Goal: Answer question/provide support: Share knowledge or assist other users

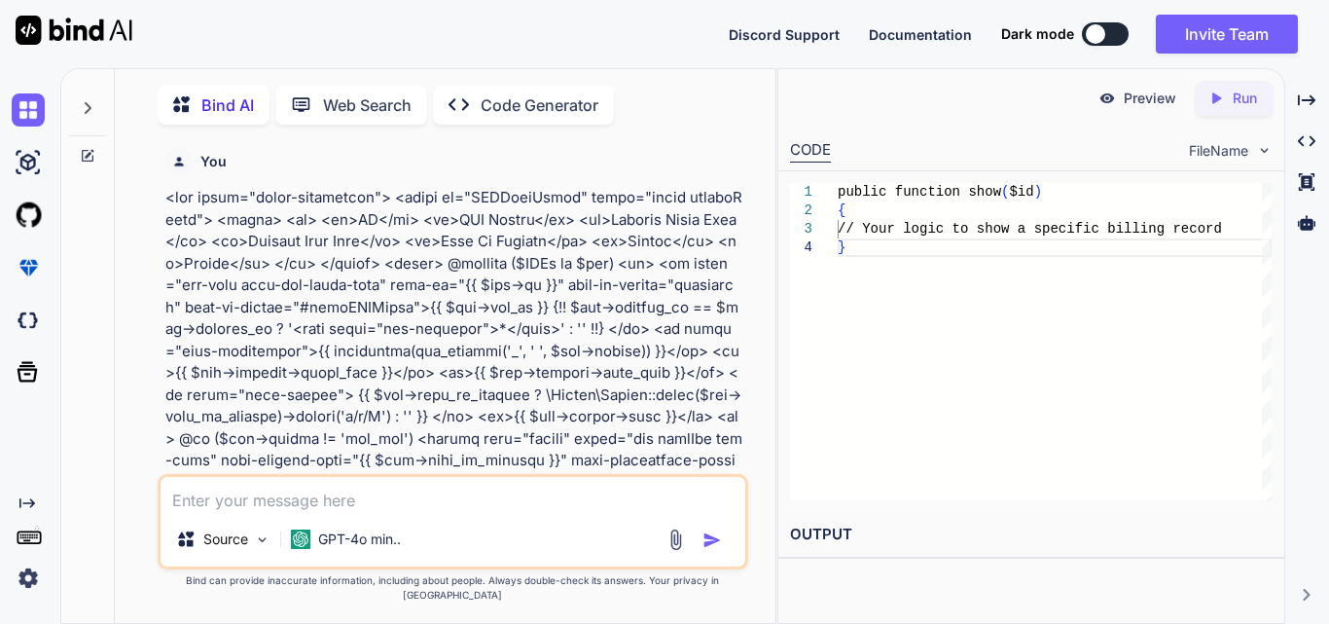
scroll to position [77618, 0]
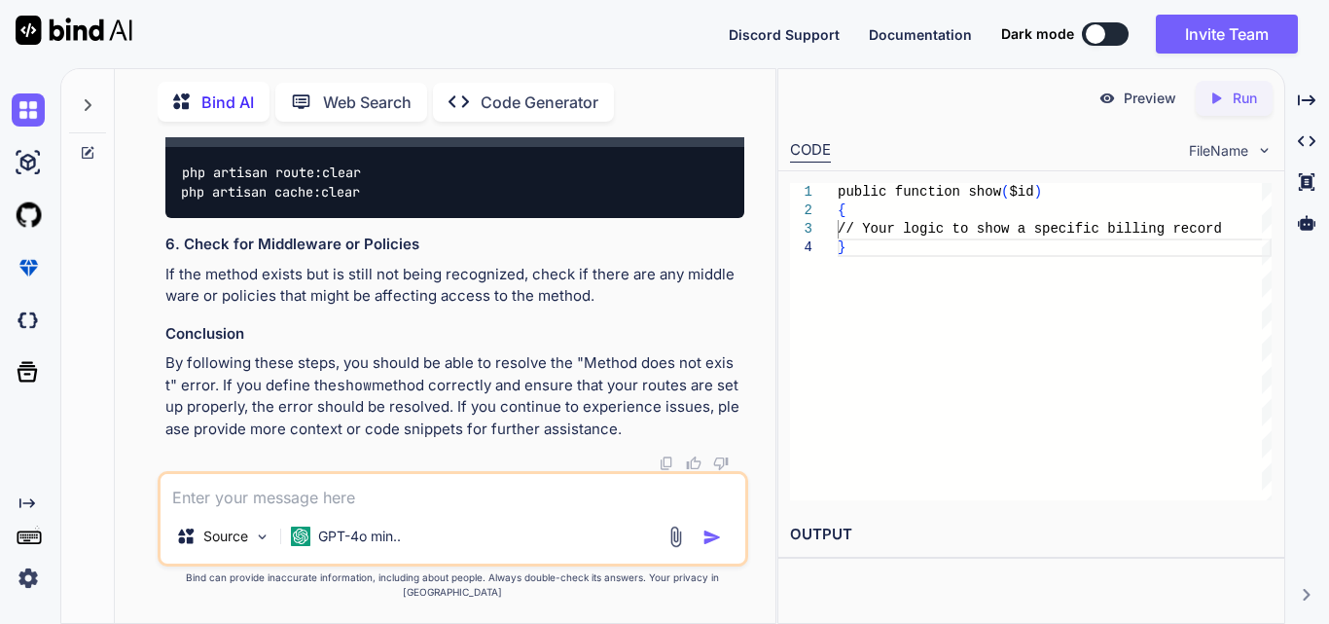
type textarea "function displayInvoiceData(data) { var dataTable = $('#invoiceDataTable tbody'…"
type textarea "x"
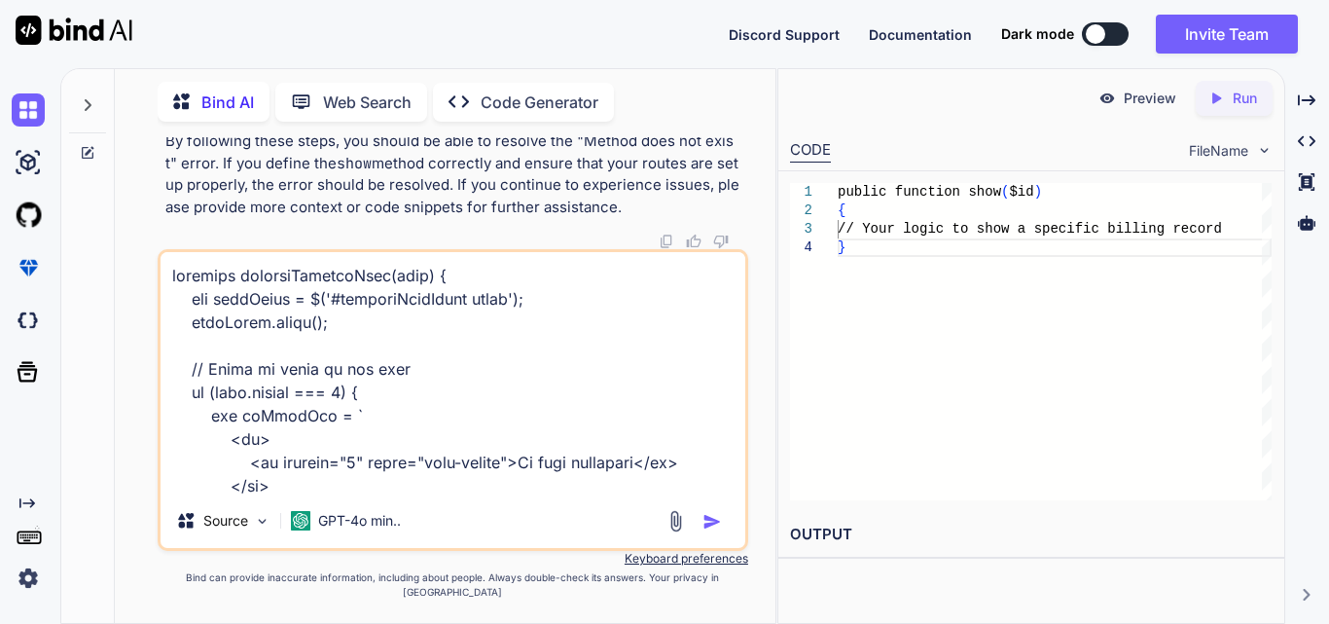
scroll to position [796, 0]
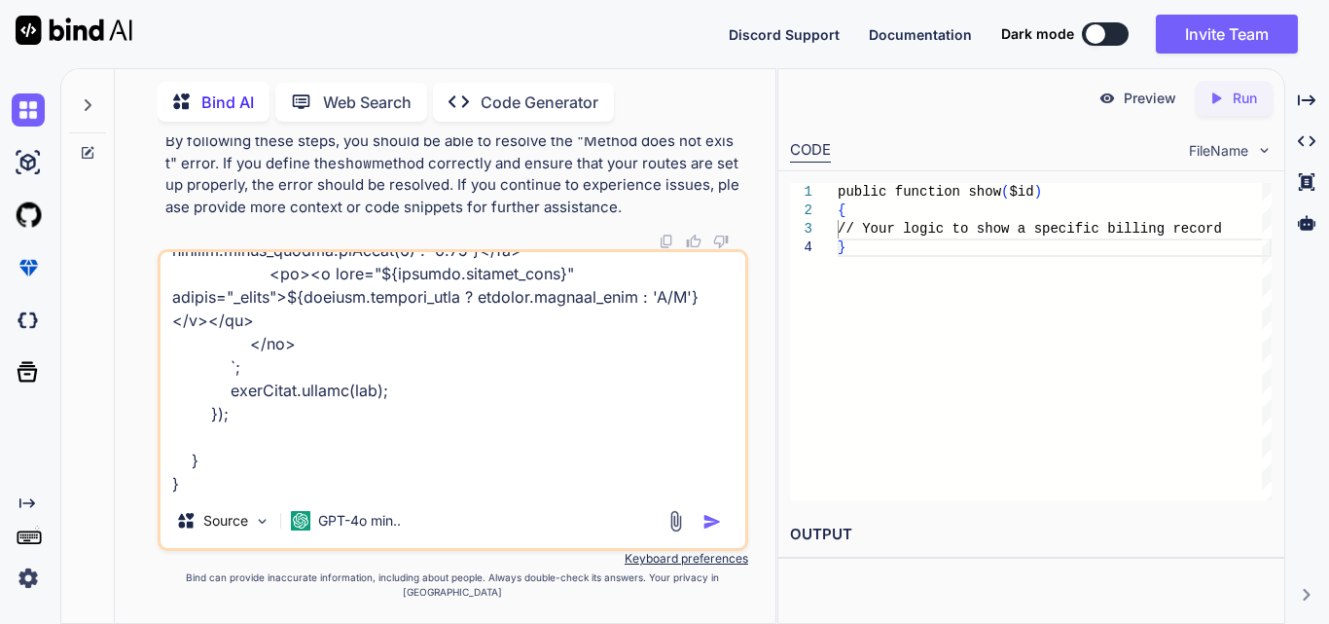
paste textarea "function displayBillingData(data) { var dataTable = $('#billingDataTable').Data…"
type textarea "function displayInvoiceData(data) { var dataTable = $('#invoiceDataTable tbody'…"
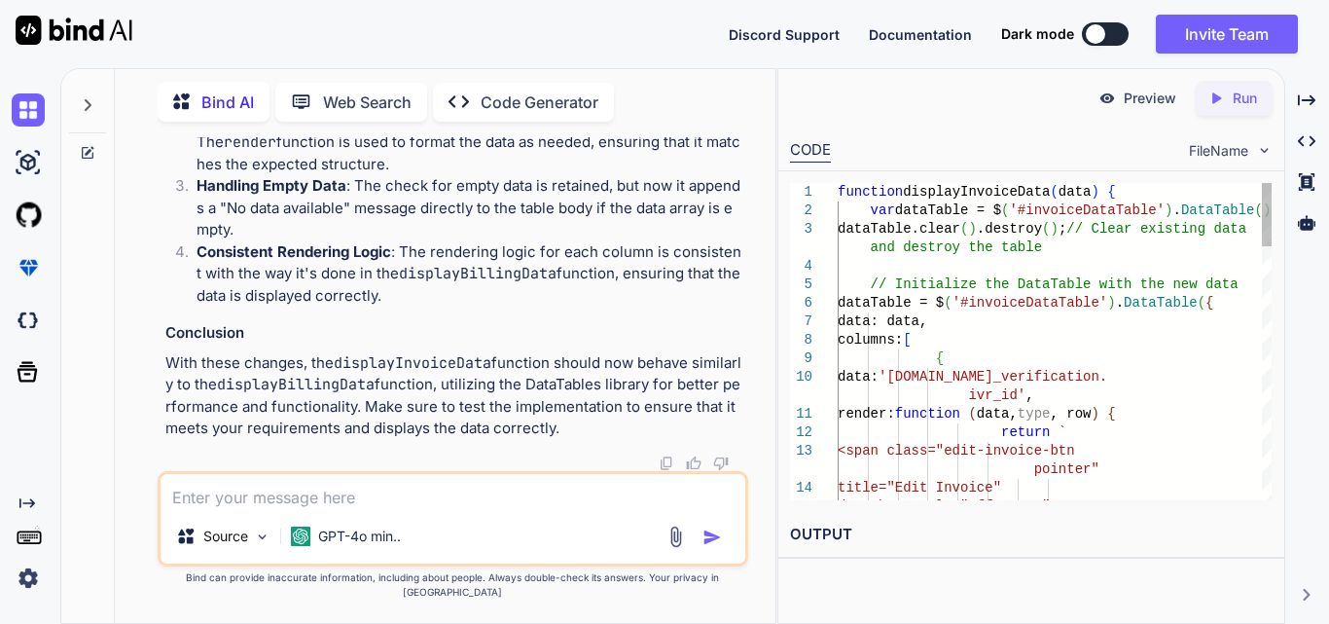
scroll to position [84509, 0]
click at [281, 492] on textarea at bounding box center [453, 491] width 585 height 35
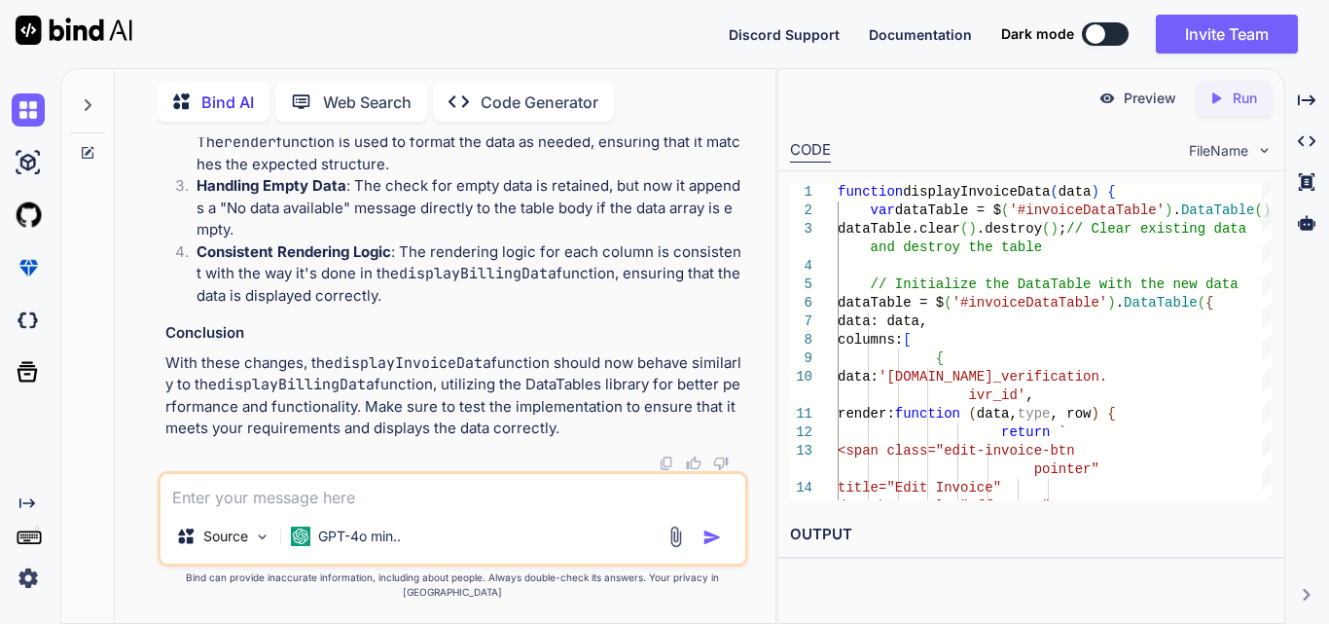
paste textarea "private function applyFilters($query, $filters) { try { if (!empty($filters['cl…"
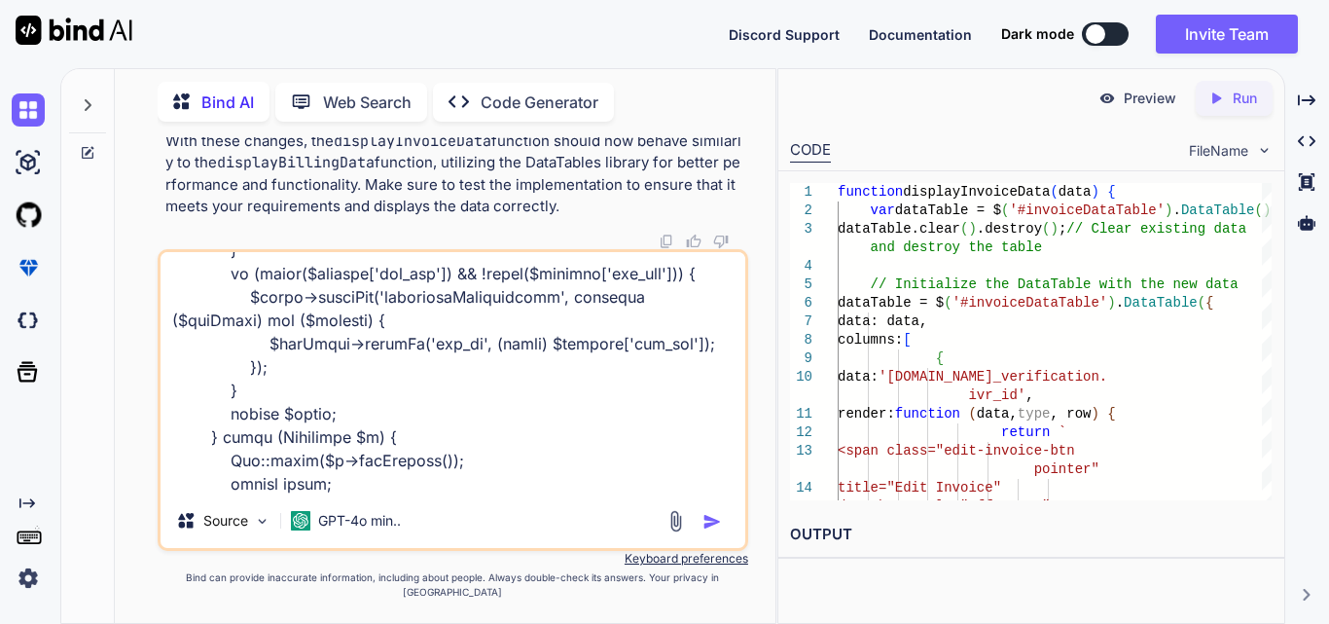
click at [525, 493] on textarea at bounding box center [453, 372] width 585 height 241
paste textarea "$query = Invoice::with([ 'billing.insuranceVerification.patient', '[DOMAIN_NAME…"
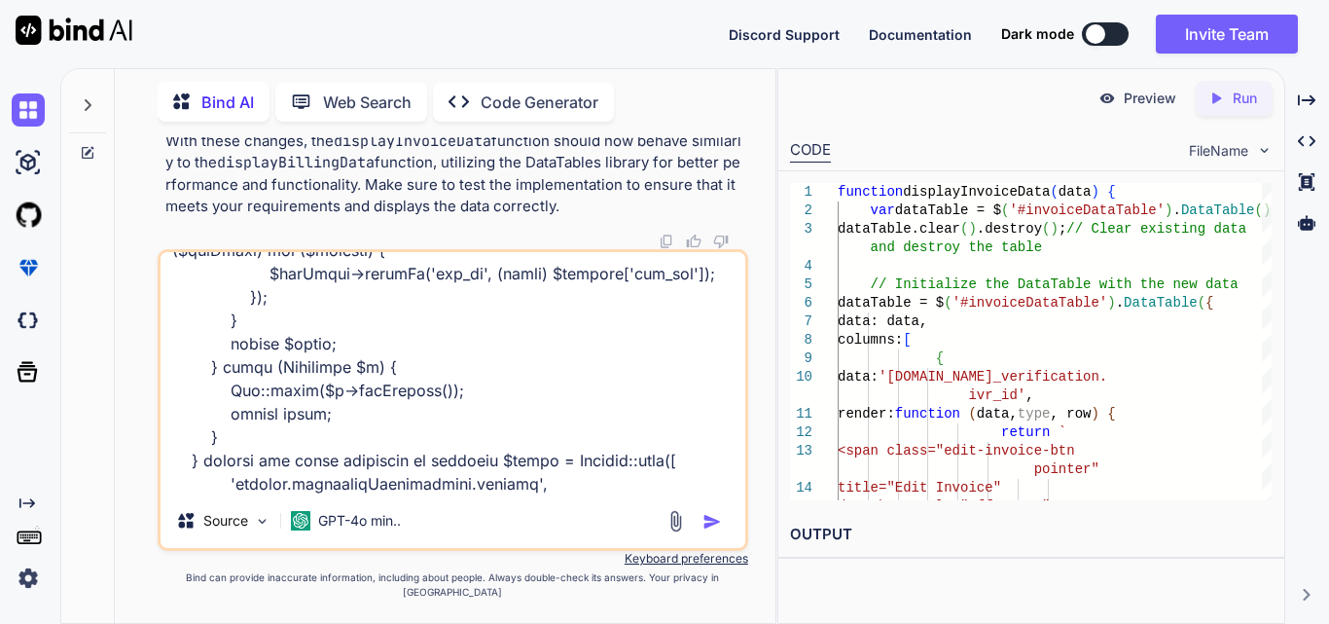
type textarea "private function applyFilters($query, $filters) { try { if (!empty($filters['cl…"
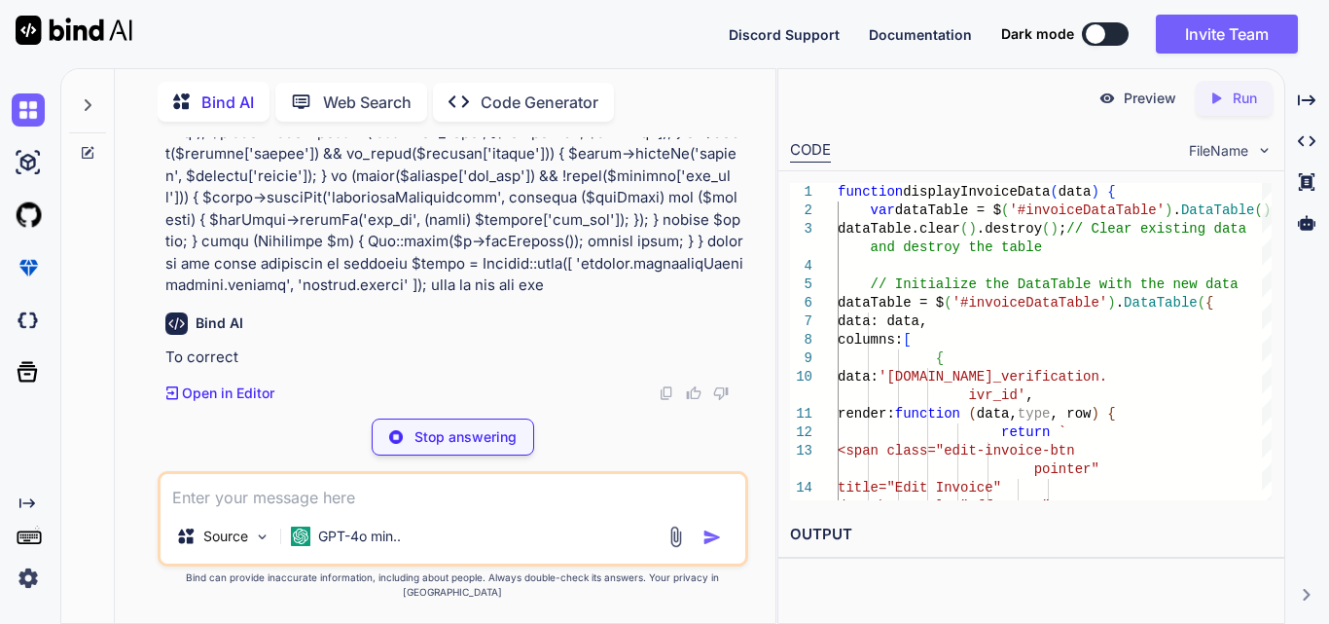
scroll to position [86791, 0]
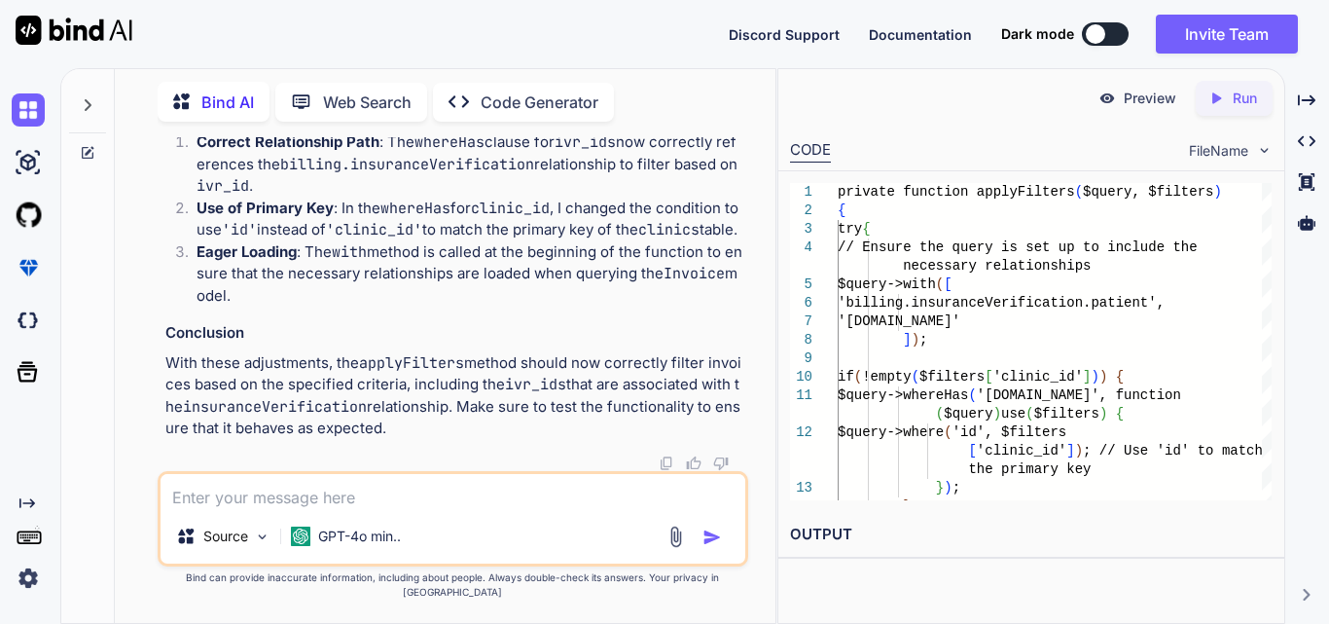
click at [342, 509] on textarea at bounding box center [453, 491] width 585 height 35
paste textarea "array:5 [ // app\Http\Controllers\Distributor\InvoiceController.php:218 "clinic…"
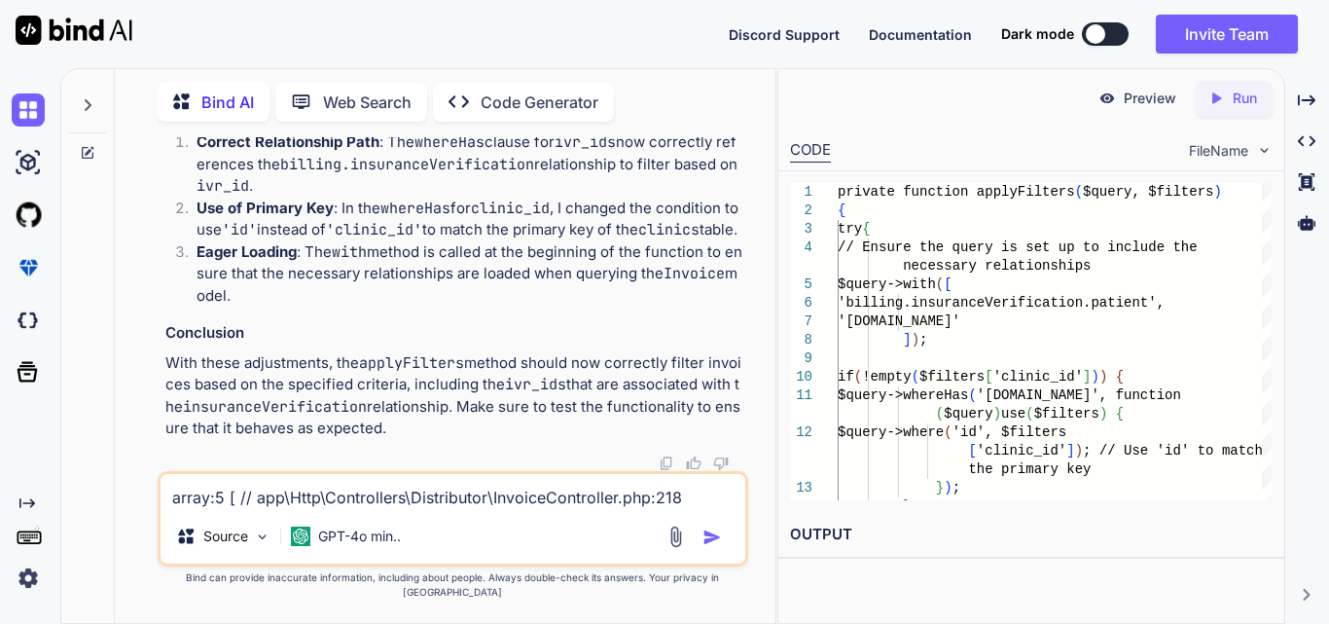
scroll to position [142, 0]
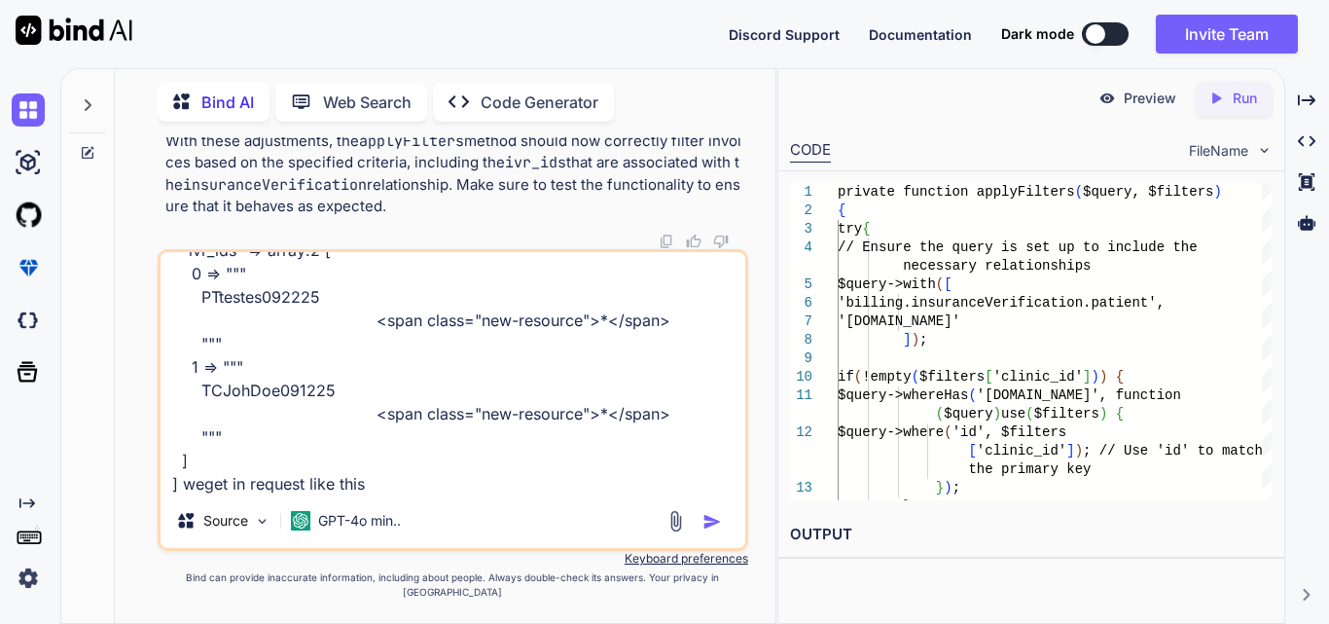
click at [392, 493] on textarea "array:5 [ // app\Http\Controllers\Distributor\InvoiceController.php:218 "clinic…" at bounding box center [453, 372] width 585 height 241
click at [229, 403] on textarea "array:5 [ // app\Http\Controllers\Distributor\InvoiceController.php:218 "clinic…" at bounding box center [453, 372] width 585 height 241
click at [702, 493] on textarea "array:5 [ // app\Http\Controllers\Distributor\InvoiceController.php:218 "clinic…" at bounding box center [453, 372] width 585 height 241
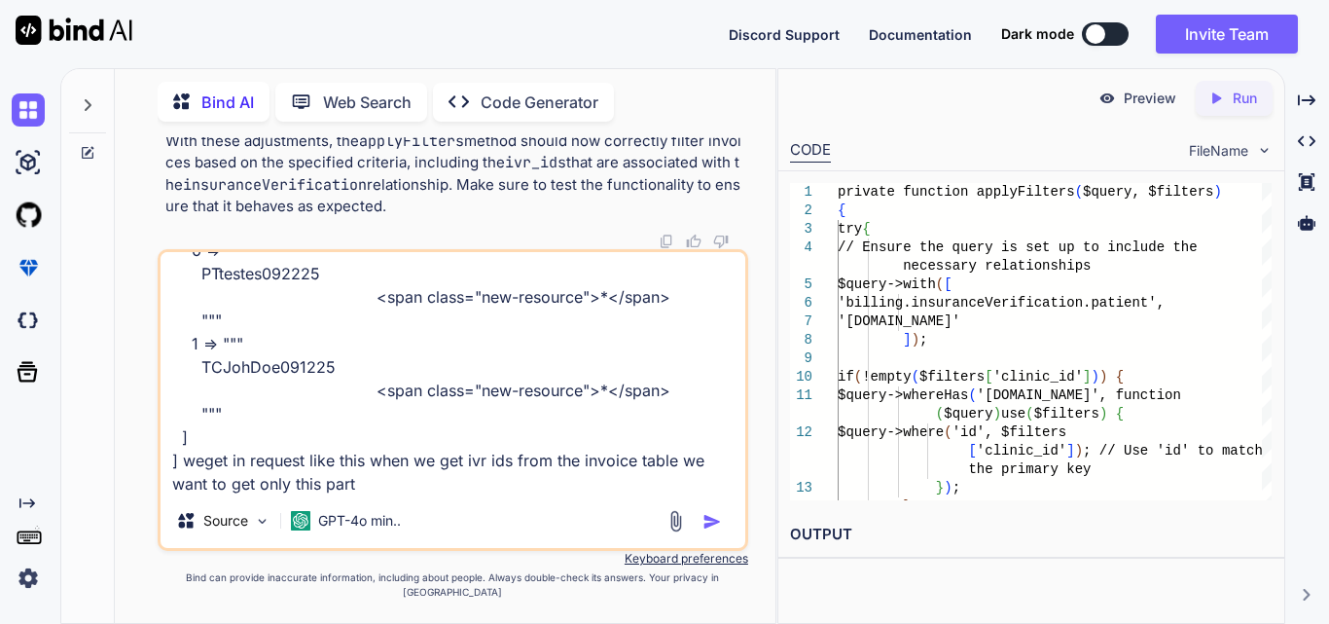
paste textarea "TCJohDoe091225"
type textarea "array:5 [ // app\Http\Controllers\Distributor\InvoiceController.php:218 "clinic…"
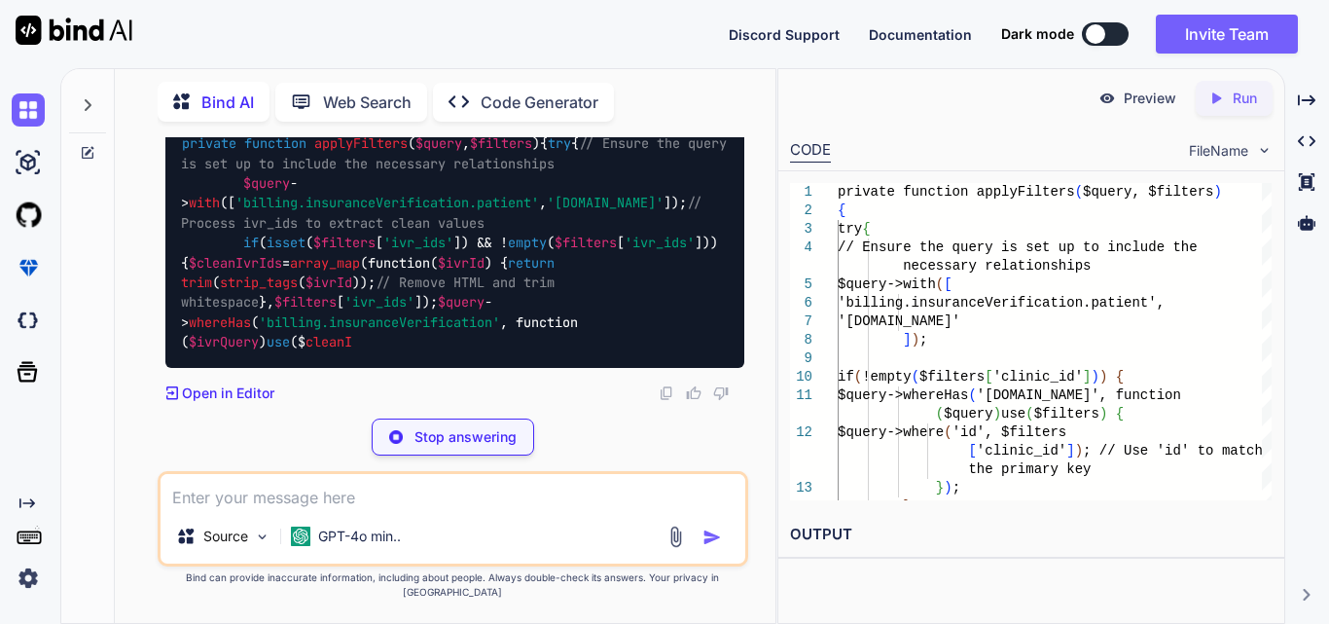
scroll to position [89351, 0]
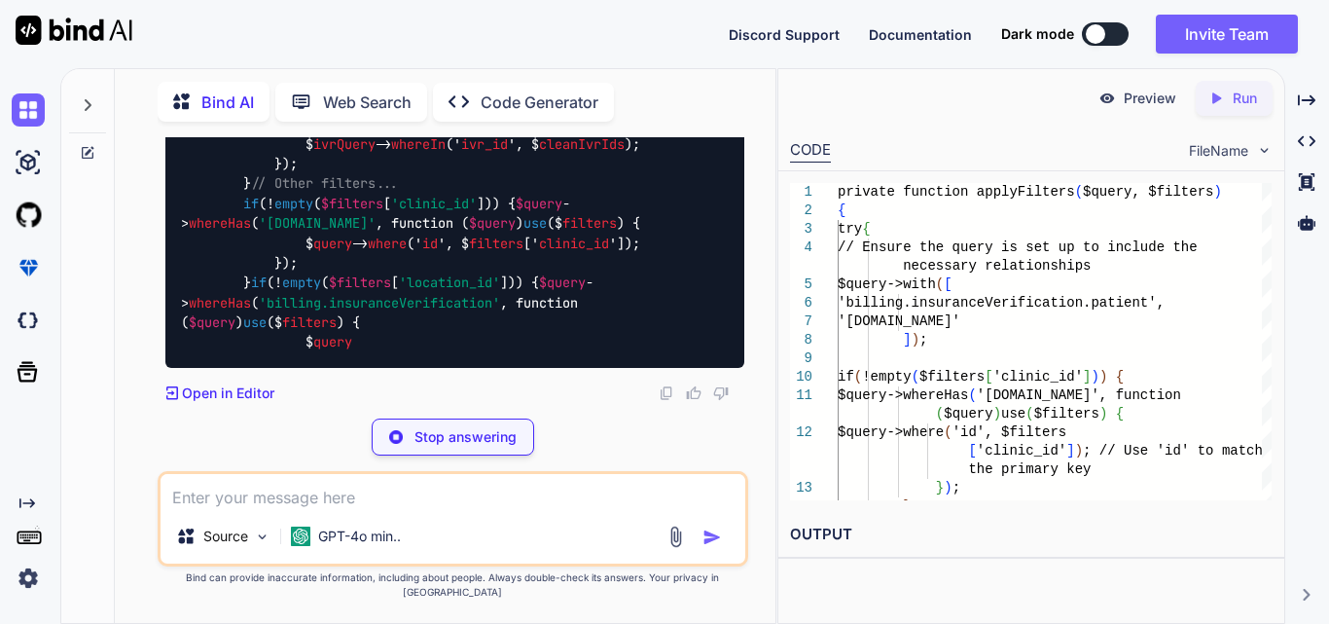
click at [352, 73] on span "$ivrId" at bounding box center [329, 64] width 47 height 18
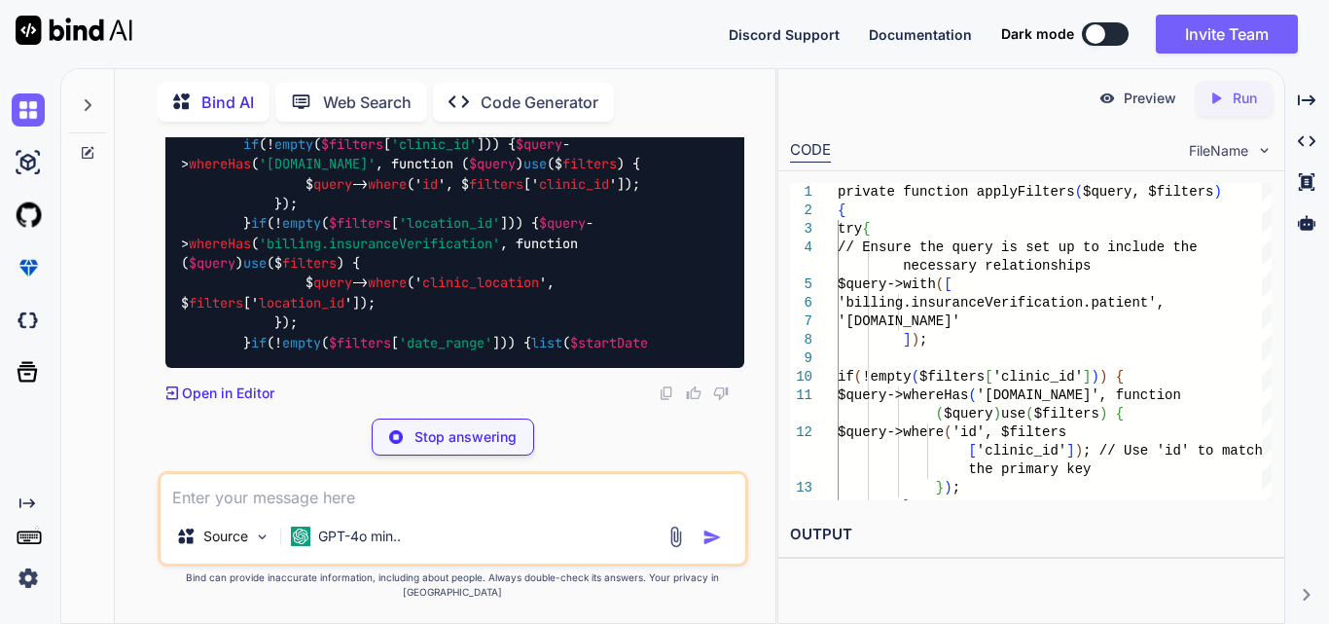
click at [352, 14] on span "$ivrId" at bounding box center [329, 5] width 47 height 18
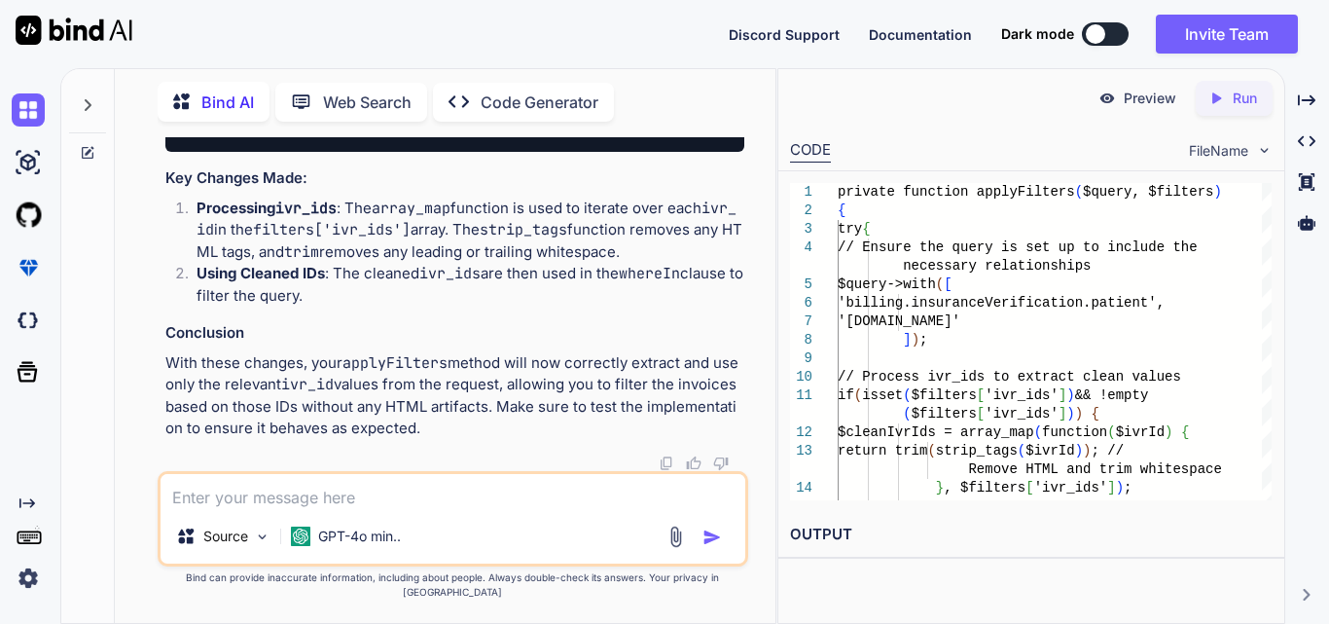
click at [344, 503] on textarea at bounding box center [453, 491] width 585 height 35
paste textarea "function displayInvoiceData(data) { var dataTable = $('#invoiceDataTable').Data…"
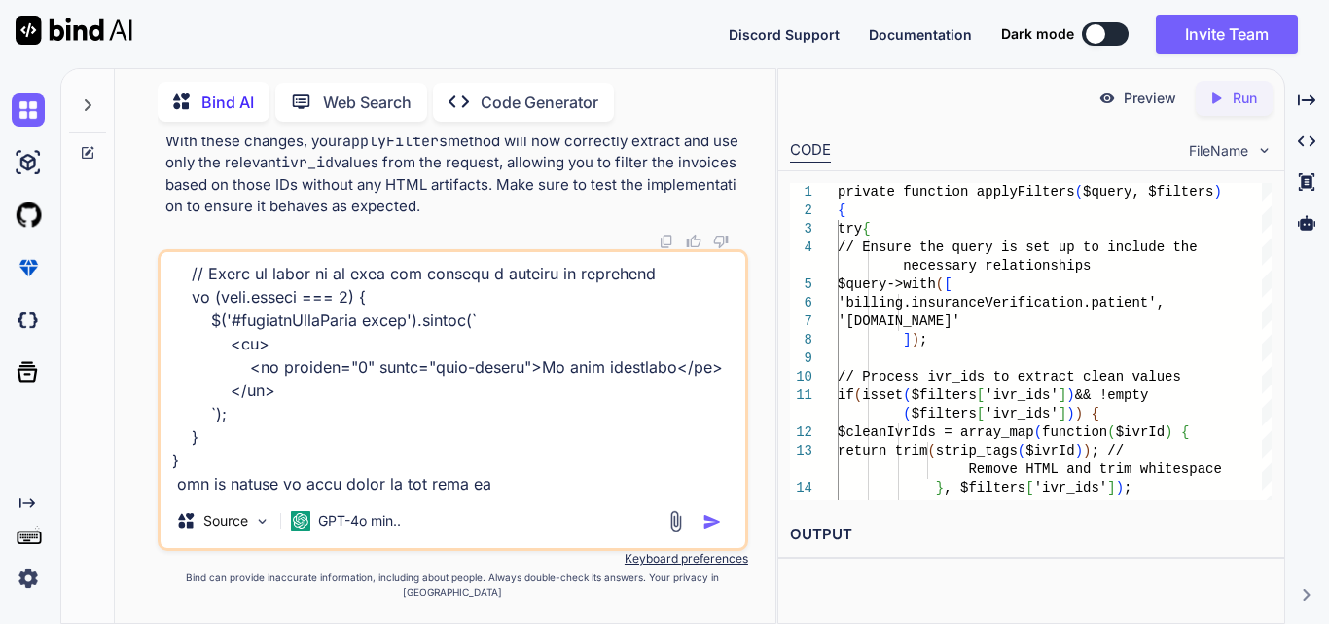
type textarea "function displayInvoiceData(data) { var dataTable = $('#invoiceDataTable').Data…"
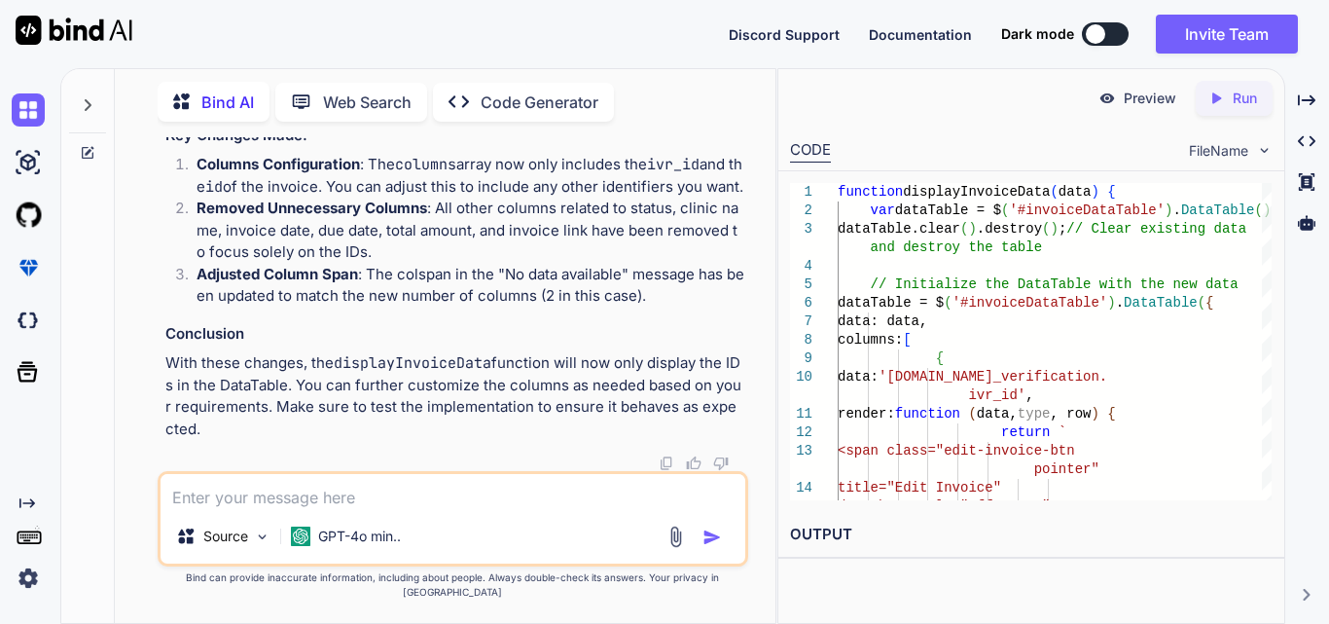
scroll to position [91467, 0]
drag, startPoint x: 370, startPoint y: 261, endPoint x: 467, endPoint y: 376, distance: 150.5
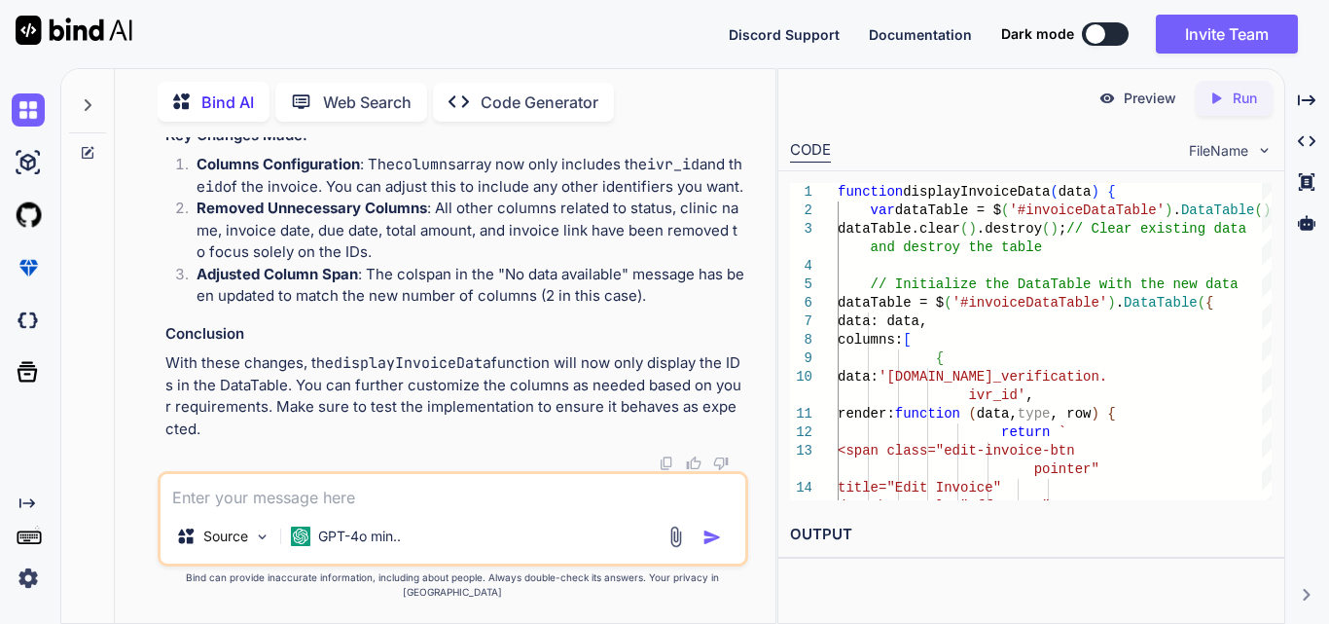
click at [298, 509] on textarea at bounding box center [453, 491] width 585 height 35
paste textarea "(7"
type textarea "("
click at [293, 501] on textarea at bounding box center [453, 491] width 585 height 35
paste textarea "(7) ['PTtestes092225\n <span class="new-resource">*</span>', 'Unpaid', '[PERSON…"
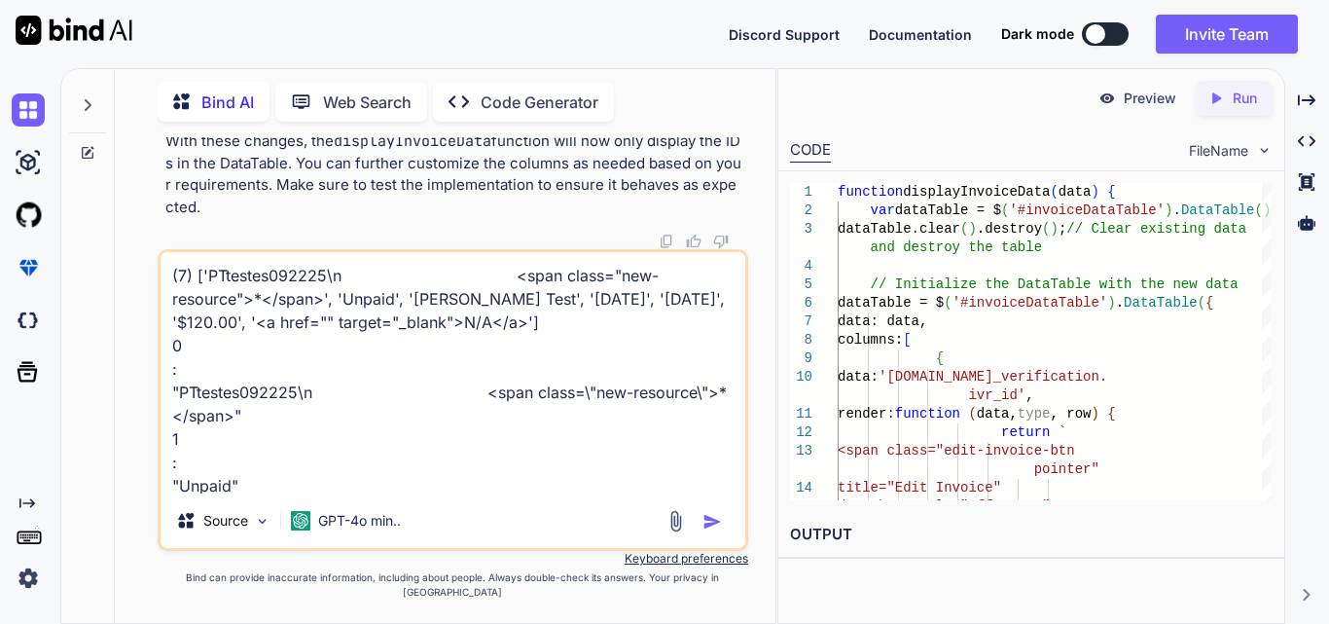
scroll to position [492, 0]
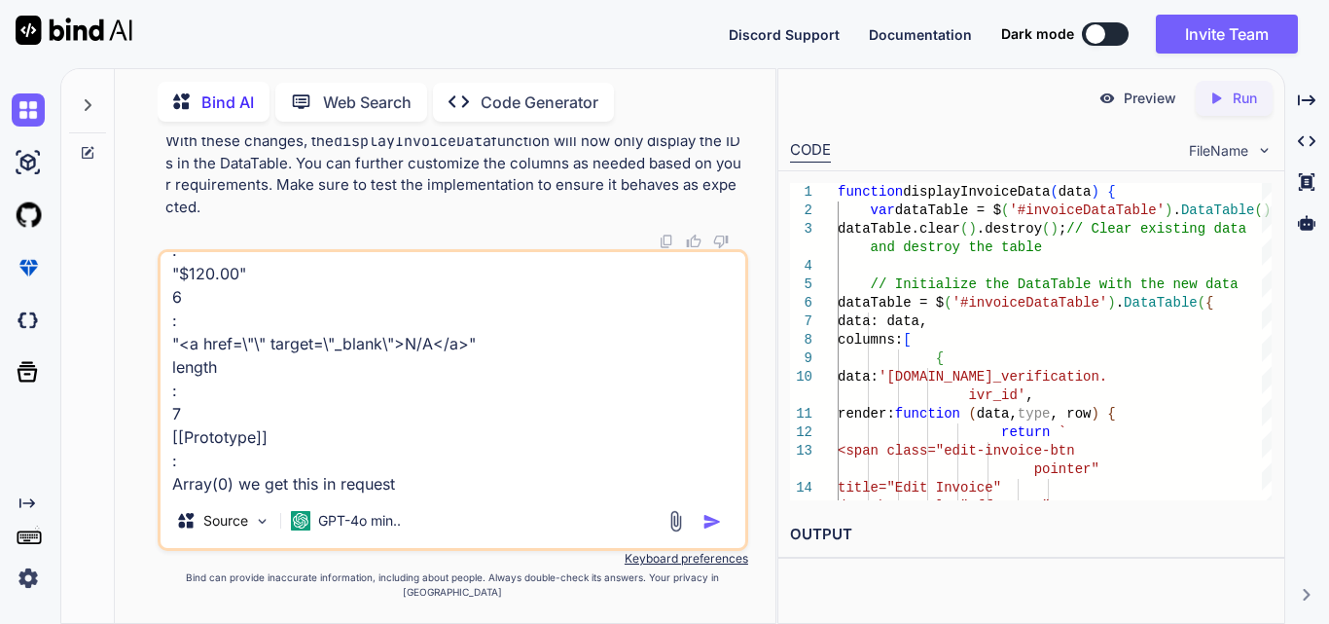
click at [473, 493] on textarea "(7) ['PTtestes092225\n <span class="new-resource">*</span>', 'Unpaid', '[PERSON…" at bounding box center [453, 372] width 585 height 241
paste textarea "PTtestes092225"
type textarea "(7) ['PTtestes092225\n <span class="new-resource">*</span>', 'Unpaid', '[PERSON…"
click at [711, 531] on img "button" at bounding box center [712, 521] width 19 height 19
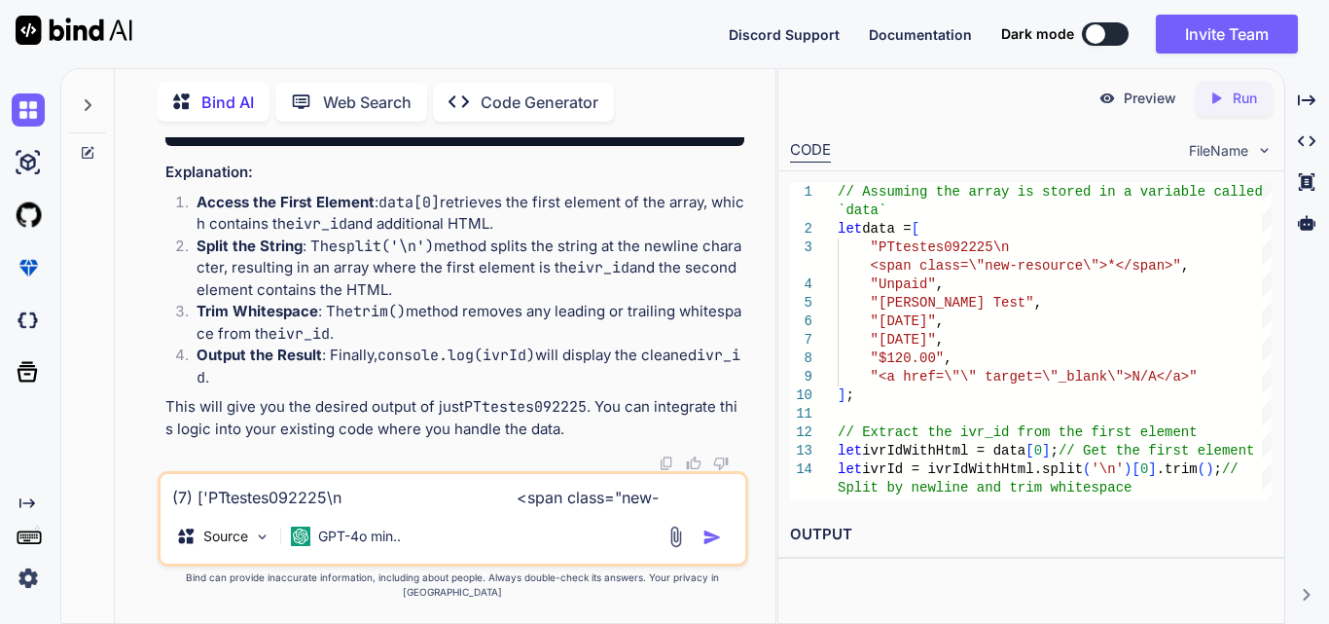
scroll to position [93025, 0]
drag, startPoint x: 395, startPoint y: 347, endPoint x: 339, endPoint y: 350, distance: 56.5
click at [339, 130] on code "// Assuming the array is stored in a variable called `data` let data = [ "PTtes…" at bounding box center [457, 20] width 553 height 219
click at [441, 29] on span "// Extract the ivr_id from the first element" at bounding box center [434, 10] width 506 height 37
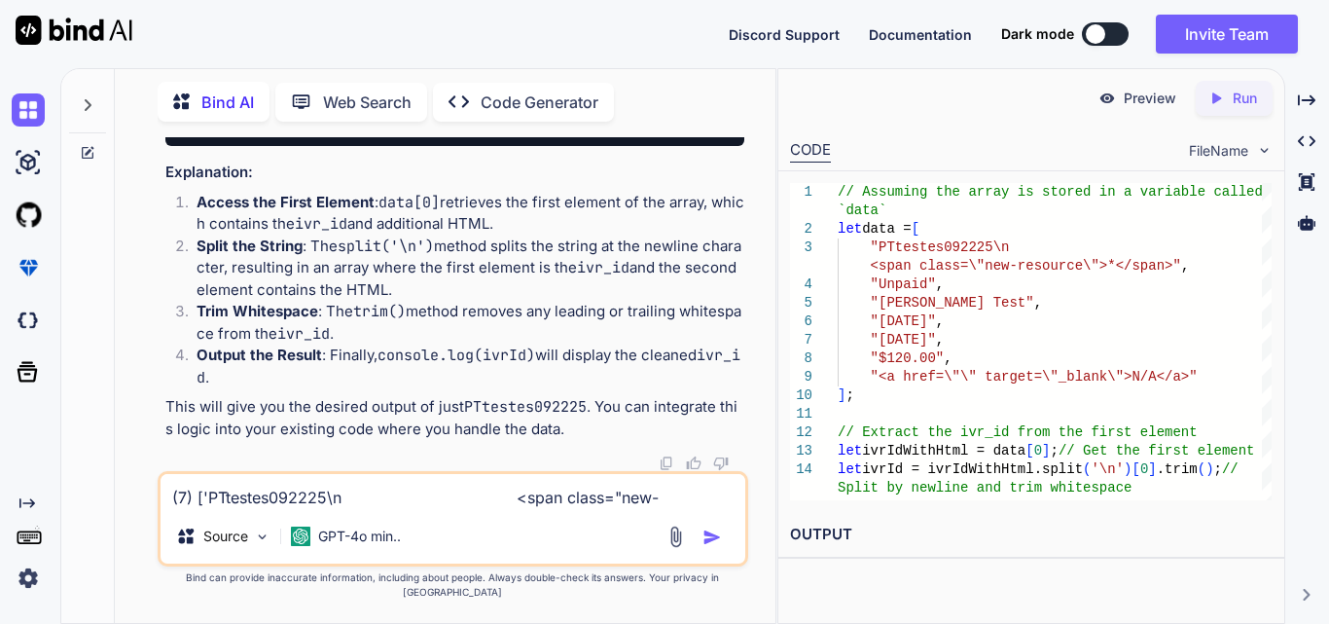
drag, startPoint x: 212, startPoint y: 274, endPoint x: 555, endPoint y: 271, distance: 342.6
click at [555, 130] on code "// Assuming the array is stored in a variable called `data` let data = [ "PTtes…" at bounding box center [457, 20] width 553 height 219
click at [555, 146] on div "// Assuming the array is stored in a variable called `data` let data = [ "PTtes…" at bounding box center [454, 21] width 579 height 249
click at [323, 488] on textarea "(7) ['PTtestes092225\n <span class="new-resource">*</span>', 'Unpaid', '[PERSON…" at bounding box center [453, 491] width 585 height 35
click at [322, 497] on textarea "(7) ['PTtestes092225\n <span class="new-resource">*</span>', 'Unpaid', '[PERSON…" at bounding box center [453, 491] width 585 height 35
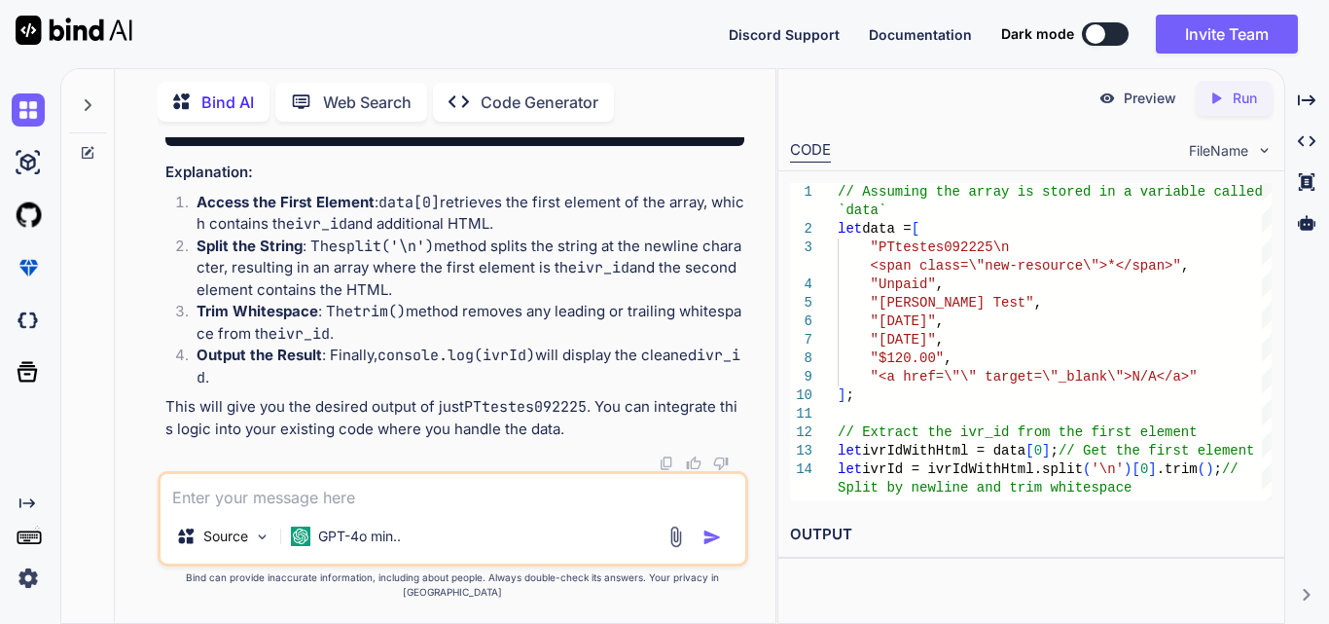
paste textarea "if (filterApplied) { table.rows({ search: 'applied' }).every(function () { var …"
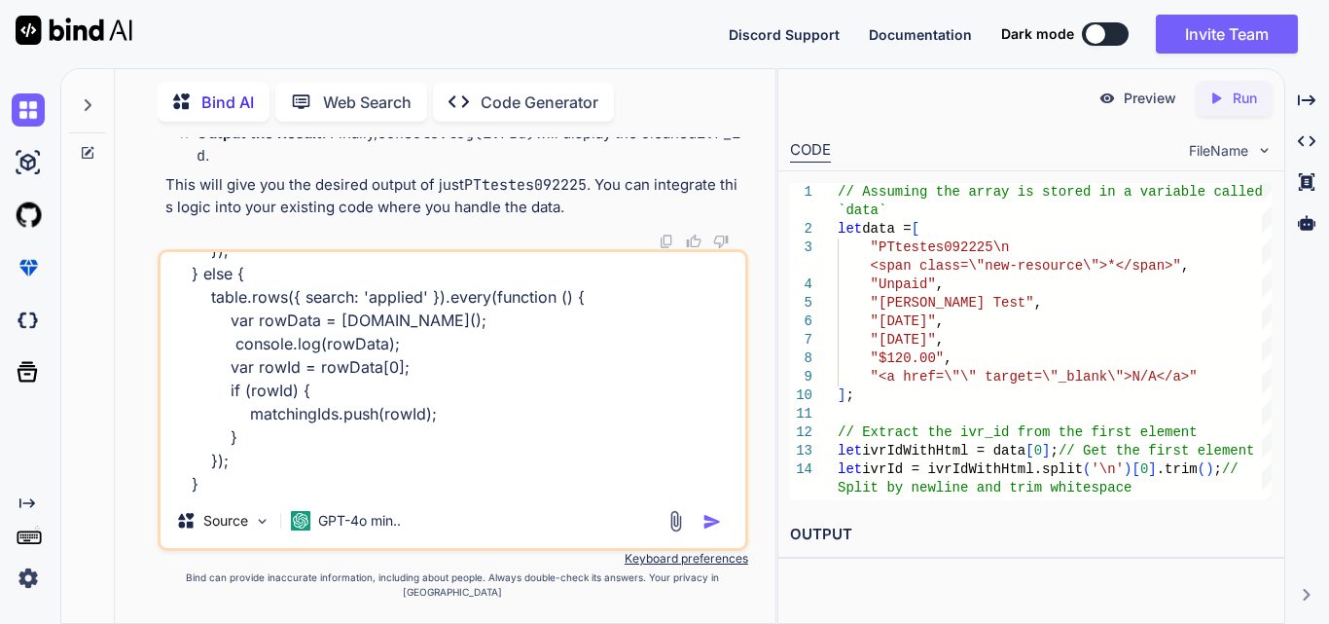
scroll to position [92830, 0]
click at [269, 493] on textarea "if (filterApplied) { table.rows({ search: 'applied' }).every(function () { var …" at bounding box center [453, 372] width 585 height 241
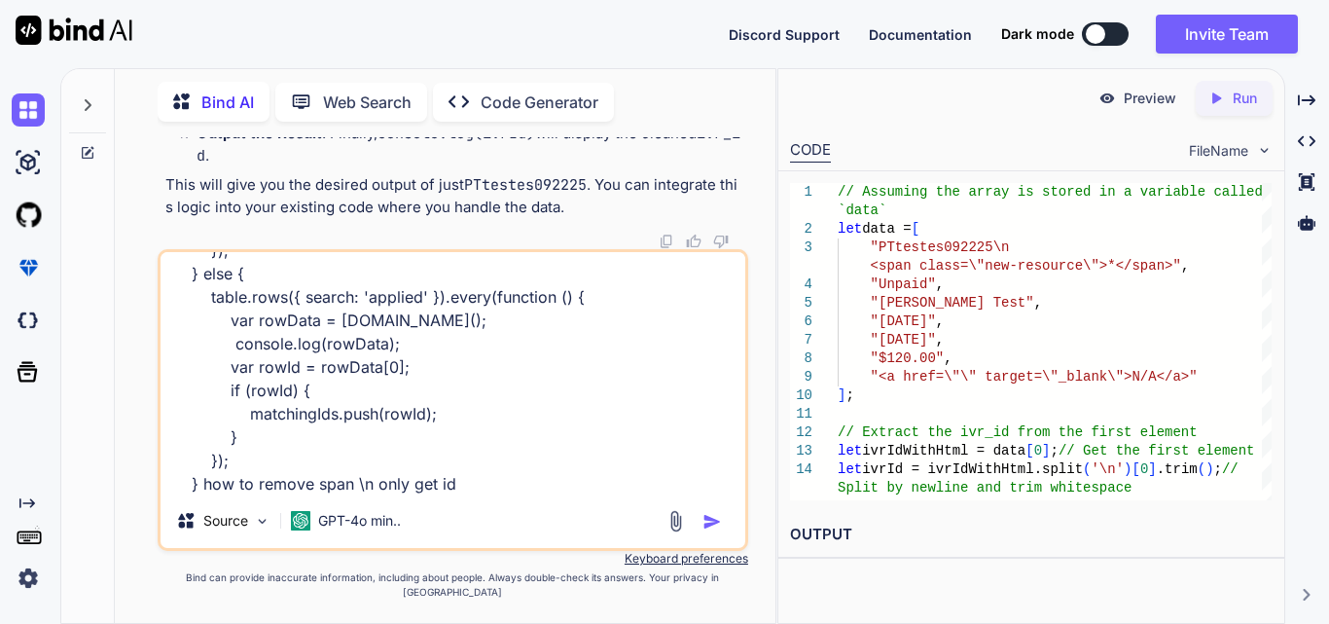
copy span "PTtestes092225"
click at [545, 493] on textarea "if (filterApplied) { table.rows({ search: 'applied' }).every(function () { var …" at bounding box center [453, 372] width 585 height 241
paste textarea "PTtestes092225"
type textarea "if (filterApplied) { table.rows({ search: 'applied' }).every(function () { var …"
click at [705, 531] on img "button" at bounding box center [712, 521] width 19 height 19
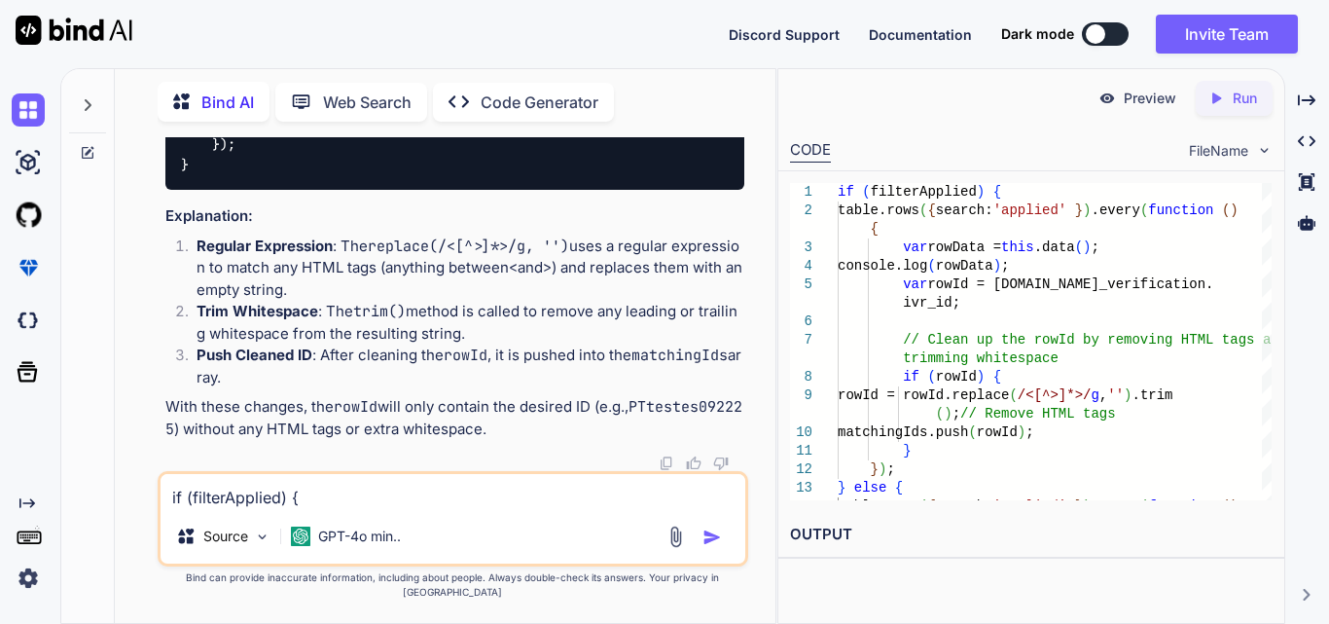
scroll to position [94121, 0]
drag, startPoint x: 245, startPoint y: 175, endPoint x: 312, endPoint y: 337, distance: 174.9
drag, startPoint x: 233, startPoint y: 176, endPoint x: 355, endPoint y: 333, distance: 198.9
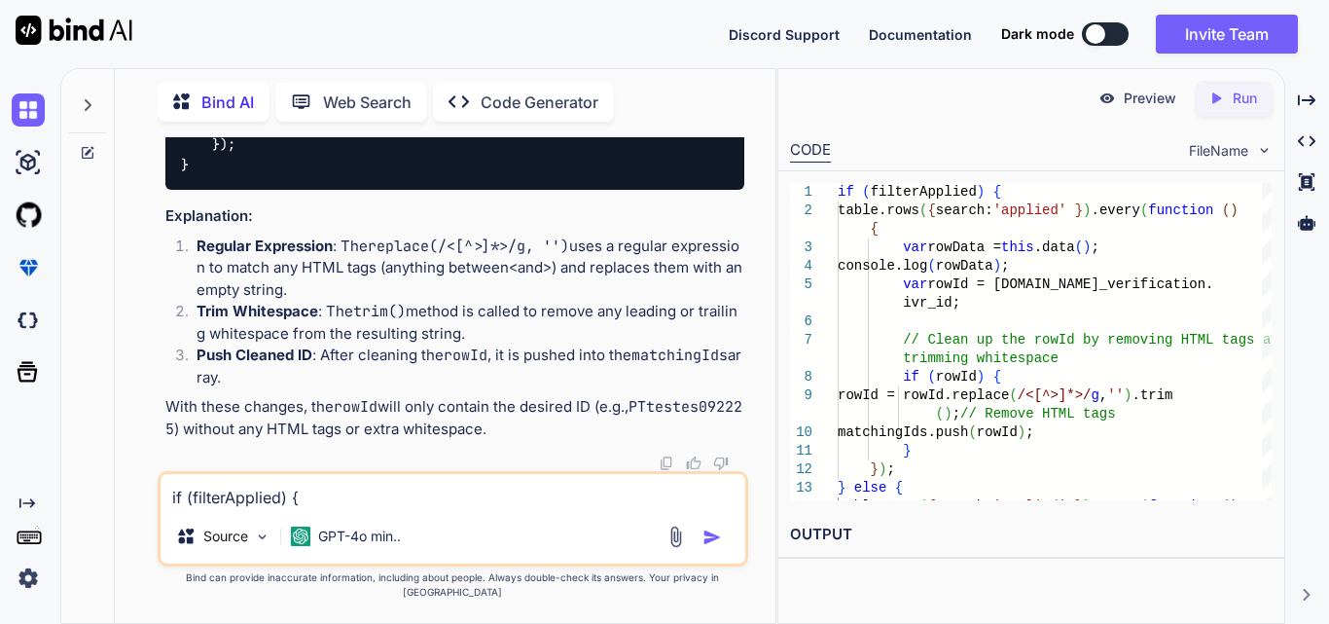
copy code "var rowId = rowData. insurance_verification . ivr_id ; // Clean up the rowId by…"
drag, startPoint x: 245, startPoint y: 228, endPoint x: 253, endPoint y: 252, distance: 25.5
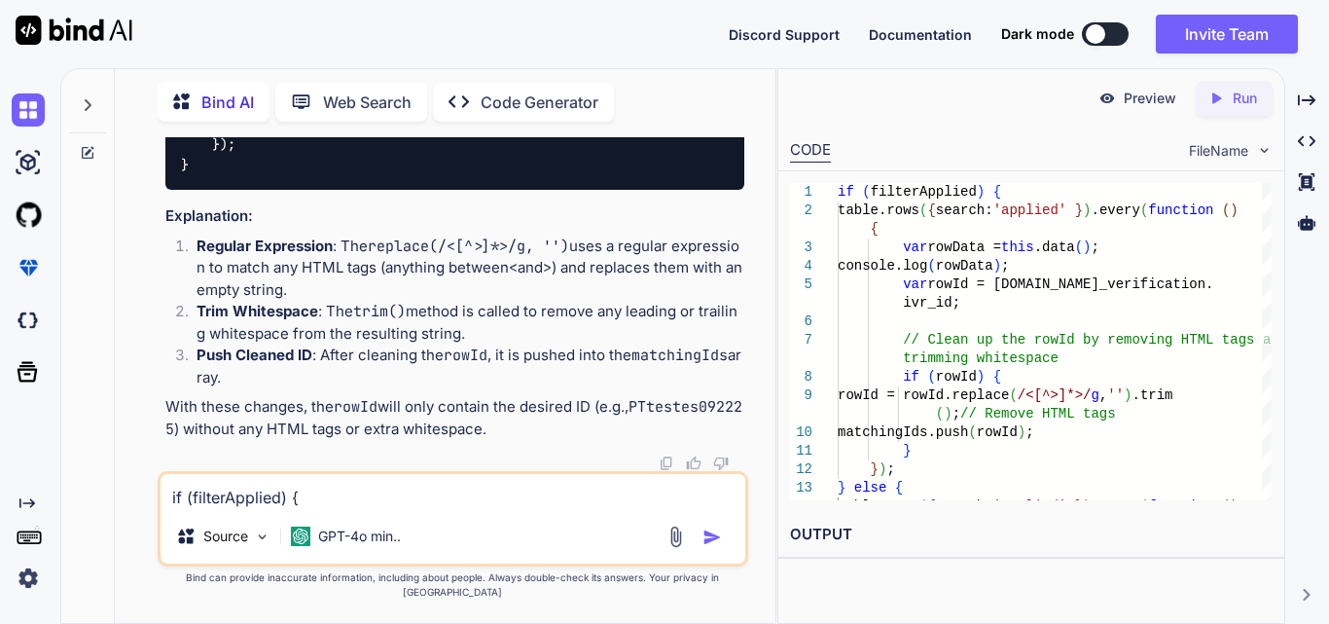
drag, startPoint x: 277, startPoint y: 282, endPoint x: 633, endPoint y: 274, distance: 356.2
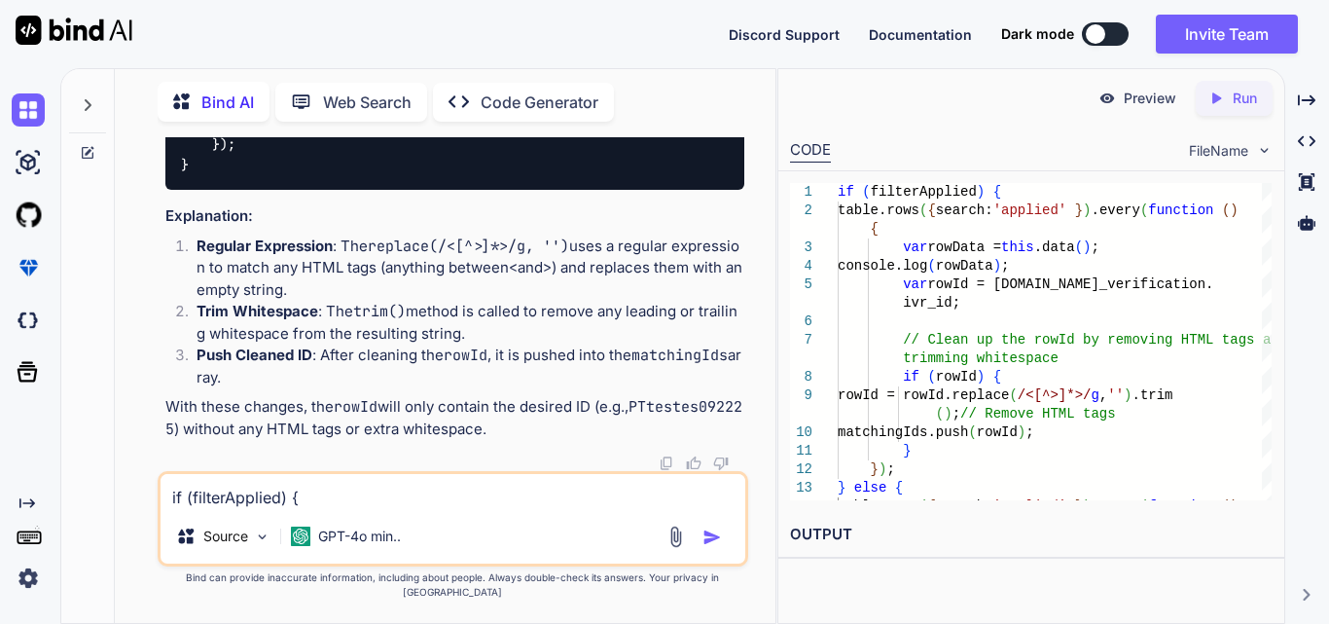
copy code "rowId = rowId. replace ( /<[^>]*>/g , '' ). trim ();"
drag, startPoint x: 246, startPoint y: 248, endPoint x: 278, endPoint y: 324, distance: 82.4
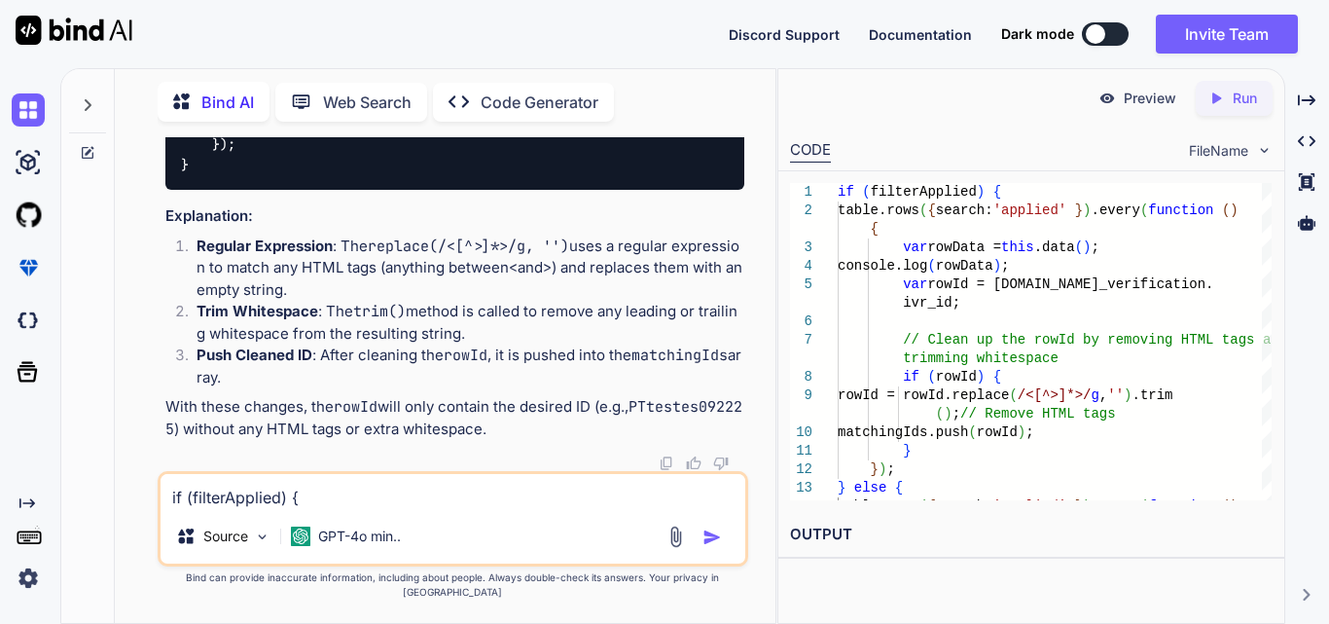
click at [344, 508] on textarea "if (filterApplied) { table.rows({ search: 'applied' }).every(function () { var …" at bounding box center [453, 491] width 585 height 35
paste textarea "(2) ['PTtestes092225\n *', 'TCJohDoe091225\n *']"
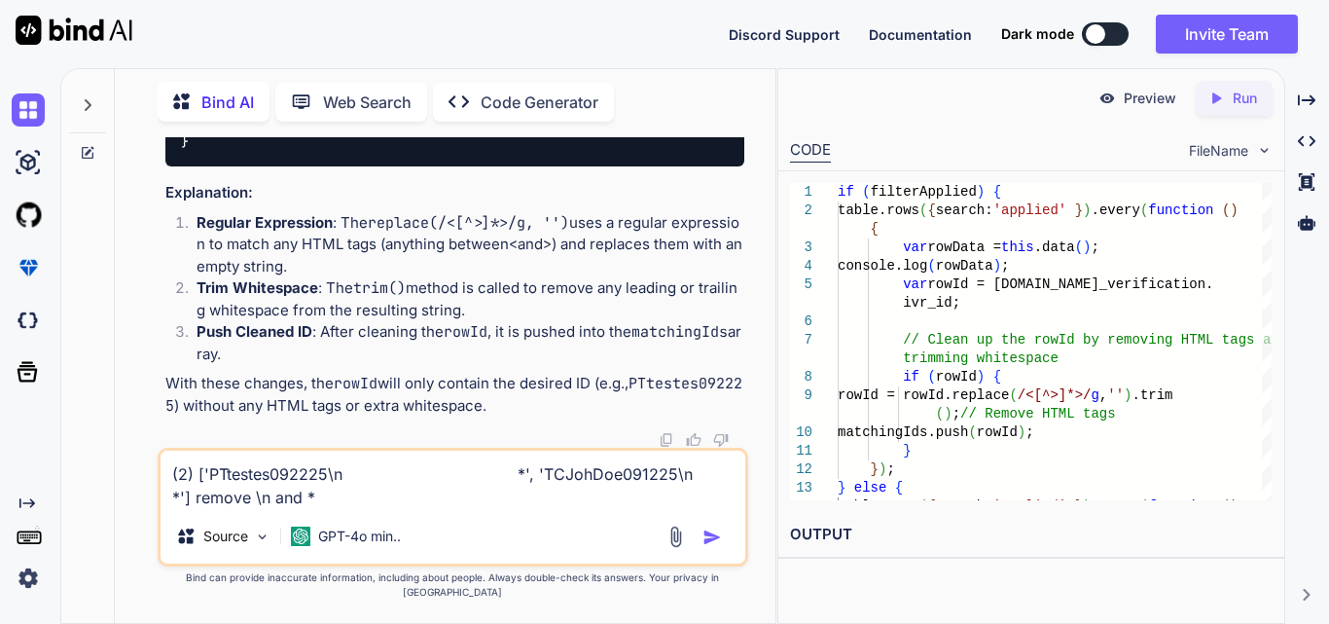
drag, startPoint x: 245, startPoint y: 253, endPoint x: 272, endPoint y: 333, distance: 84.3
copy code "if (rowId) { rowId = rowId. replace ( /<[^>]*>/g , '' ). trim (); // Remove HTM…"
click at [388, 525] on div "(2) ['PTtestes092225\n *', 'TCJohDoe091225\n *'] remove \n and * Source GPT-4o …" at bounding box center [453, 507] width 591 height 119
click at [391, 504] on textarea "(2) ['PTtestes092225\n *', 'TCJohDoe091225\n *'] remove \n and *" at bounding box center [453, 480] width 585 height 58
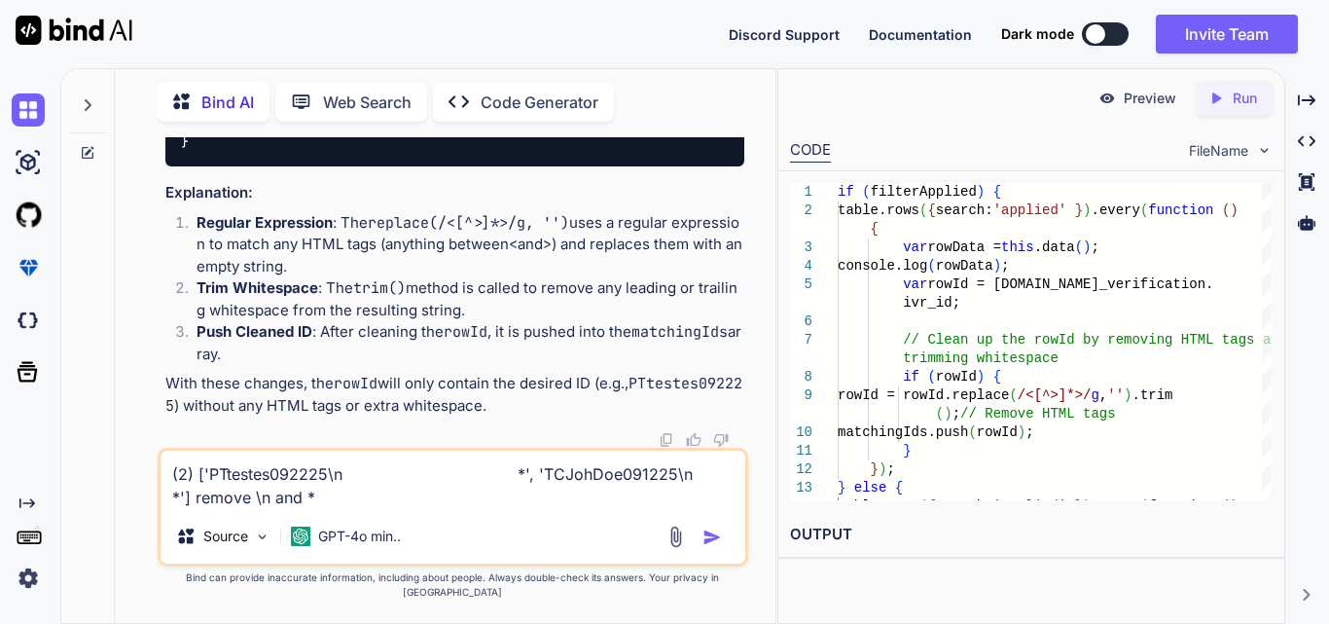
paste textarea "if (rowId) { rowId = rowId.replace(/<[^>]*>/g, '').trim(); // Remove HTML tags …"
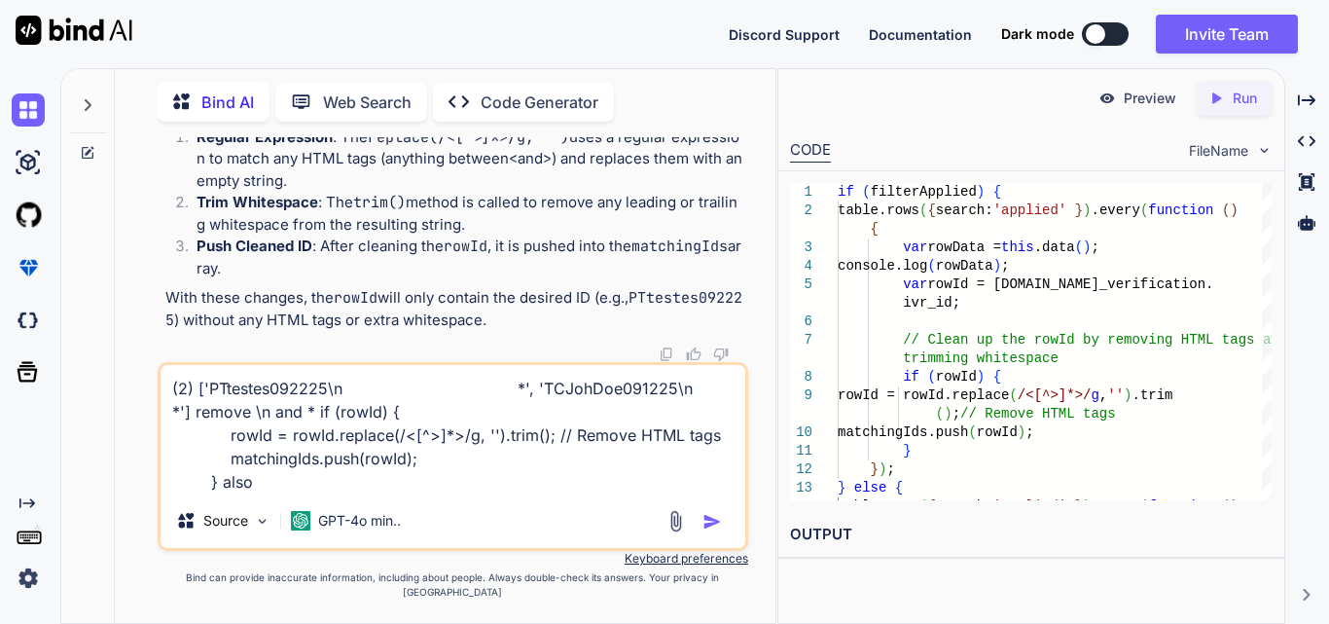
type textarea "(2) ['PTtestes092225\n *', 'TCJohDoe091225\n *'] remove \n and * if (rowId) { r…"
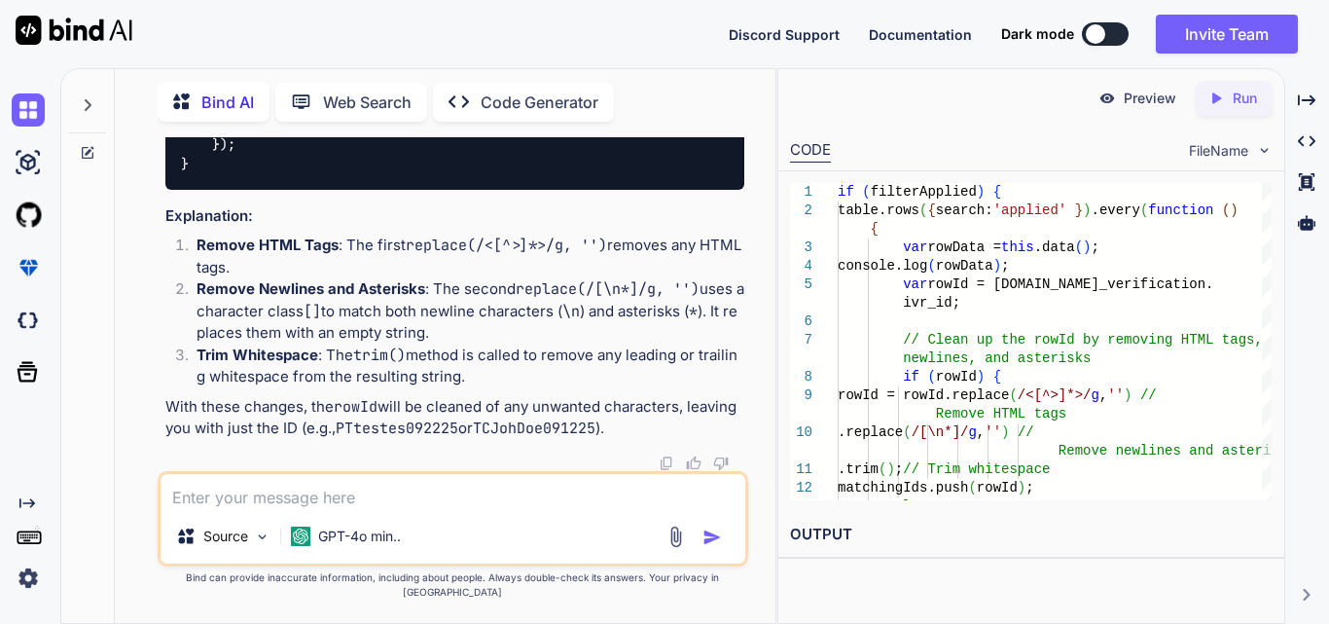
scroll to position [95324, 0]
drag, startPoint x: 267, startPoint y: 269, endPoint x: 456, endPoint y: 323, distance: 197.4
copy code "rowId = rowId. replace ( /<[^>]*>/g , '' ) // Remove HTML tags . replace ( /[\n…"
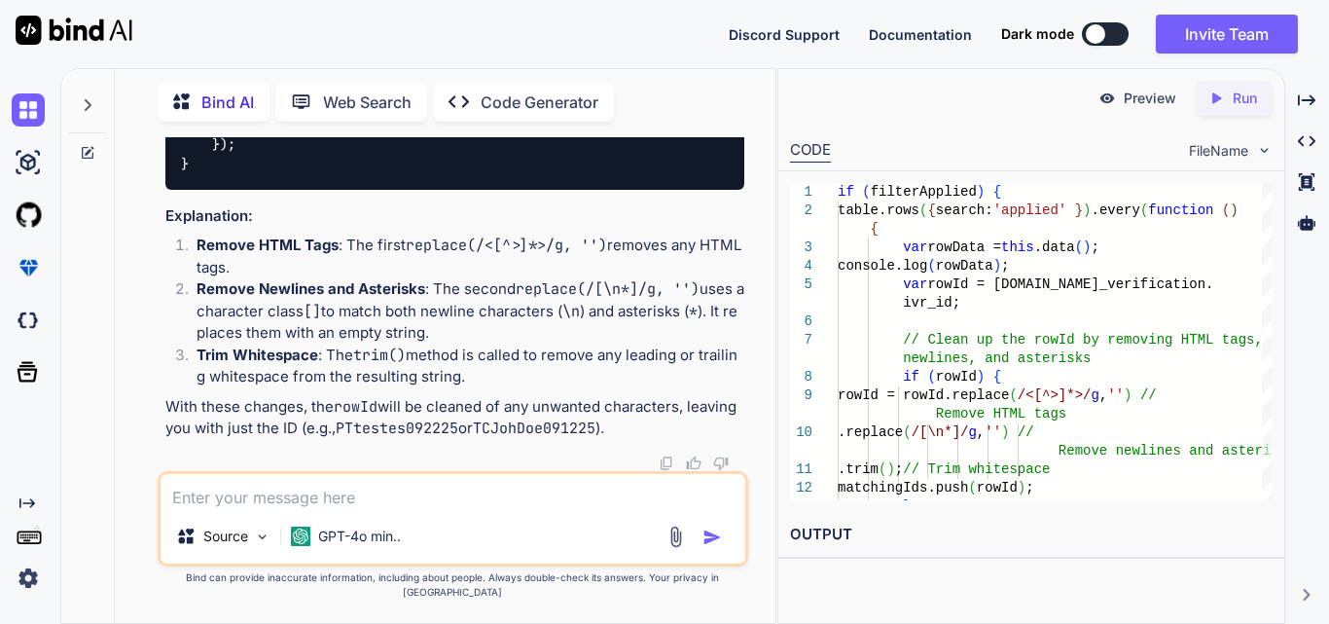
click at [365, 504] on textarea at bounding box center [453, 491] width 585 height 35
paste textarea "function displayOrderData(data) { const tableBody = $('#orderDataTable tbody');…"
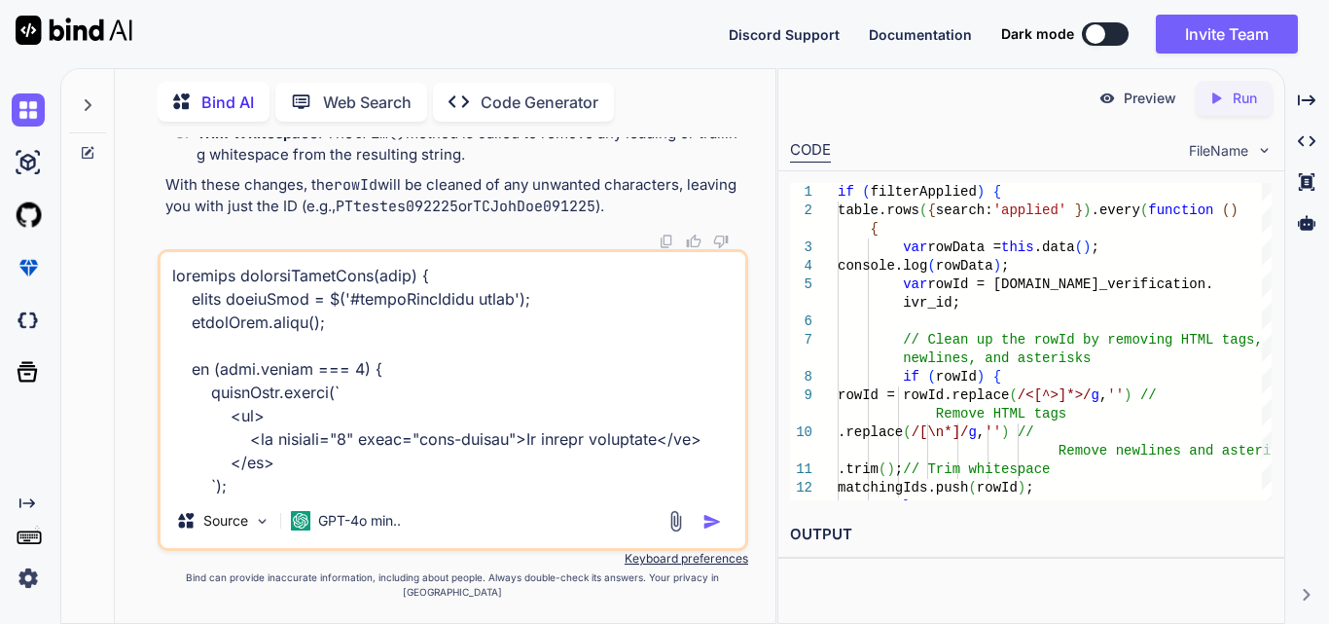
scroll to position [3178, 0]
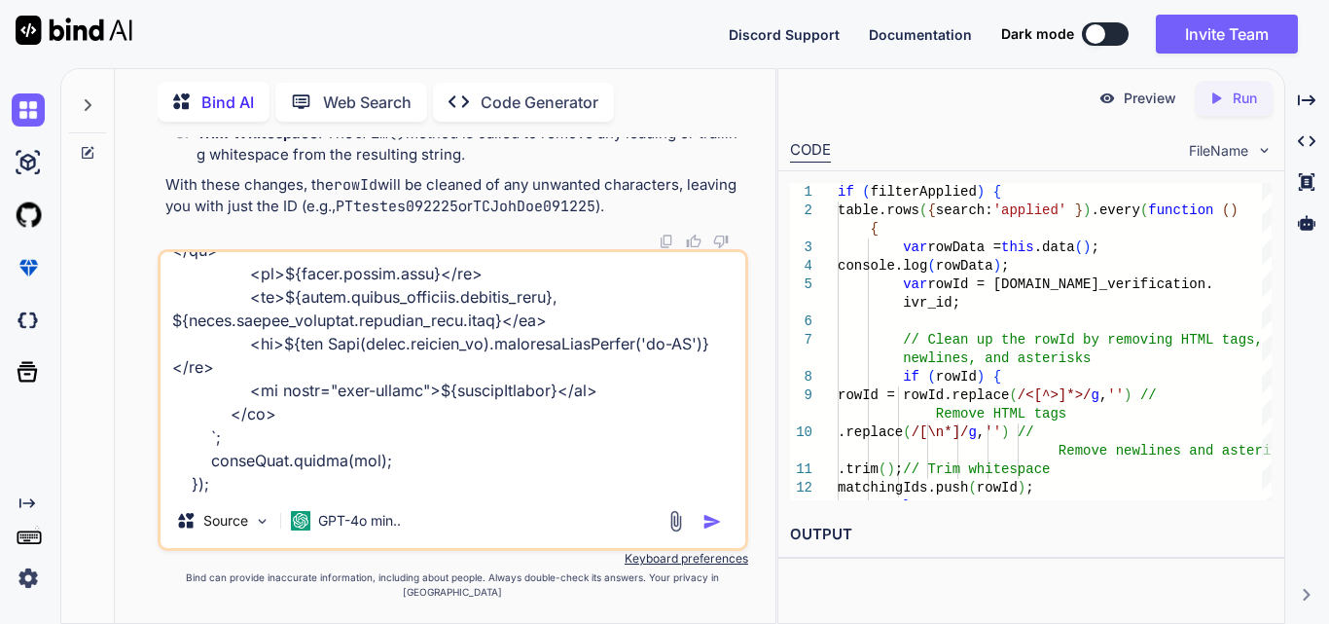
paste textarea "function displayInvoiceData(data) { var dataTable = $('#invoiceDataTable').Data…"
type textarea "function displayOrderData(data) { const tableBody = $('#orderDataTable tbody');…"
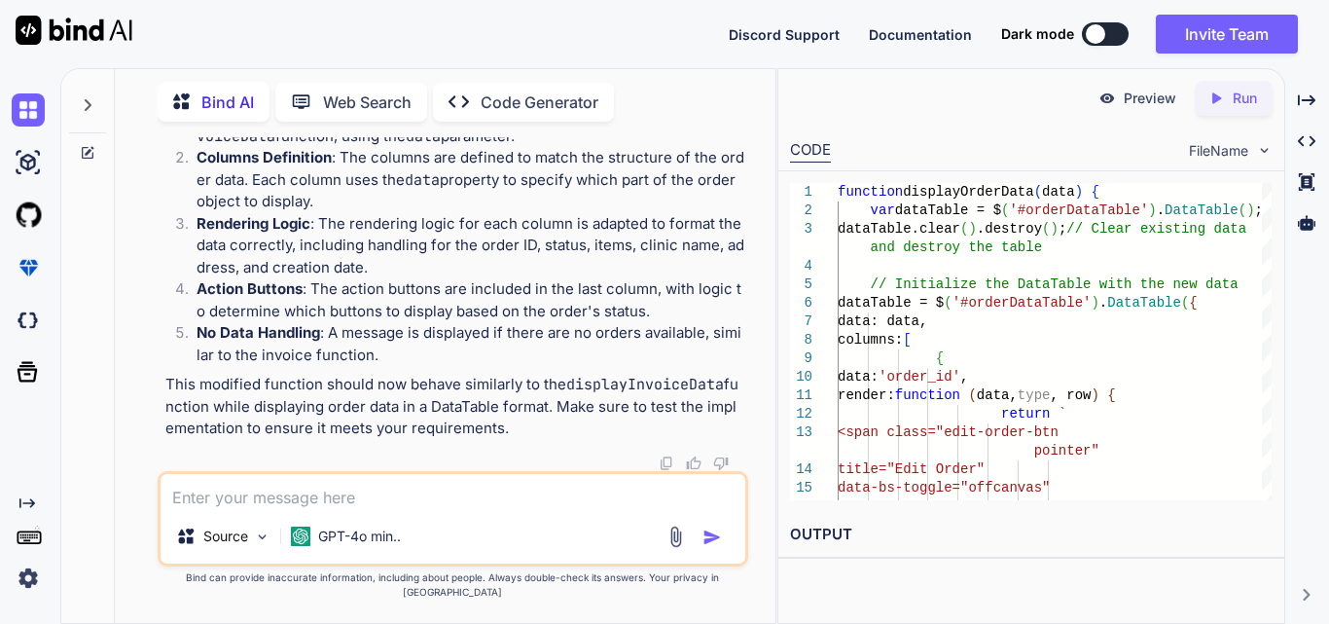
scroll to position [97875, 0]
click at [316, 505] on textarea at bounding box center [453, 491] width 585 height 35
paste textarea "function displayOrderData(data) { var dataTable = $('#orderDataTable').DataTabl…"
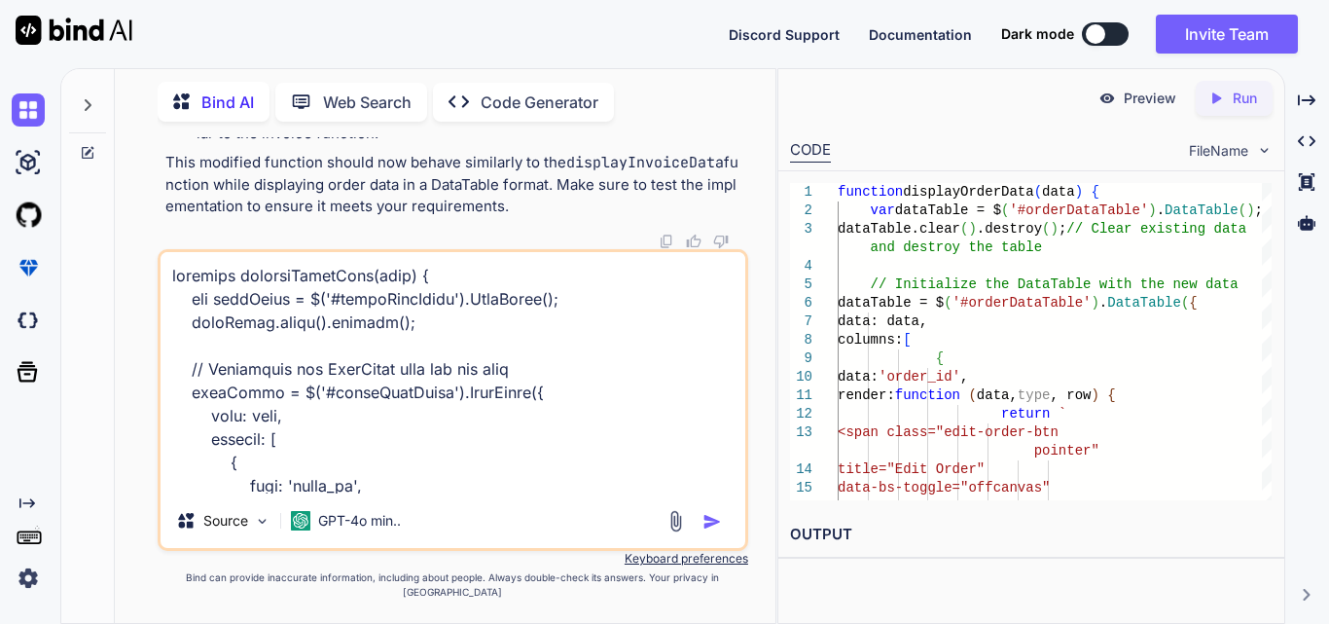
scroll to position [2407, 0]
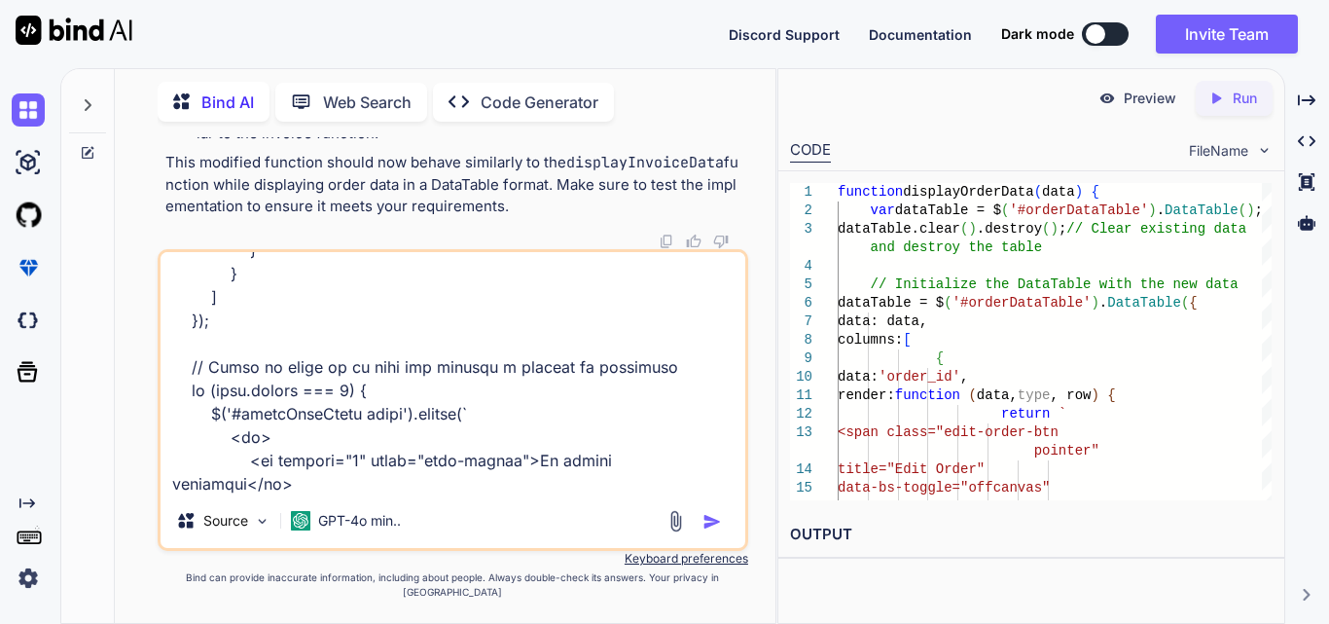
paste textarea "Cannot read properties of undefined (reading 'sClass')"
type textarea "function displayOrderData(data) { var dataTable = $('#orderDataTable').DataTabl…"
click at [717, 531] on img "button" at bounding box center [712, 521] width 19 height 19
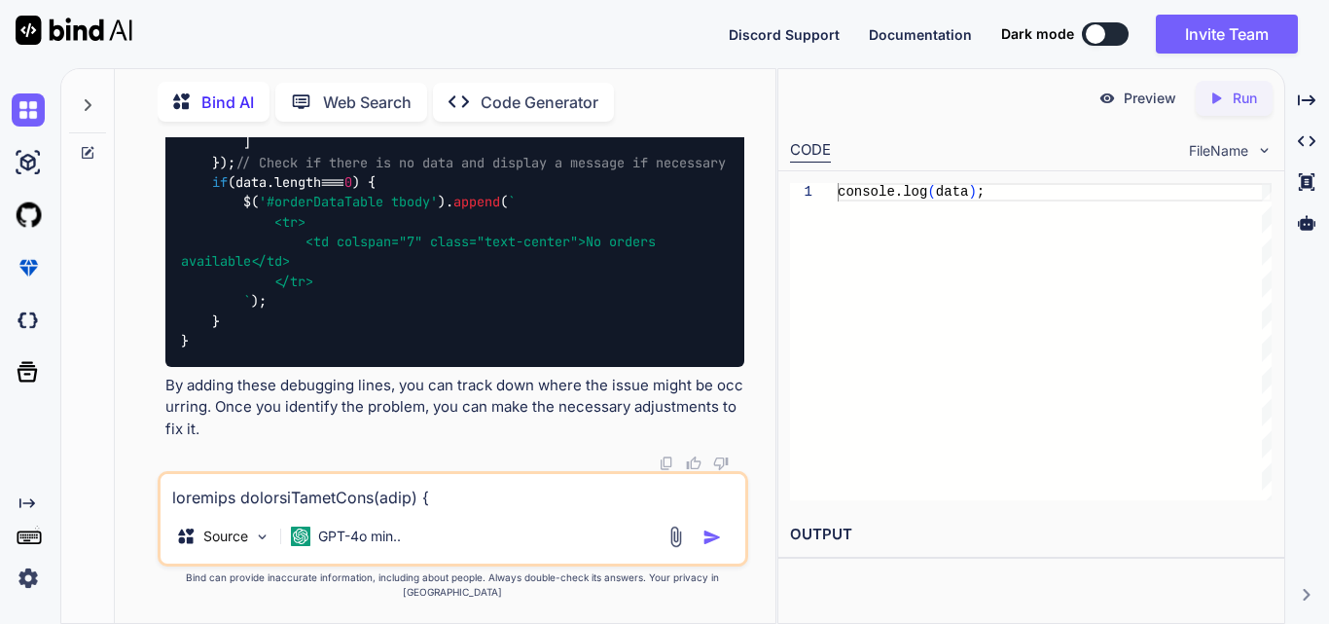
scroll to position [98865, 0]
drag, startPoint x: 367, startPoint y: 205, endPoint x: 584, endPoint y: 214, distance: 217.2
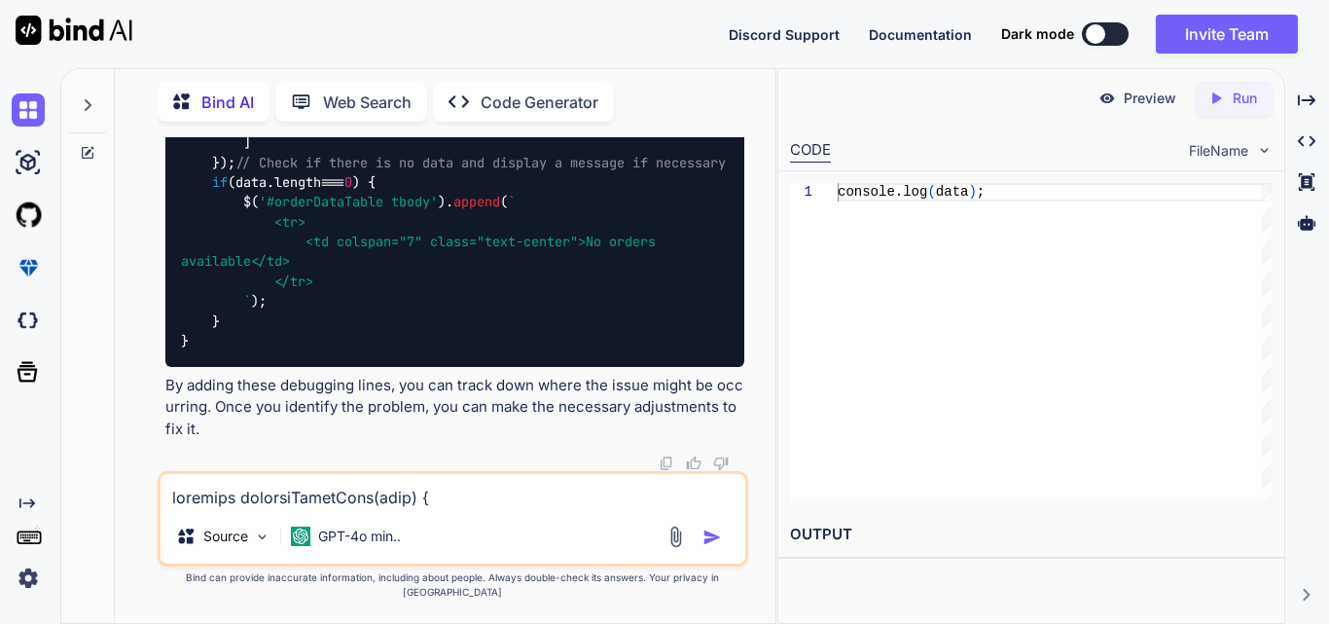
click at [367, 507] on textarea at bounding box center [453, 491] width 585 height 35
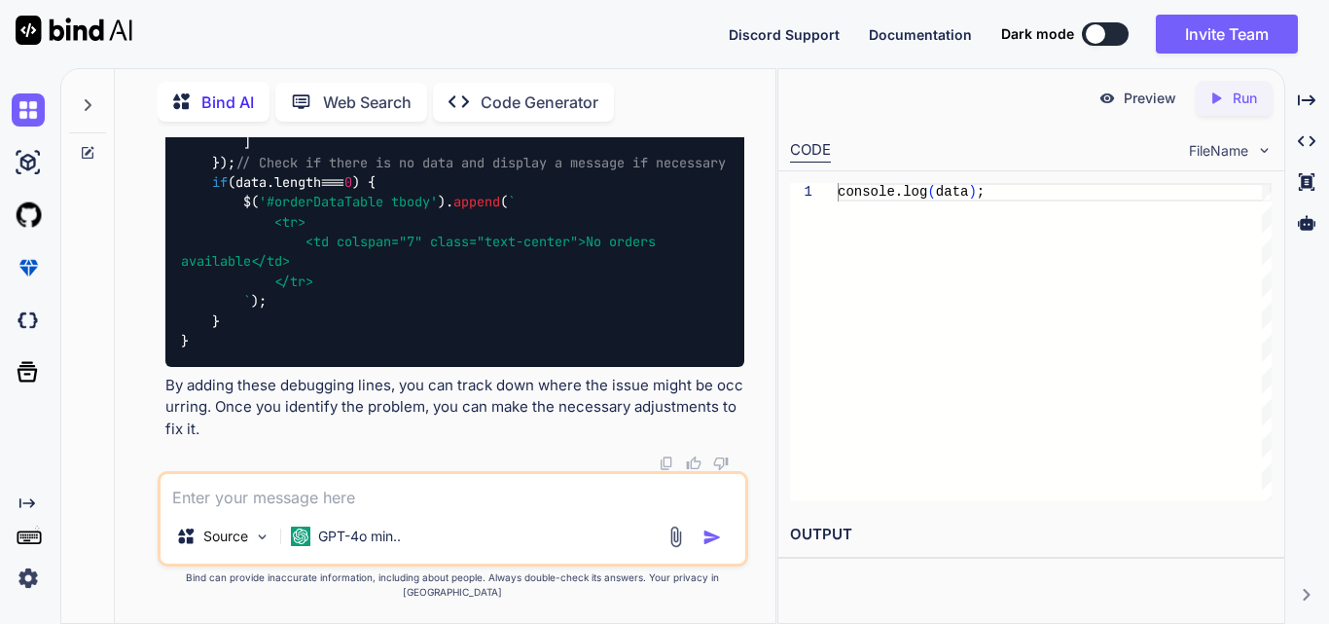
paste textarea "function displayOrderData(data) { const tableBody = $('#orderDataTable tbody');…"
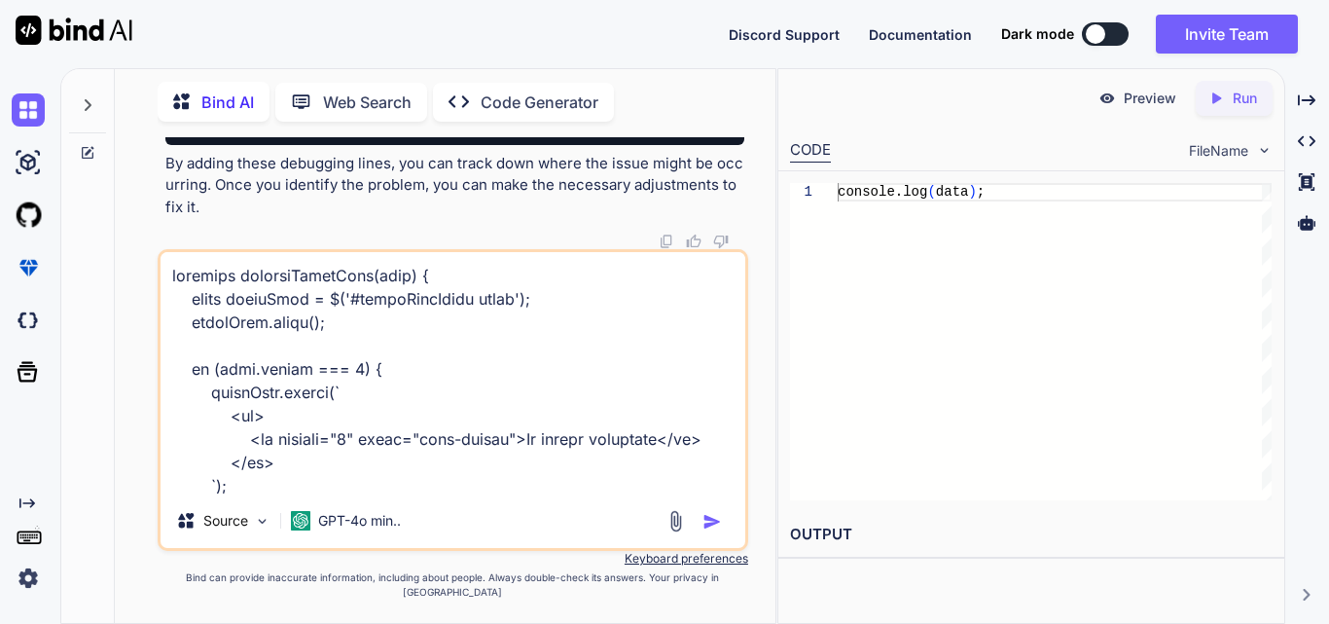
scroll to position [3178, 0]
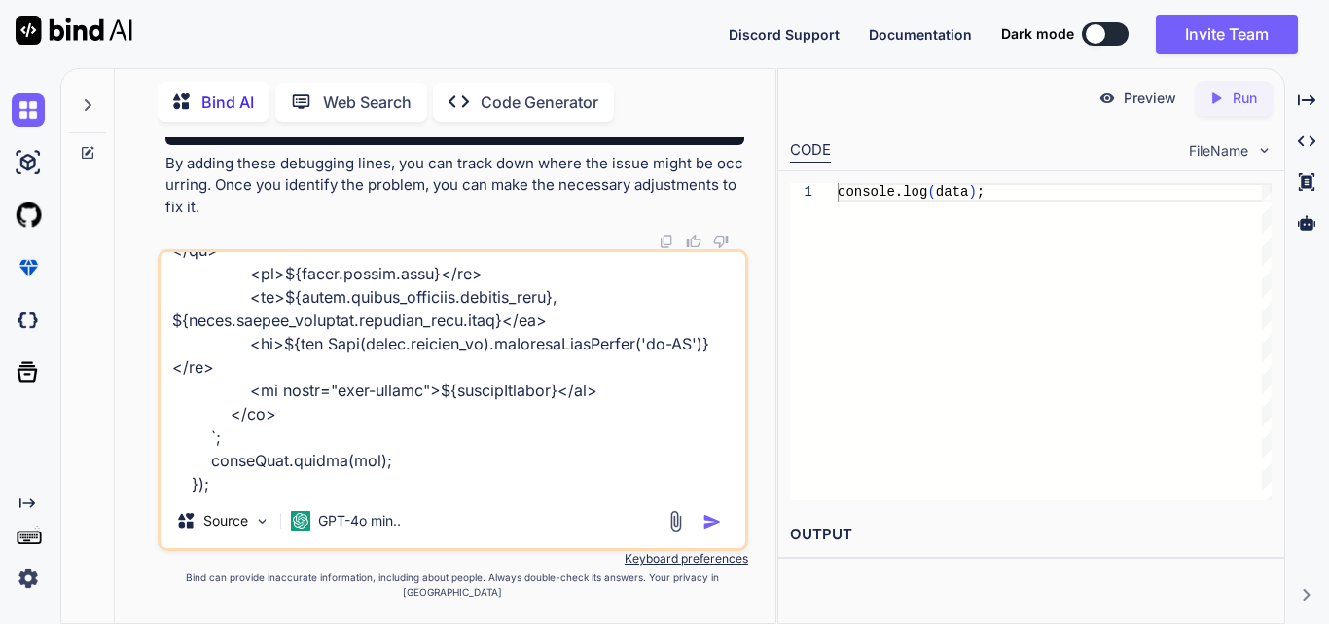
click at [352, 493] on textarea at bounding box center [453, 372] width 585 height 241
paste textarea "function displayBillingData(data) { var dataTable = $('#billingDataTable').Data…"
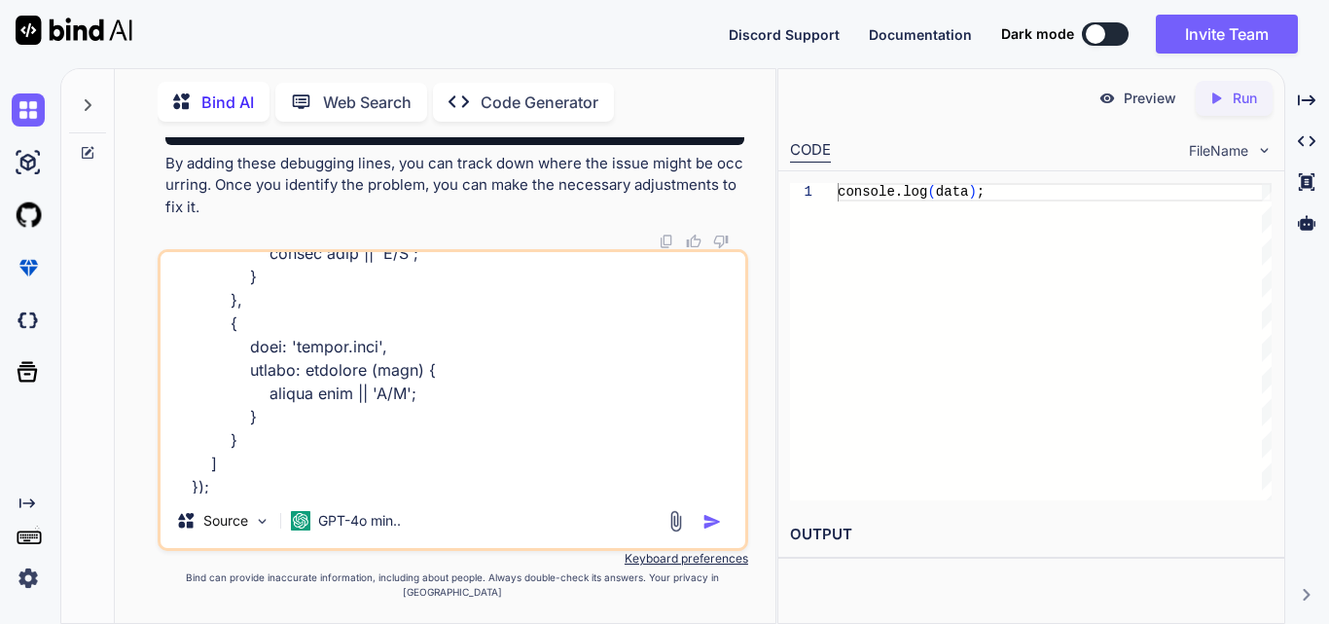
scroll to position [4973, 0]
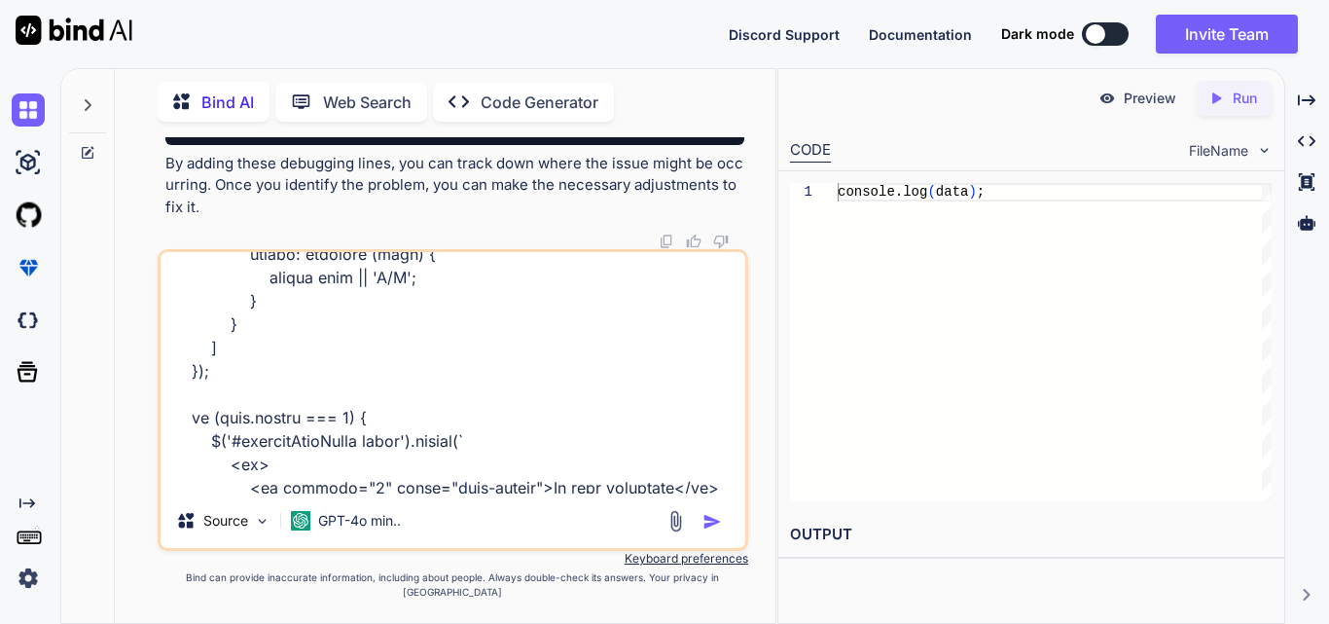
type textarea "function displayOrderData(data) { const tableBody = $('#orderDataTable tbody');…"
click at [705, 528] on img "button" at bounding box center [712, 521] width 19 height 19
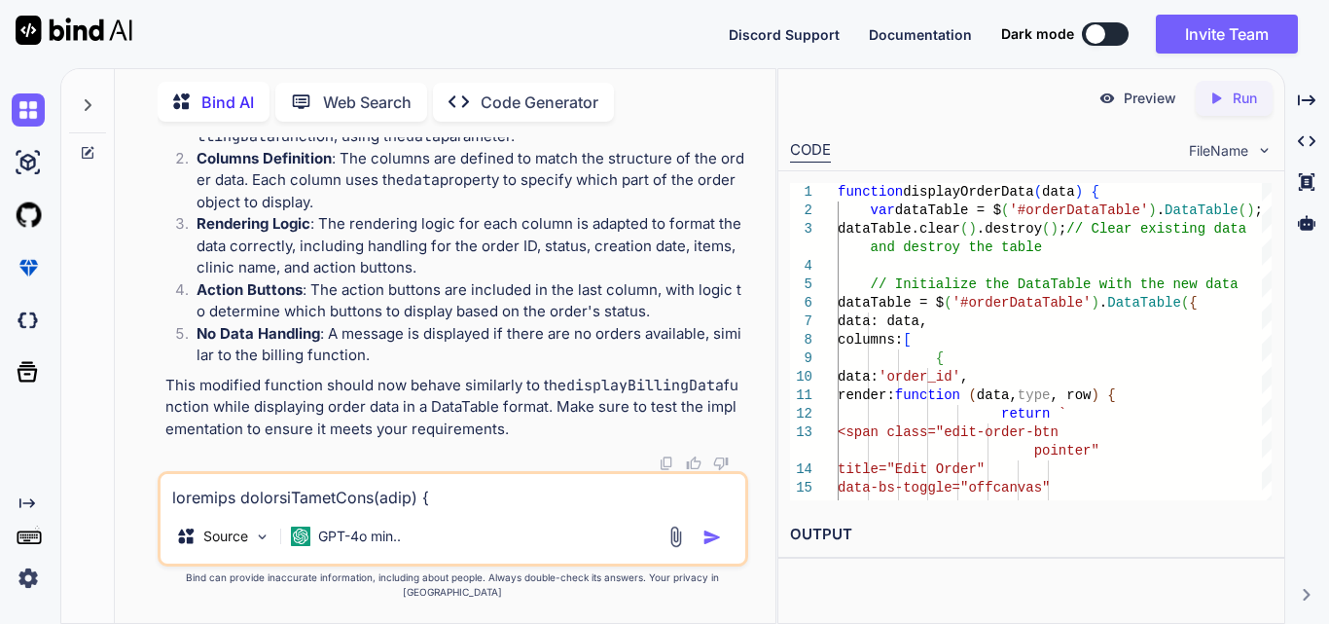
scroll to position [106824, 0]
drag, startPoint x: 212, startPoint y: 323, endPoint x: 591, endPoint y: 330, distance: 378.6
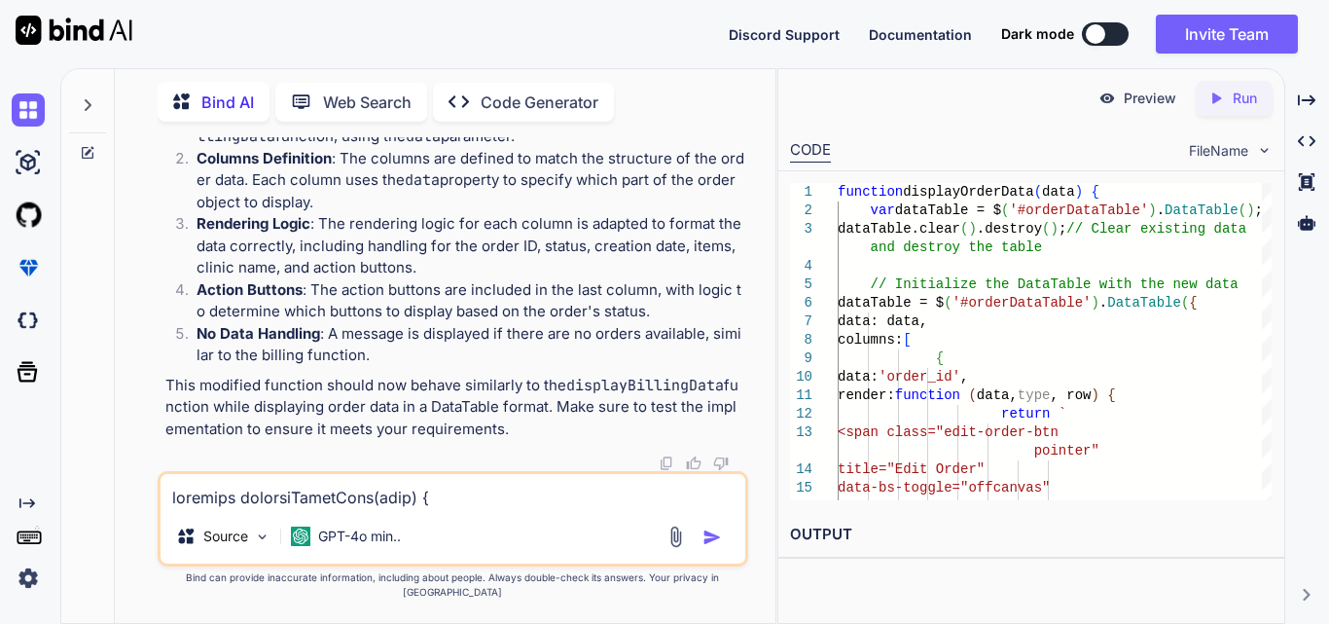
drag, startPoint x: 211, startPoint y: 224, endPoint x: 615, endPoint y: 223, distance: 403.8
drag, startPoint x: 211, startPoint y: 246, endPoint x: 435, endPoint y: 246, distance: 223.8
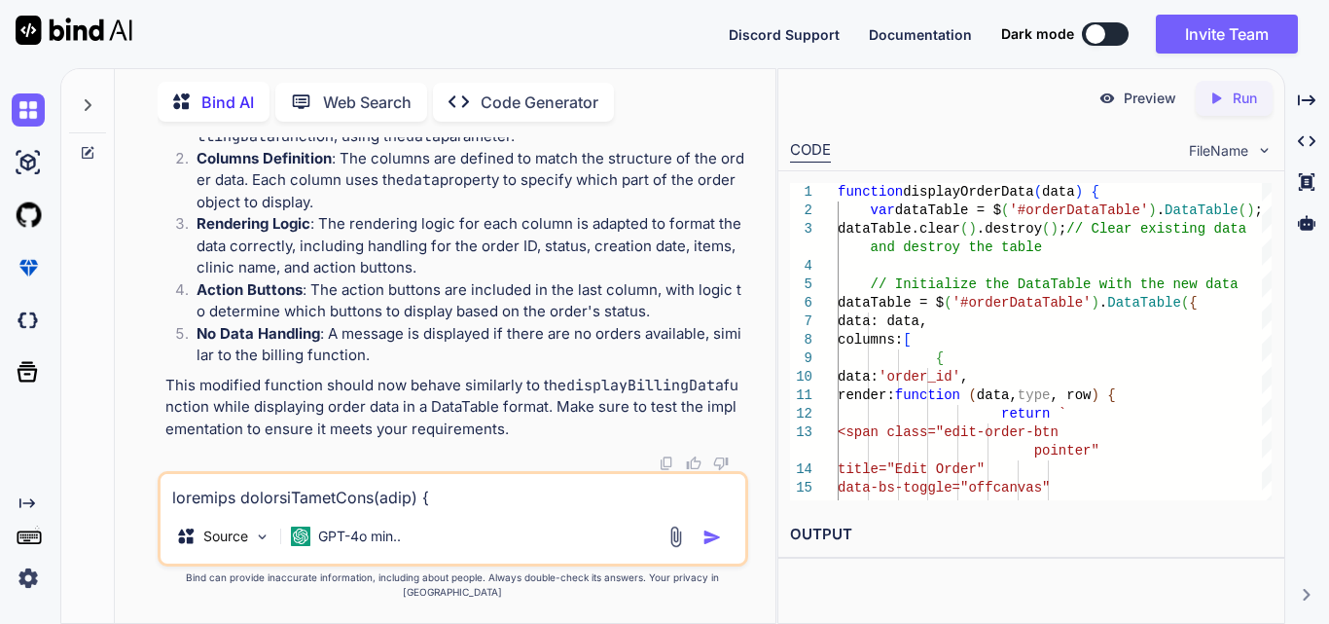
copy code "dataTable. clear (). destroy ();"
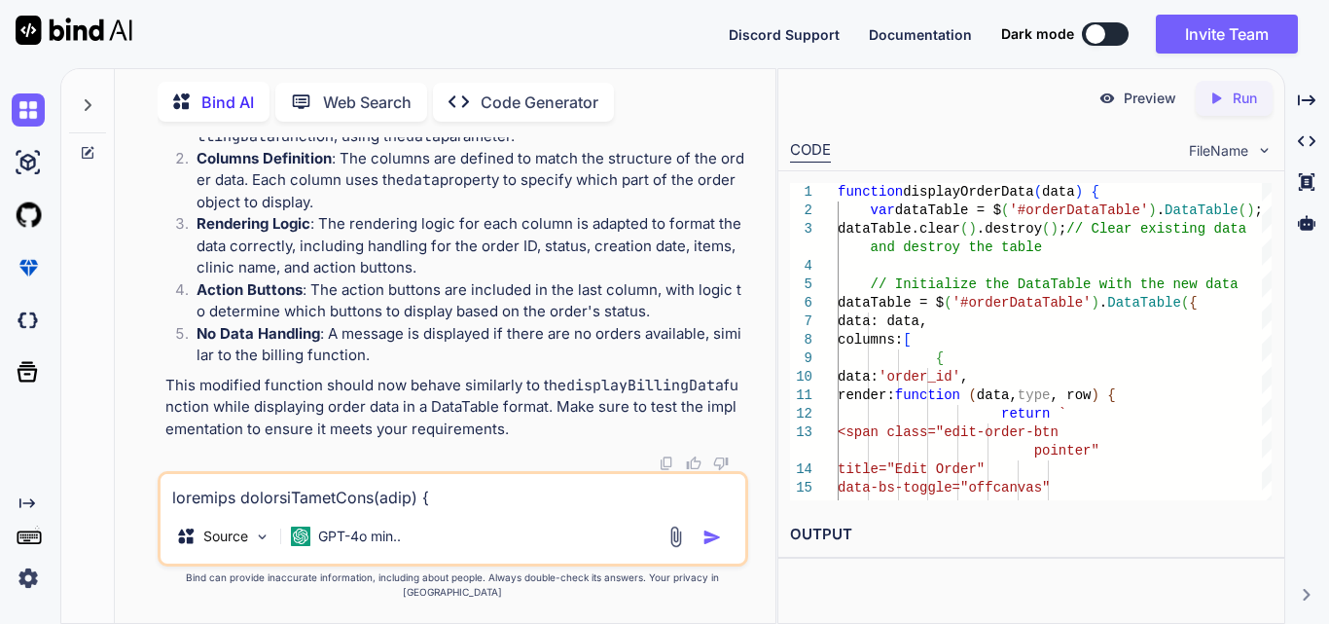
click at [269, 509] on textarea at bounding box center [453, 491] width 585 height 35
paste textarea "function displayOrderData(data) { const tableBody = $('#orderDataTable tbody');…"
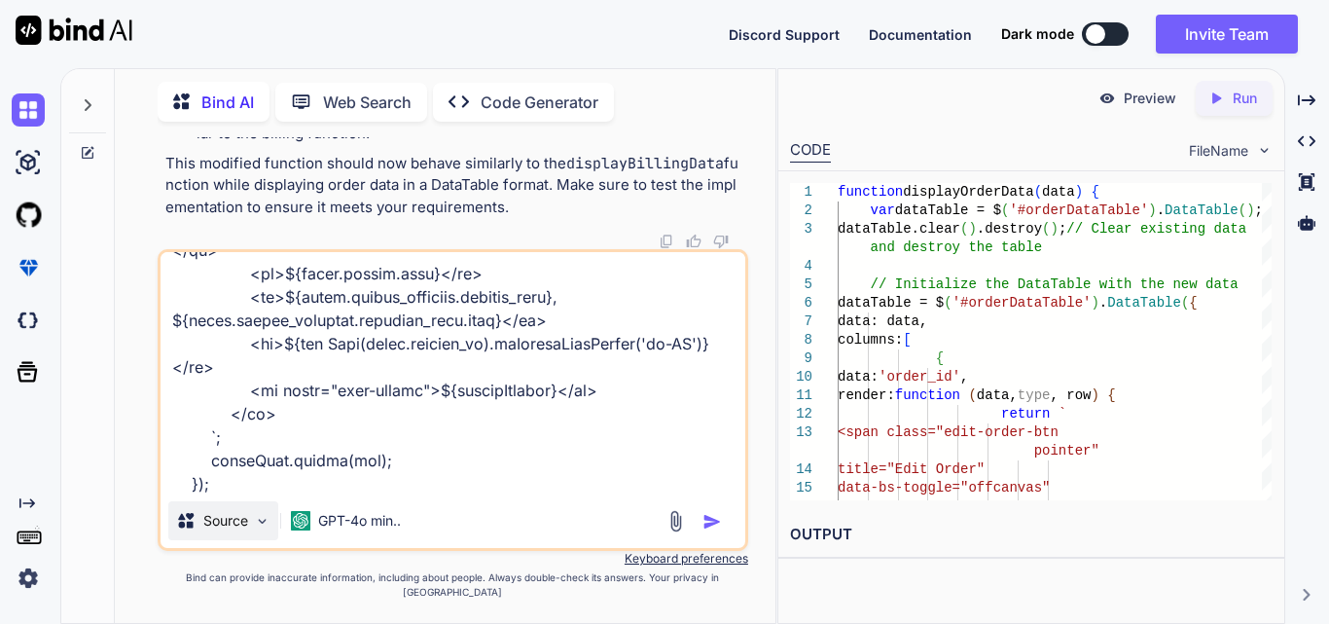
type textarea "function displayOrderData(data) { const tableBody = $('#orderDataTable tbody');…"
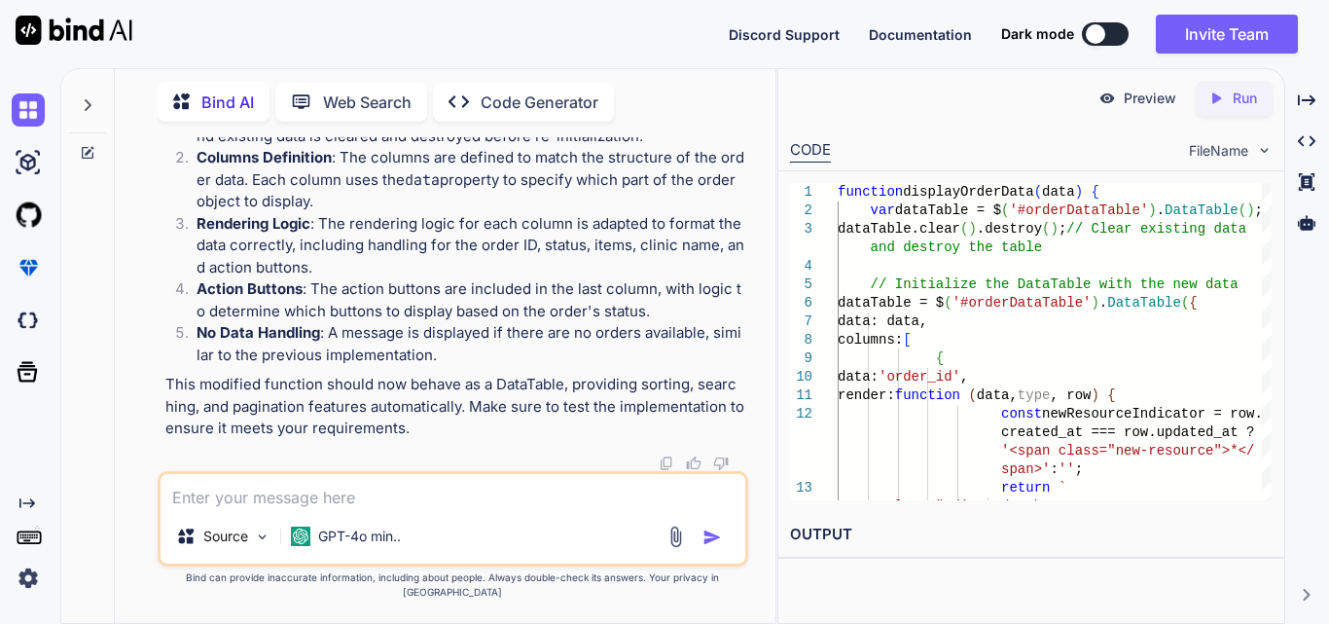
scroll to position [113180, 0]
click at [336, 488] on div "Source GPT-4o min.." at bounding box center [453, 518] width 591 height 95
click at [295, 509] on textarea at bounding box center [453, 491] width 585 height 35
type textarea "we want splitdetailbutton also"
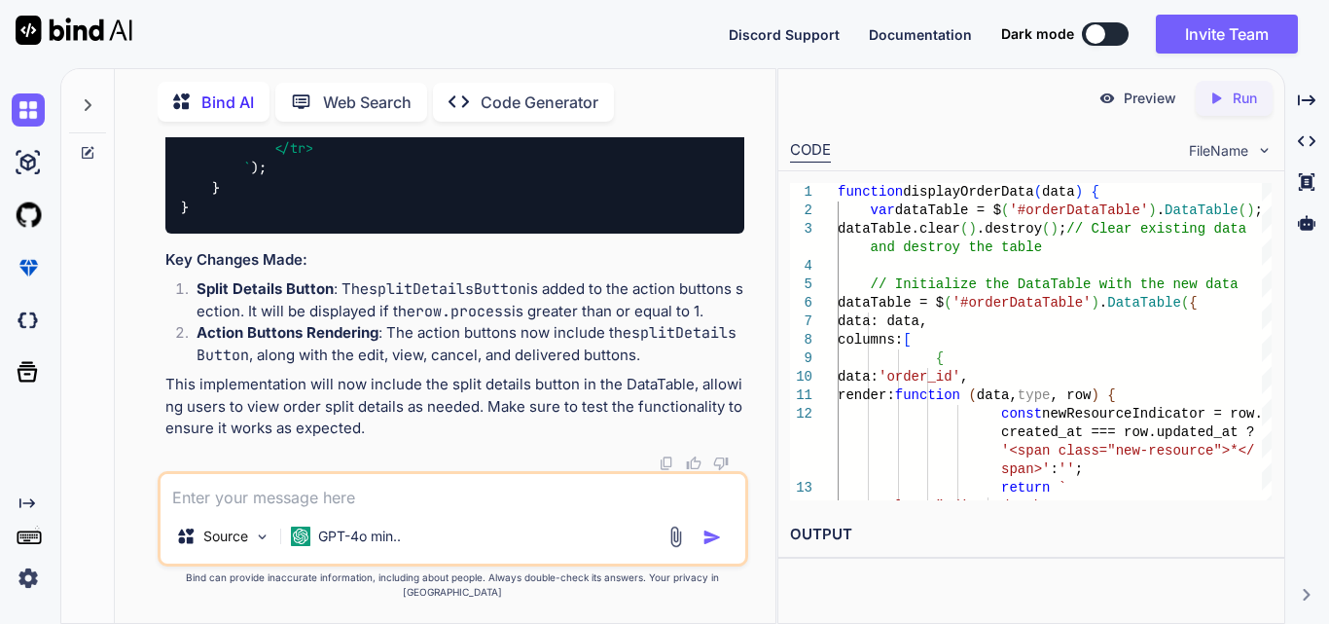
scroll to position [114240, 0]
click at [230, 524] on div "Source GPT-4o min.." at bounding box center [453, 518] width 591 height 95
click at [234, 509] on textarea at bounding box center [453, 491] width 585 height 35
paste textarea "datatable.js:2063 Uncaught TypeError: Cannot read properties of undefined (read…"
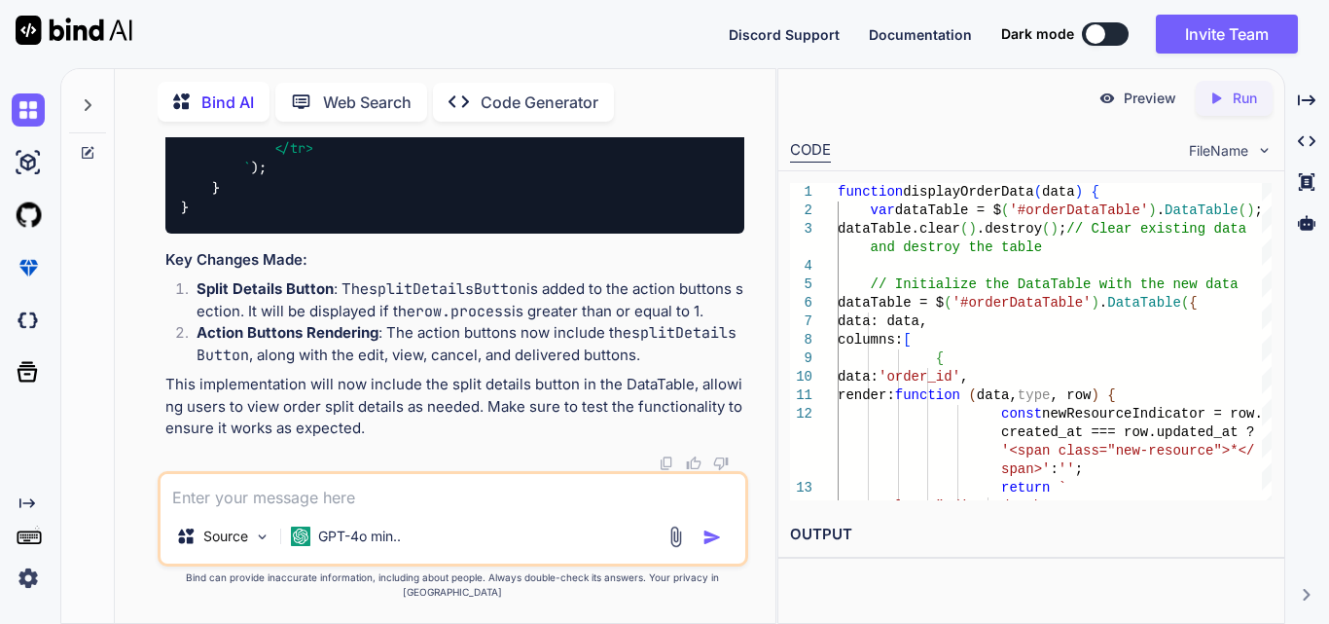
type textarea "datatable.js:2063 Uncaught TypeError: Cannot read properties of undefined (read…"
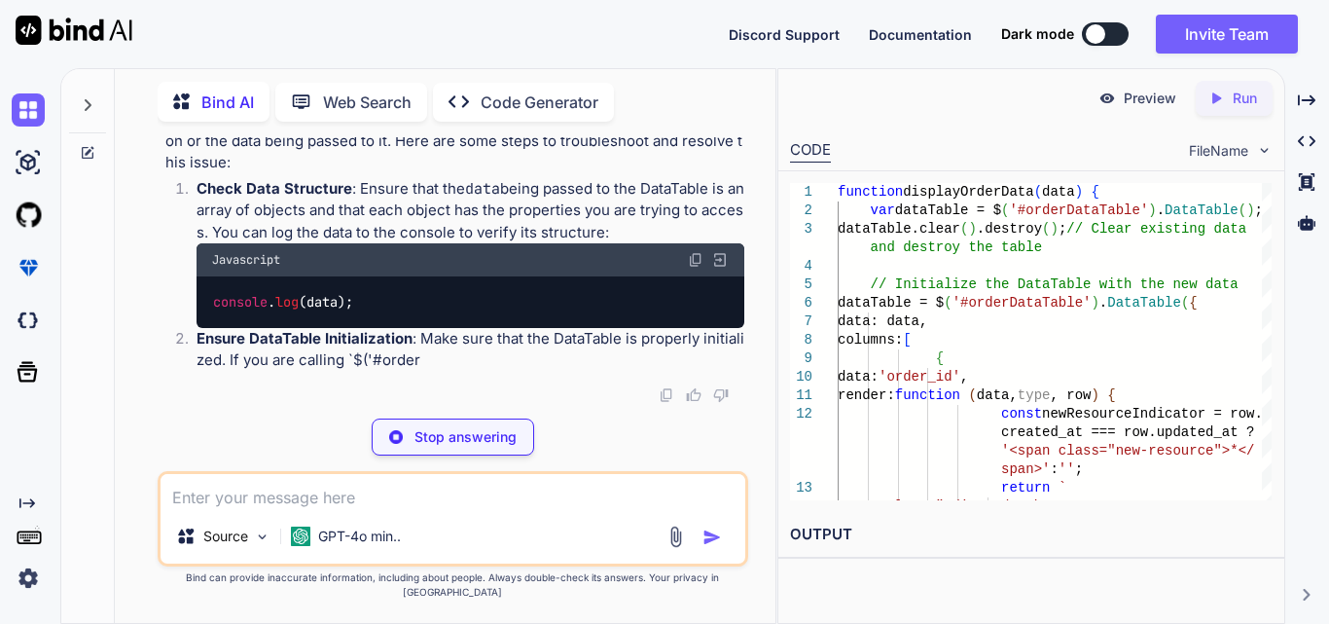
scroll to position [117655, 0]
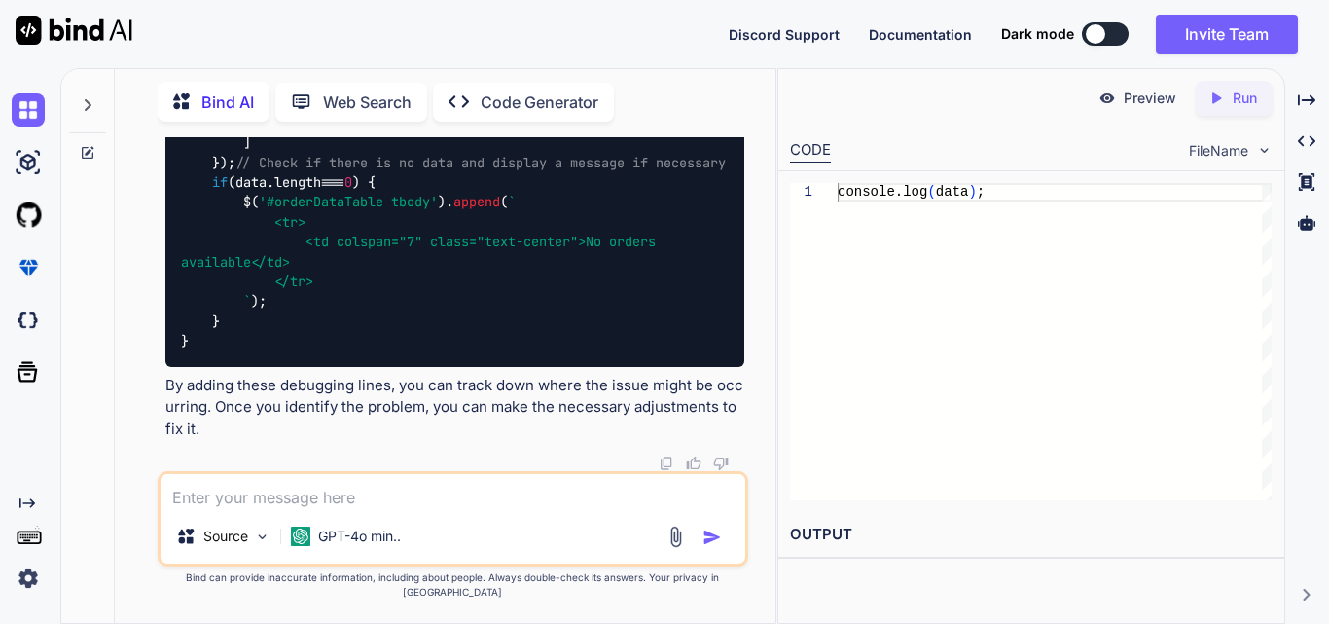
drag, startPoint x: 211, startPoint y: 315, endPoint x: 369, endPoint y: 324, distance: 157.9
copy code "console . log (data);"
drag, startPoint x: 273, startPoint y: 242, endPoint x: 573, endPoint y: 240, distance: 299.7
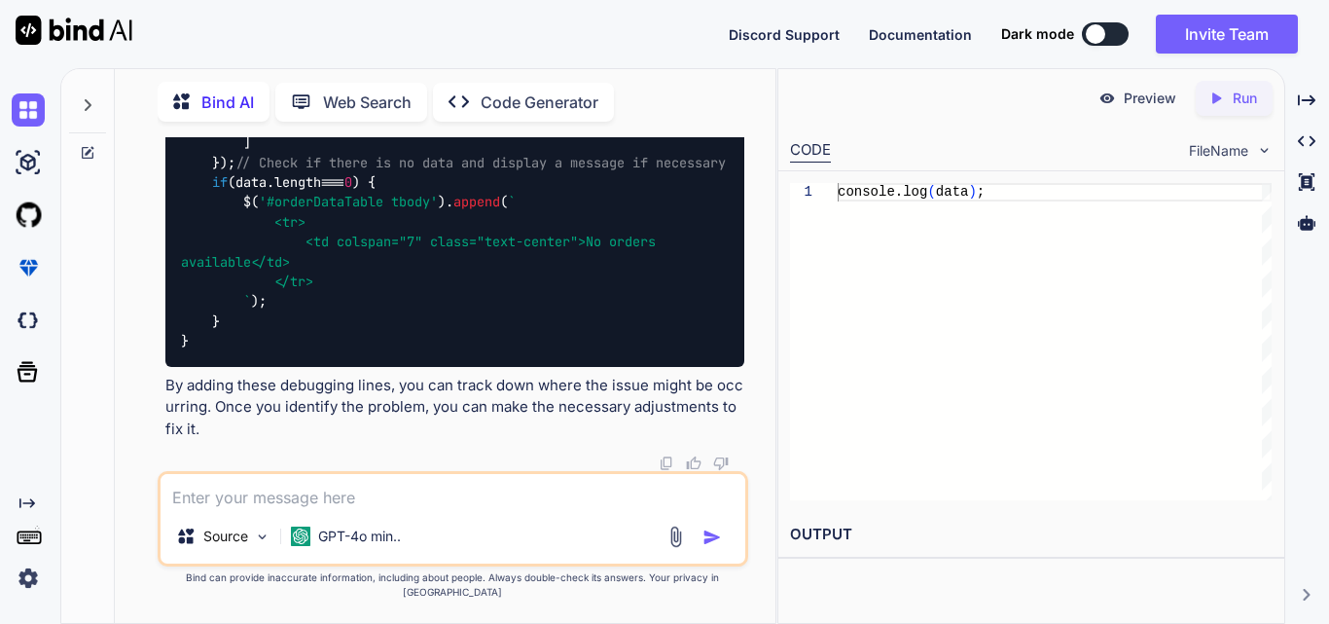
copy code "console . log ( 'Order Item Data:' , data);"
click at [287, 499] on textarea at bounding box center [453, 491] width 585 height 35
paste textarea "loremi : {do: 3, sita: 'Conse Adip', elit: sedd, eiusmodt: '["Inci"]', utl_etdo…"
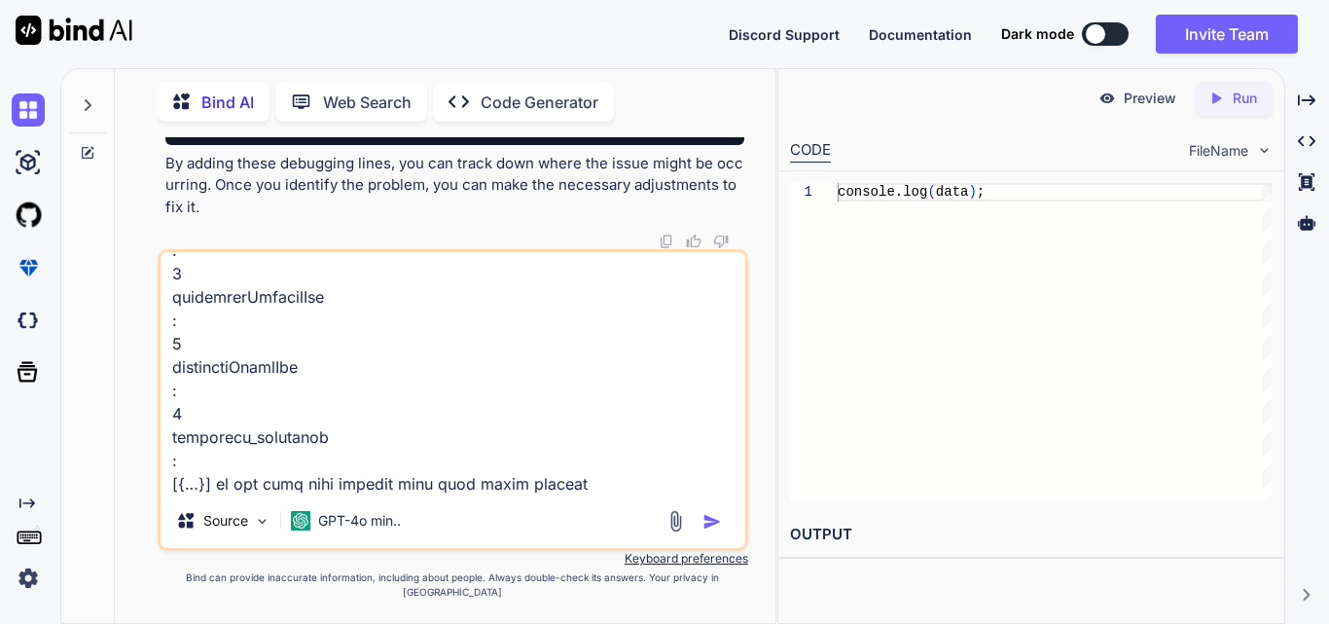
type textarea "loremi : {do: 3, sita: 'Conse Adip', elit: sedd, eiusmodt: '["Inci"]', utl_etdo…"
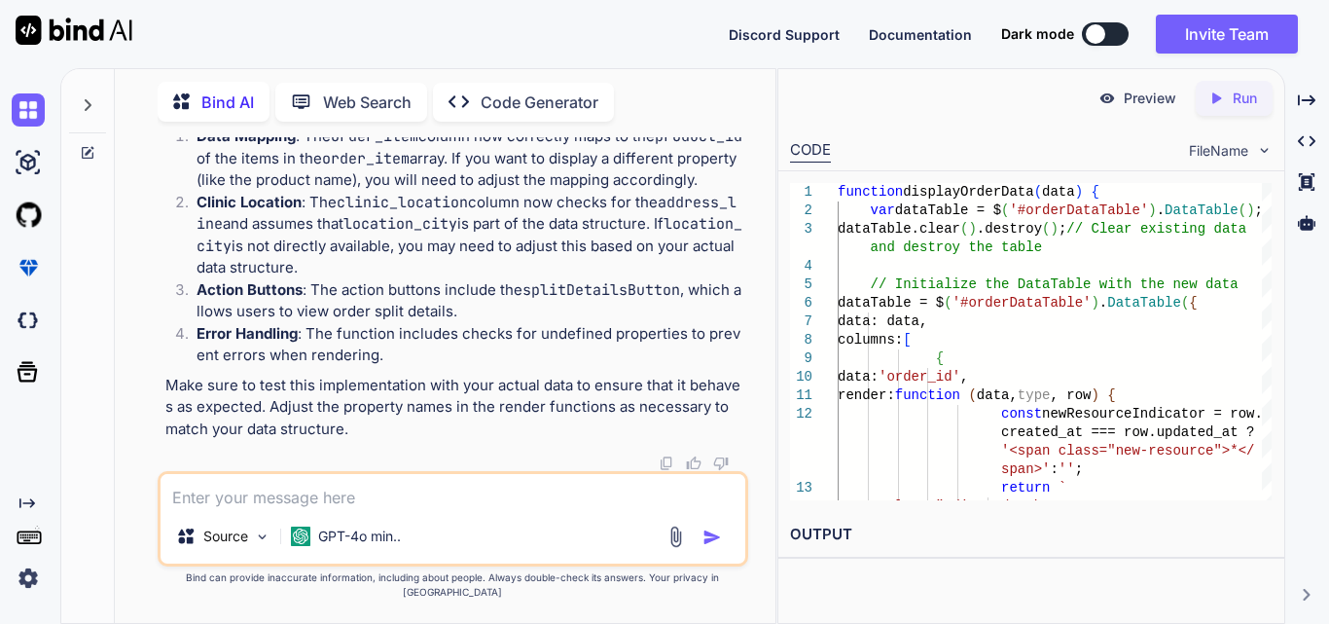
scroll to position [124093, 0]
click at [336, 506] on textarea at bounding box center [453, 491] width 585 height 35
paste textarea "{ data: 'status', render: function (data) { return data ? ucfirst(data) : 'N/A'…"
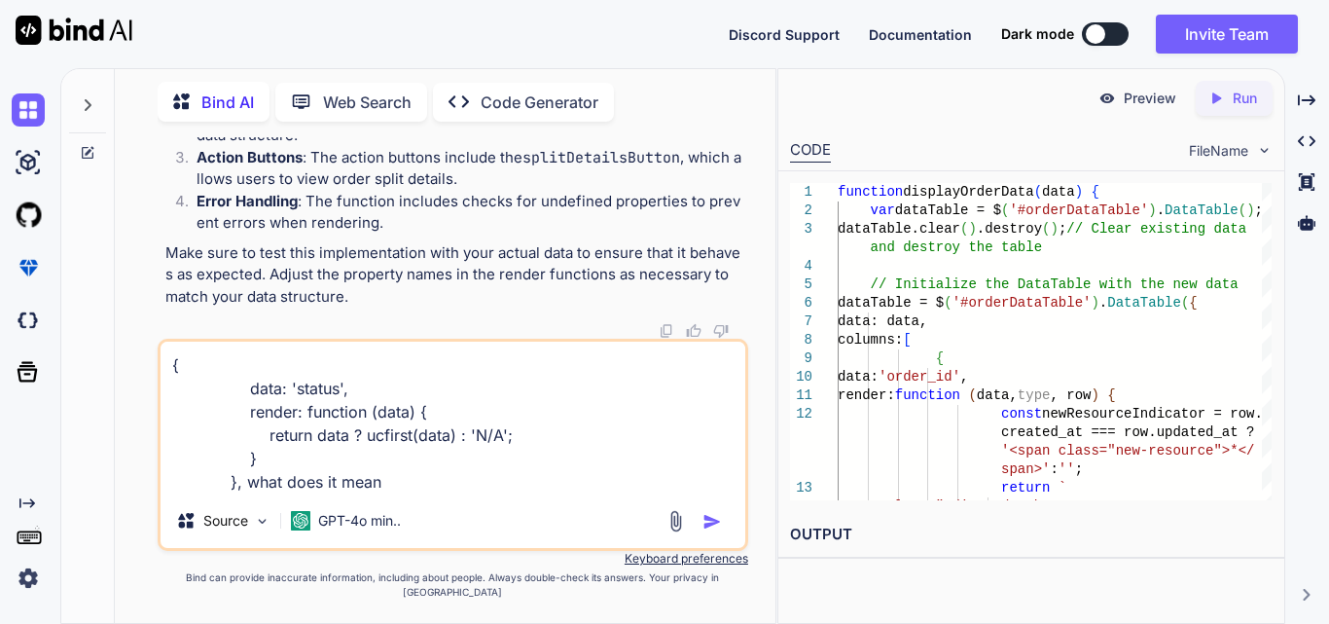
type textarea "{ data: 'status', render: function (data) { return data ? ucfirst(data) : 'N/A'…"
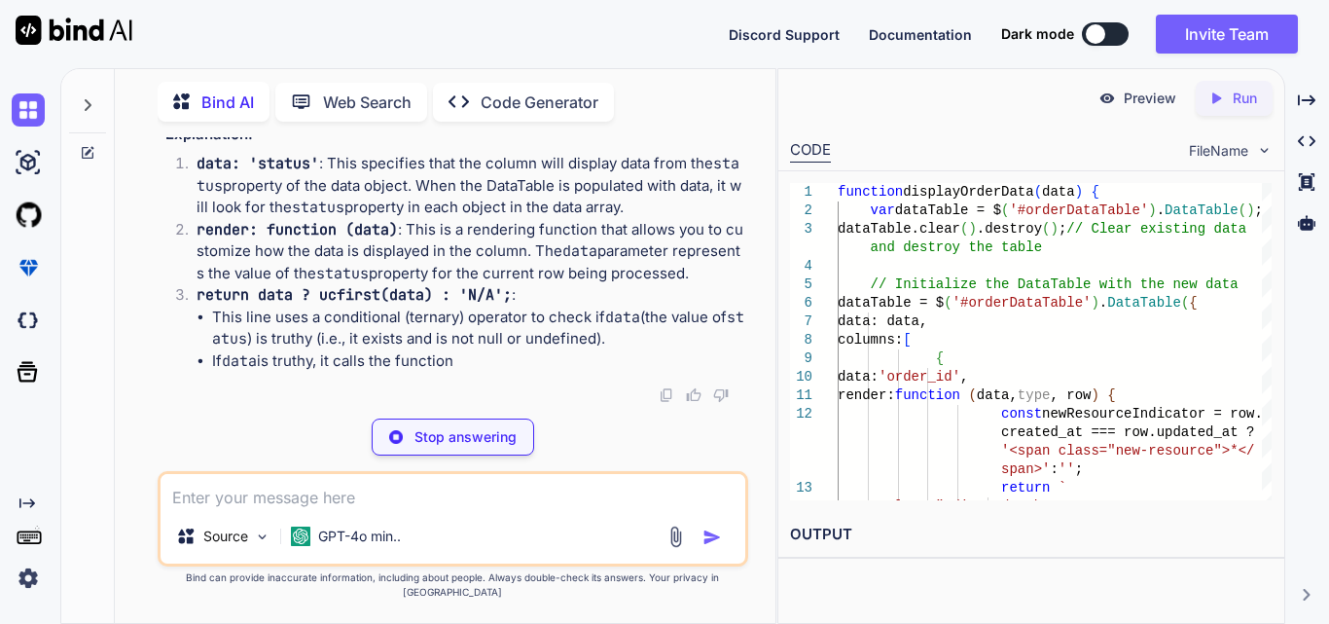
scroll to position [125488, 0]
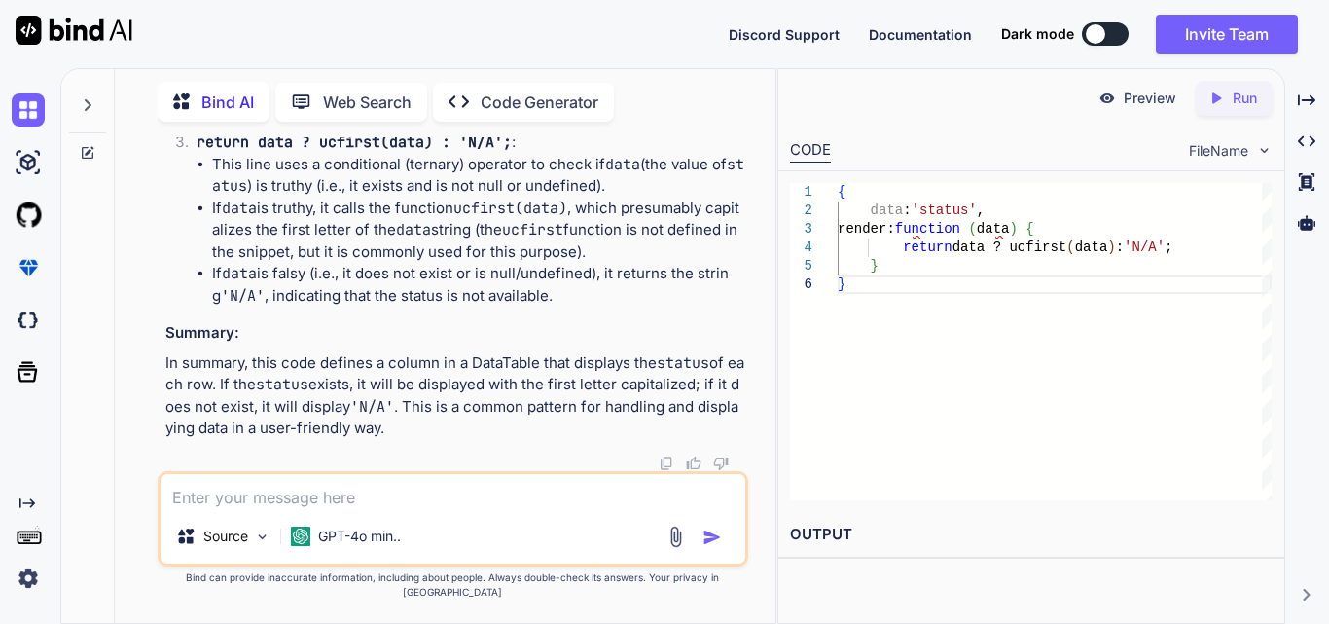
drag, startPoint x: 257, startPoint y: 317, endPoint x: 431, endPoint y: 318, distance: 174.2
click at [431, 66] on p "data: 'status' : This specifies that the column will display data from the stat…" at bounding box center [471, 33] width 548 height 66
click at [469, 66] on p "data: 'status' : This specifies that the column will display data from the stat…" at bounding box center [471, 33] width 548 height 66
drag, startPoint x: 236, startPoint y: 343, endPoint x: 568, endPoint y: 340, distance: 331.8
click at [562, 66] on p "data: 'status' : This specifies that the column will display data from the stat…" at bounding box center [471, 33] width 548 height 66
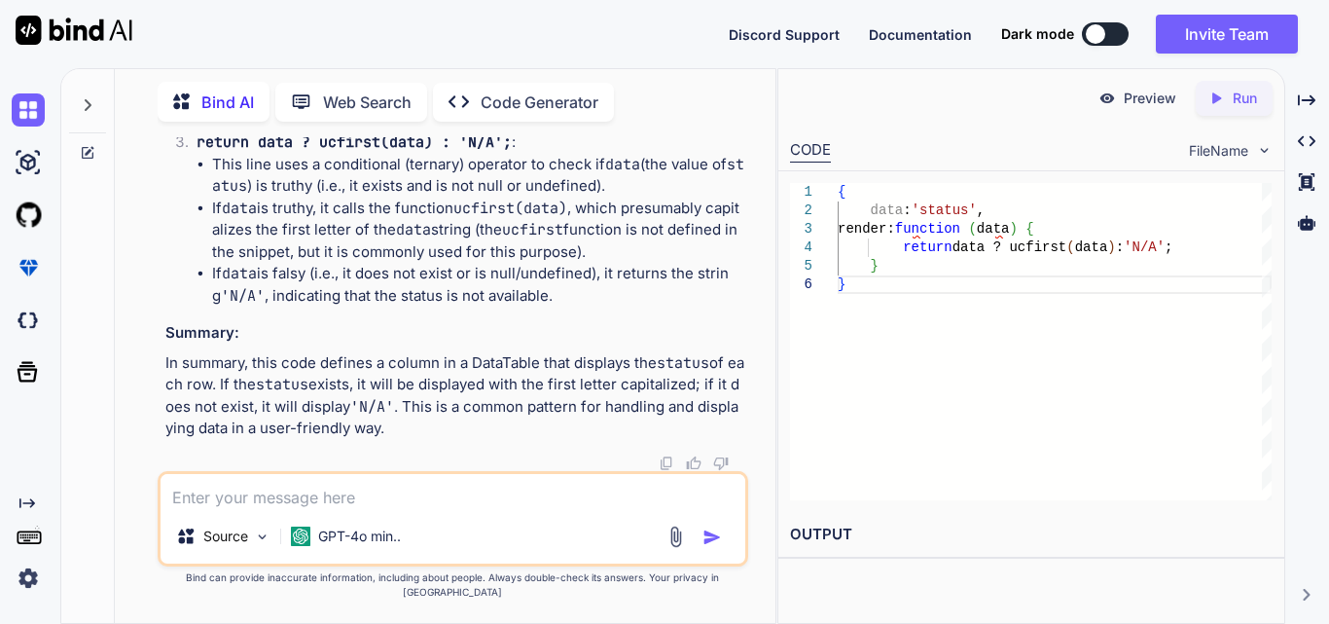
click at [569, 66] on p "data: 'status' : This specifies that the column will display data from the stat…" at bounding box center [471, 33] width 548 height 66
drag, startPoint x: 407, startPoint y: 360, endPoint x: 706, endPoint y: 403, distance: 302.8
click at [706, 132] on p "render: function (data) : This is a rendering function that allows you to custo…" at bounding box center [471, 99] width 548 height 66
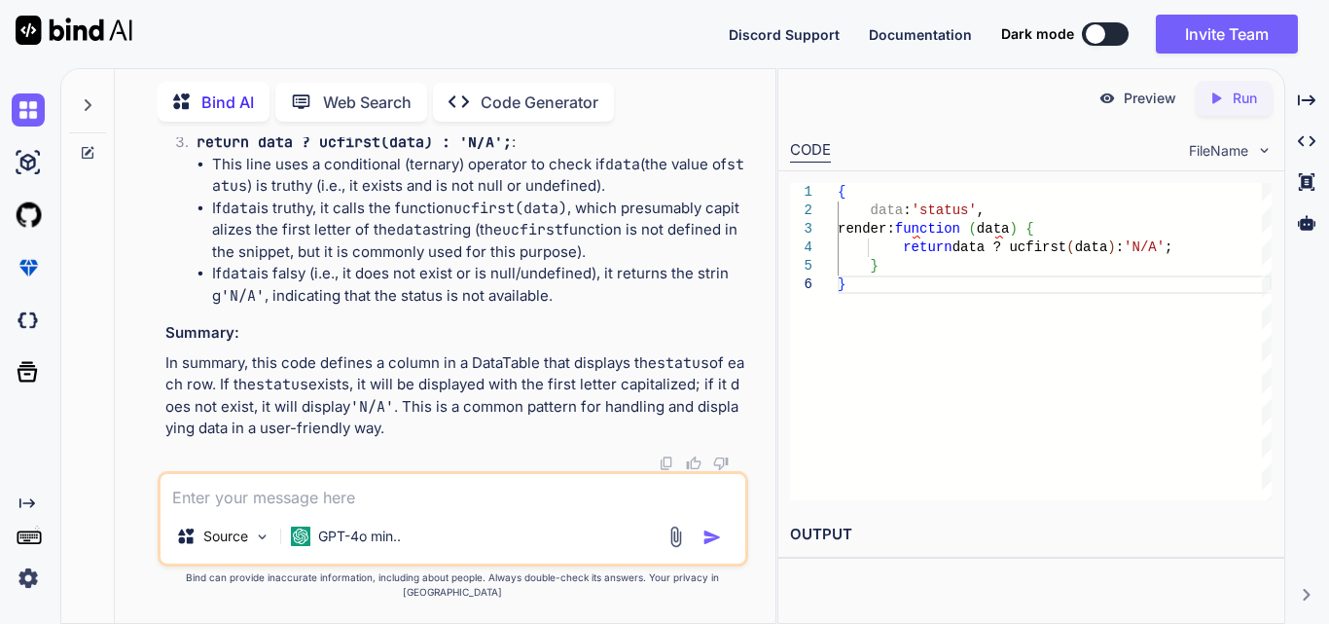
click at [293, 20] on code "data: 'status'" at bounding box center [258, 10] width 123 height 19
click at [376, 490] on textarea at bounding box center [453, 491] width 585 height 35
paste textarea "{ data: 'order_item', render: function (data) { return data && data.length > 0 …"
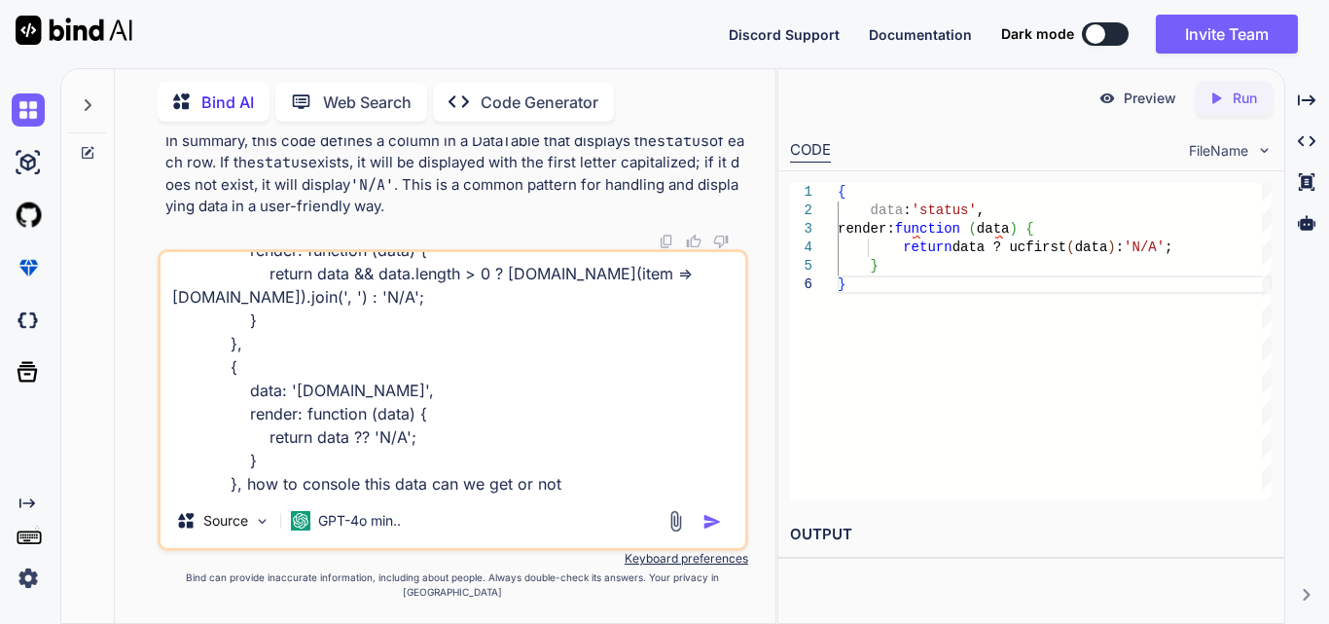
type textarea "{ data: 'order_item', render: function (data) { return data && data.length > 0 …"
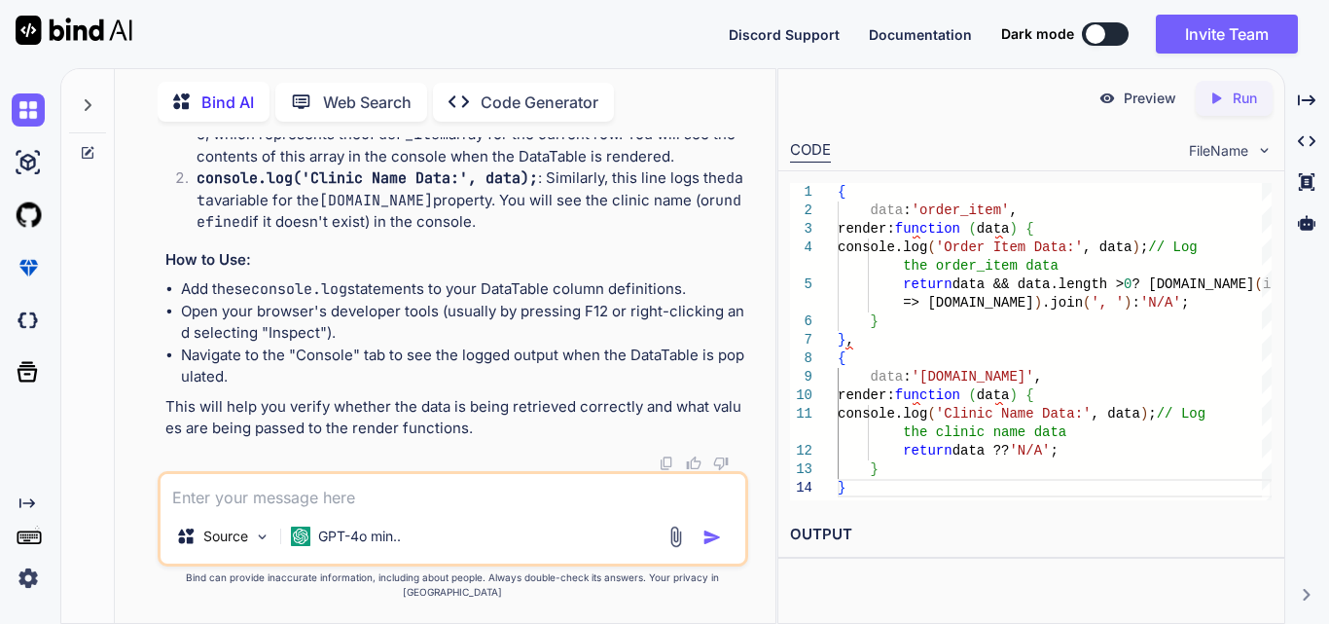
scroll to position [126397, 0]
drag, startPoint x: 245, startPoint y: 394, endPoint x: 548, endPoint y: 403, distance: 302.8
drag, startPoint x: 240, startPoint y: 224, endPoint x: 547, endPoint y: 223, distance: 306.5
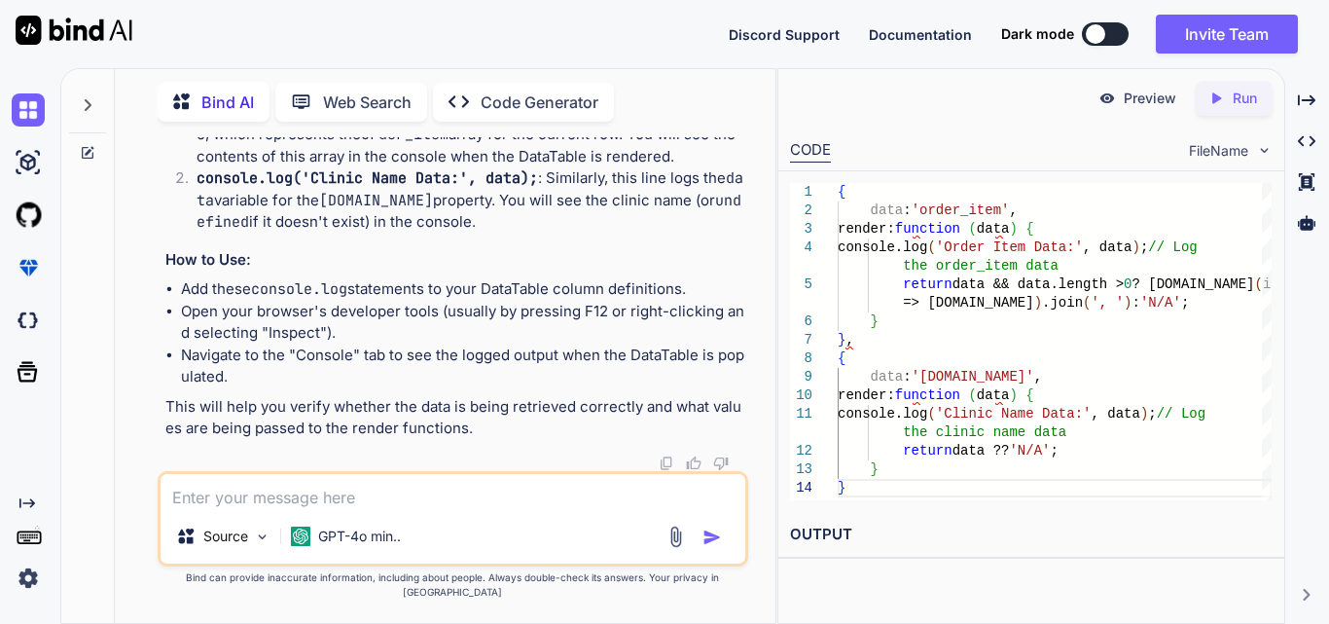
copy code "console . log ( 'Order Item Data:' , data);"
click at [320, 495] on textarea at bounding box center [453, 491] width 585 height 35
paste textarea "function displayOrderData(data) { var dataTable = $('#orderDataTable').DataTabl…"
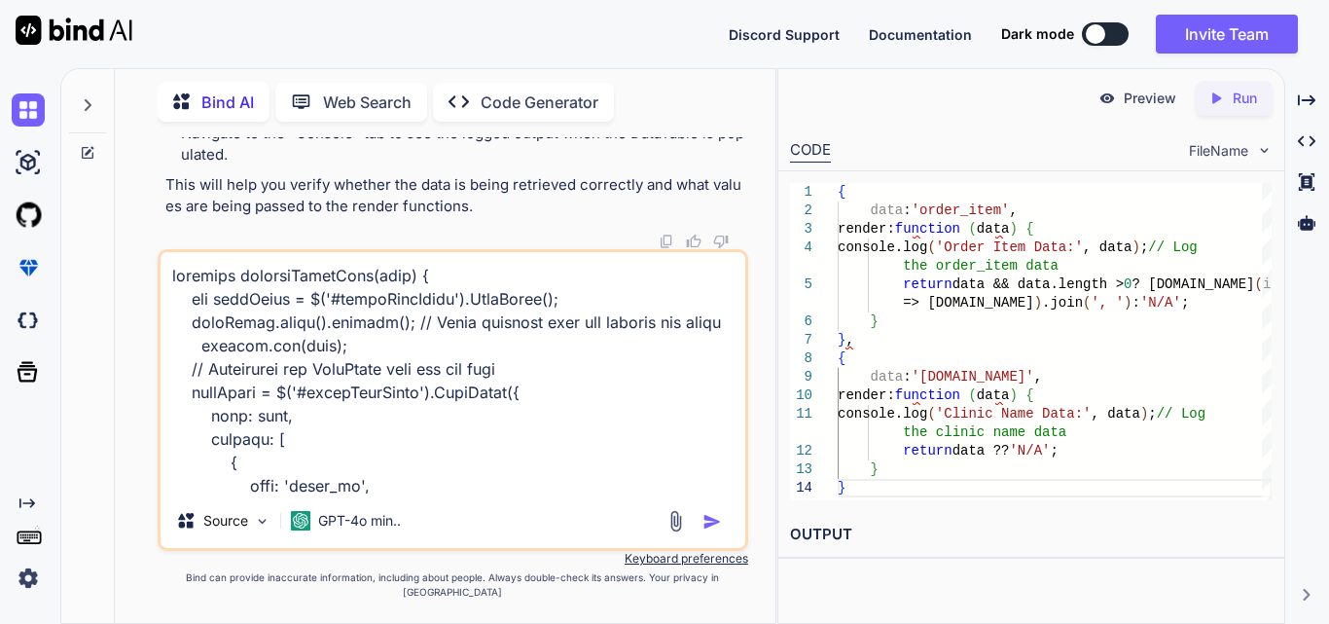
scroll to position [2898, 0]
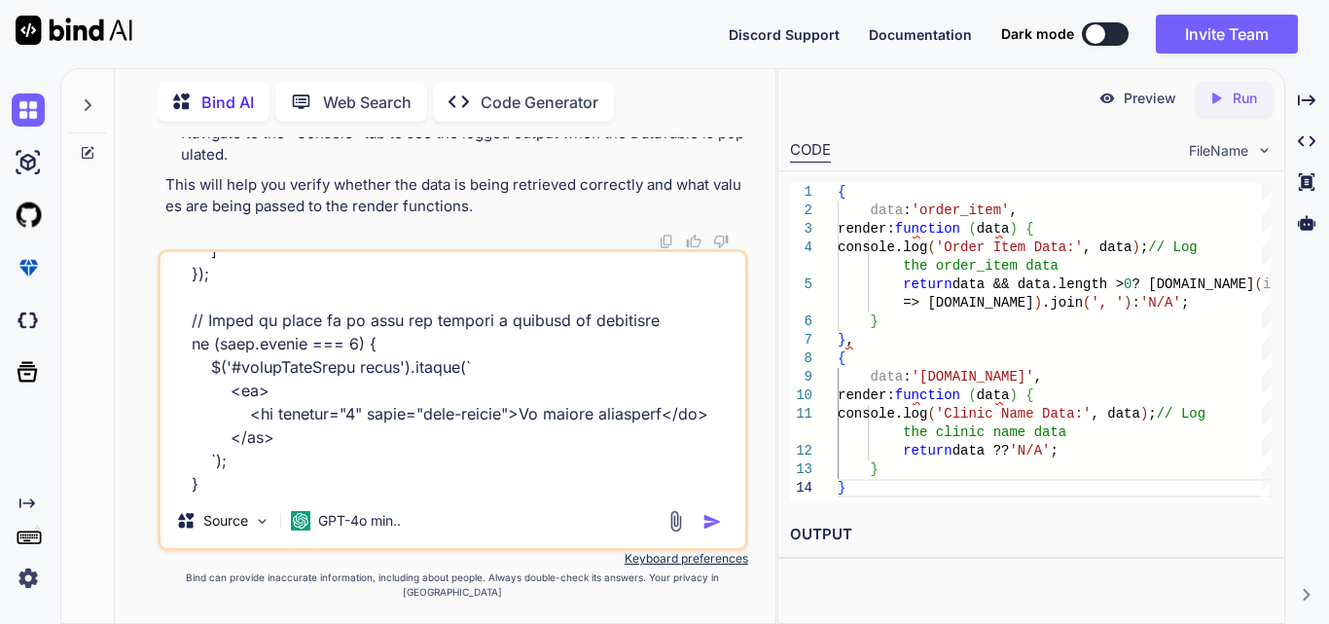
paste textarea "function displayOrderData(data) { const tableBody = $('#orderDataTable tbody');…"
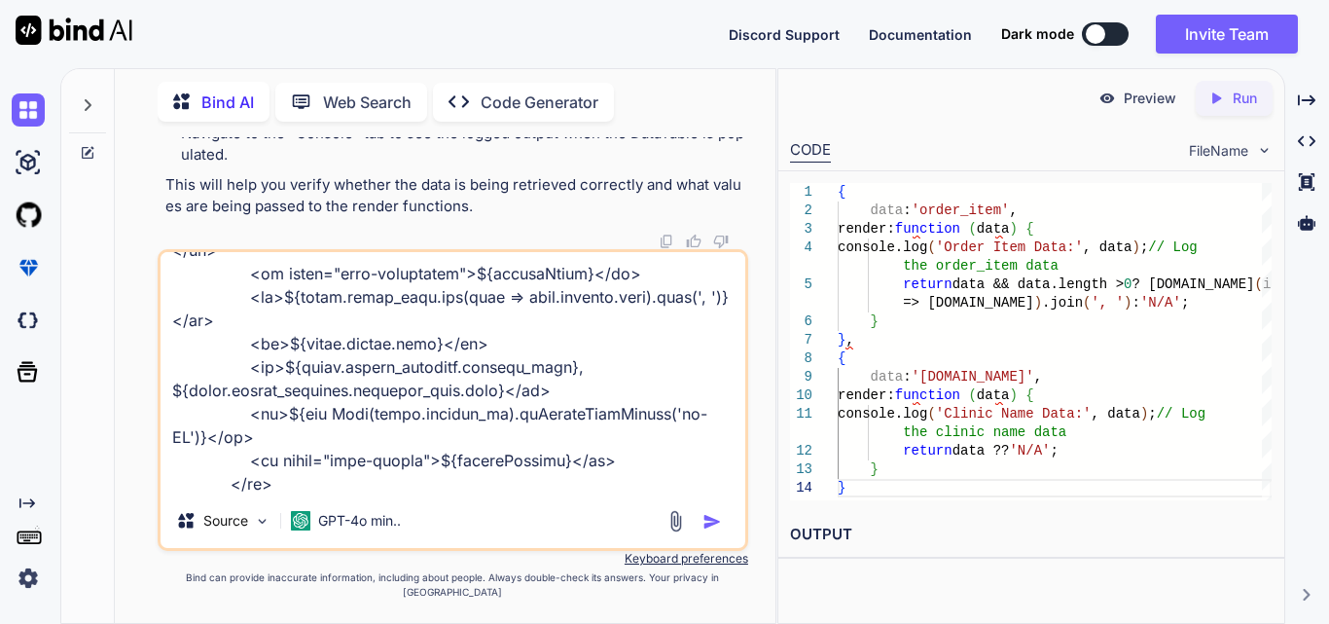
scroll to position [6308, 0]
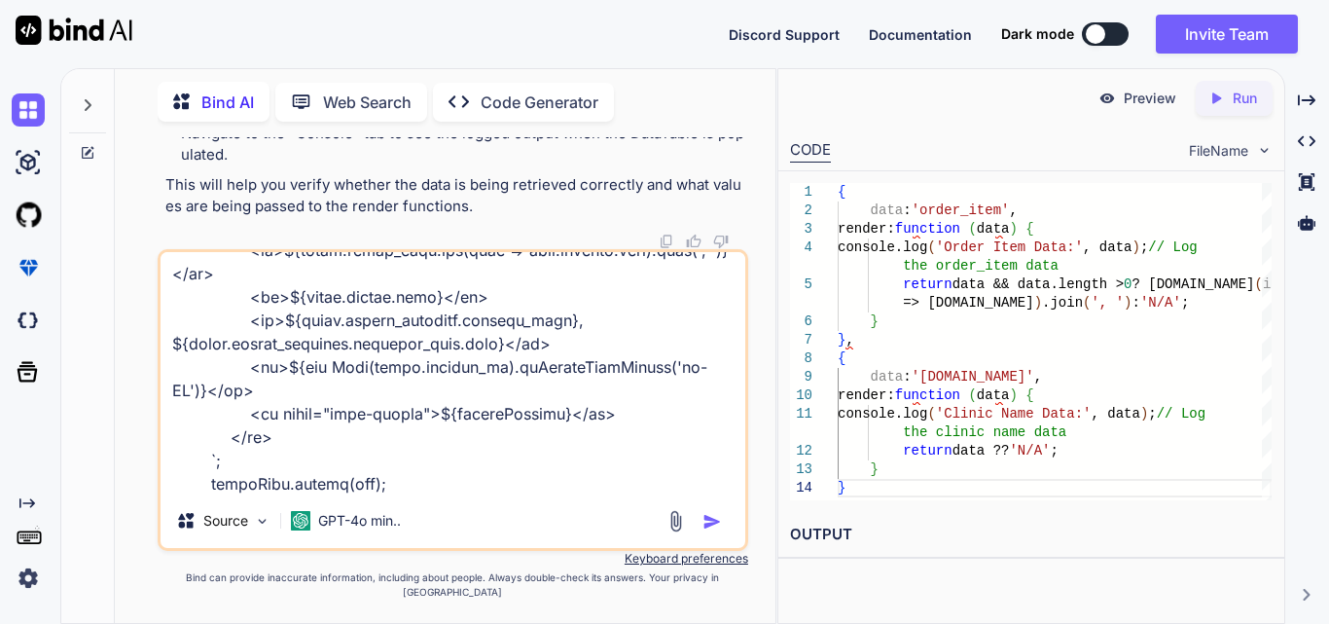
type textarea "function displayOrderData(data) { var dataTable = $('#orderDataTable').DataTabl…"
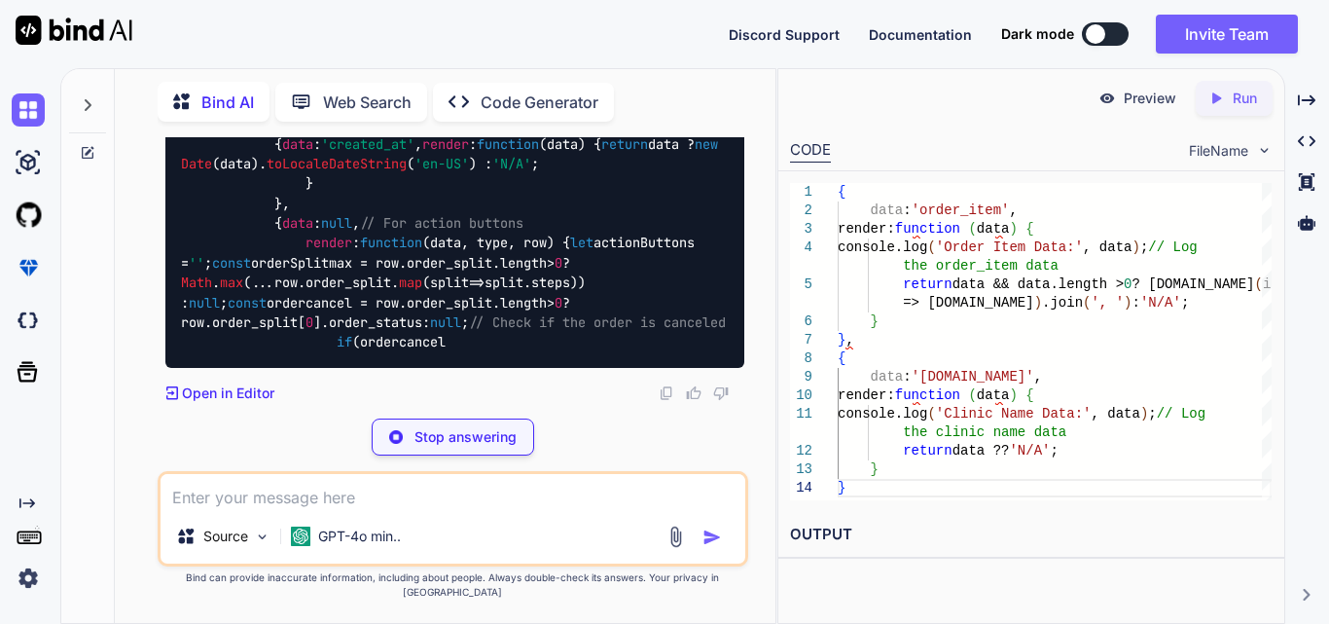
scroll to position [129414, 0]
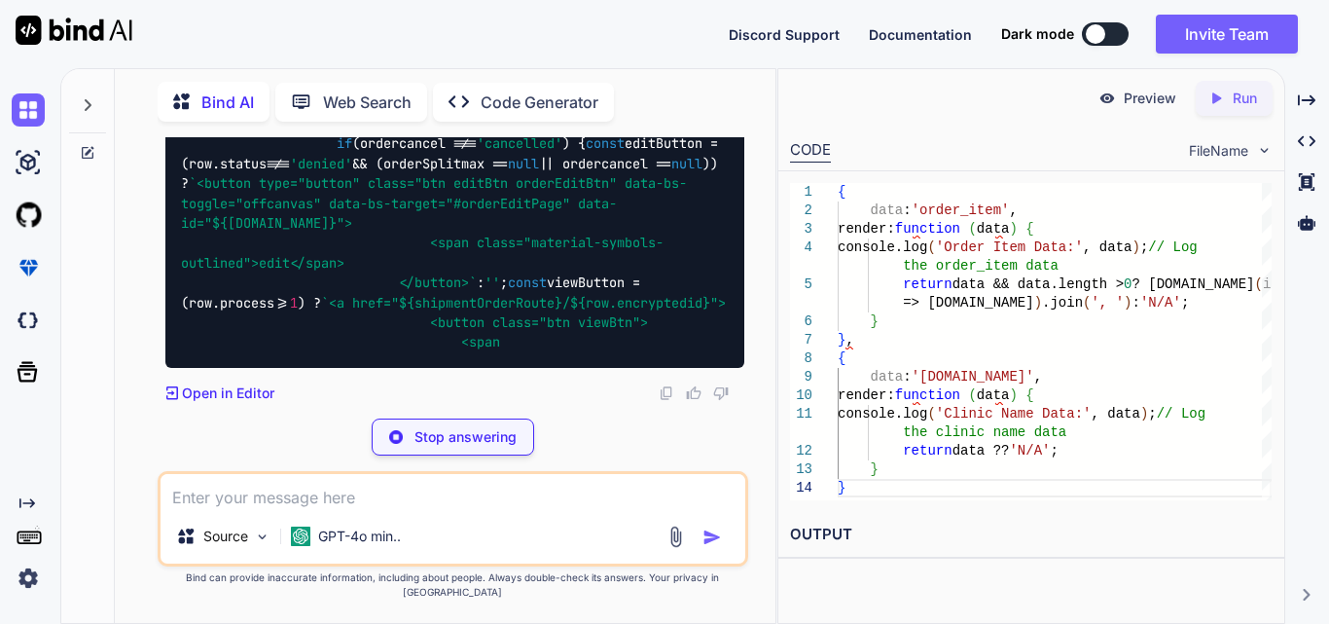
drag, startPoint x: 333, startPoint y: 225, endPoint x: 631, endPoint y: 217, distance: 297.9
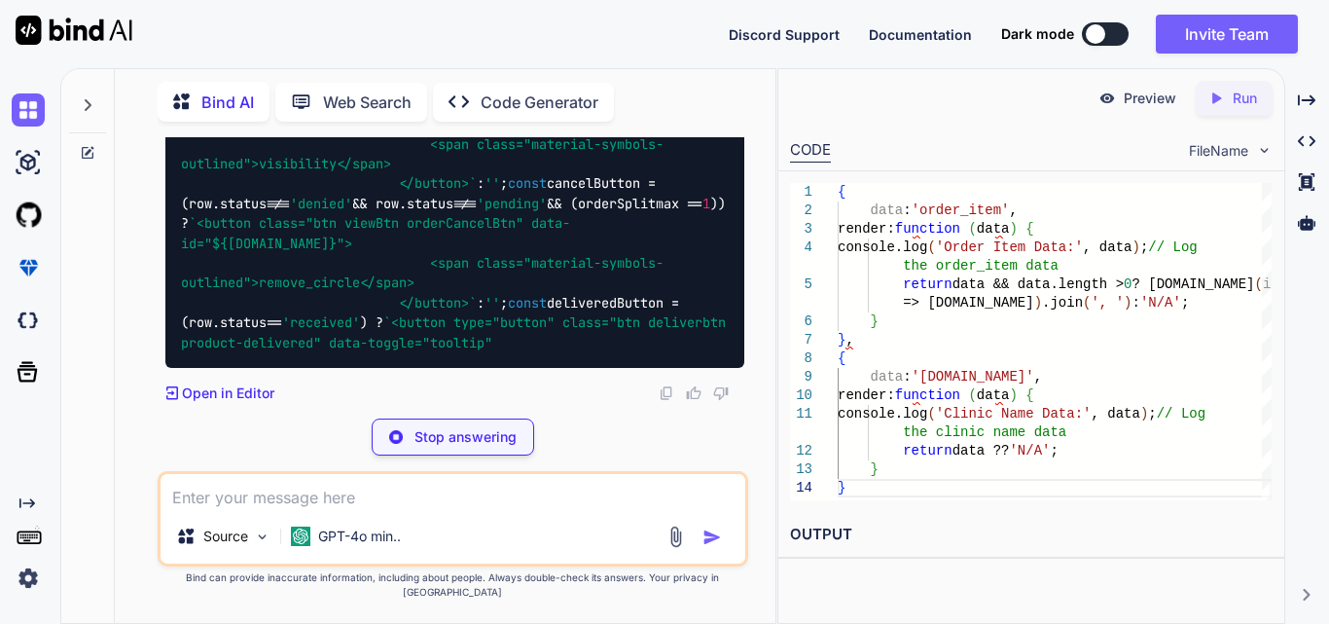
scroll to position [129608, 0]
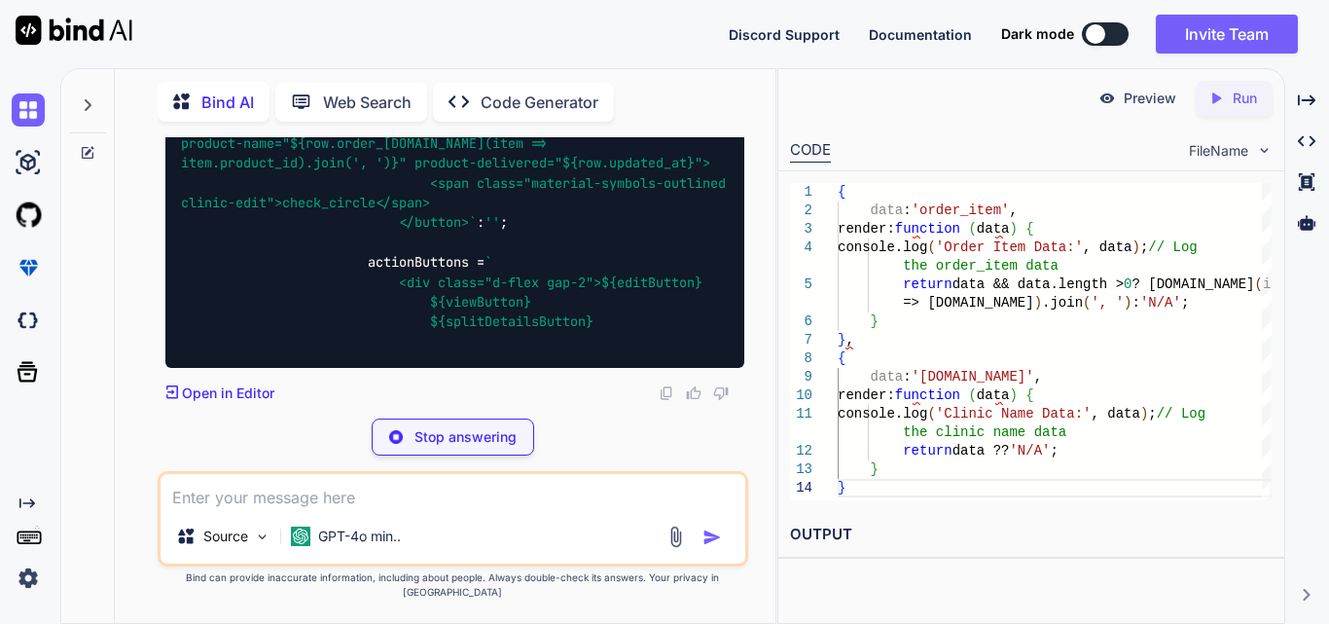
drag, startPoint x: 307, startPoint y: 223, endPoint x: 395, endPoint y: 364, distance: 166.1
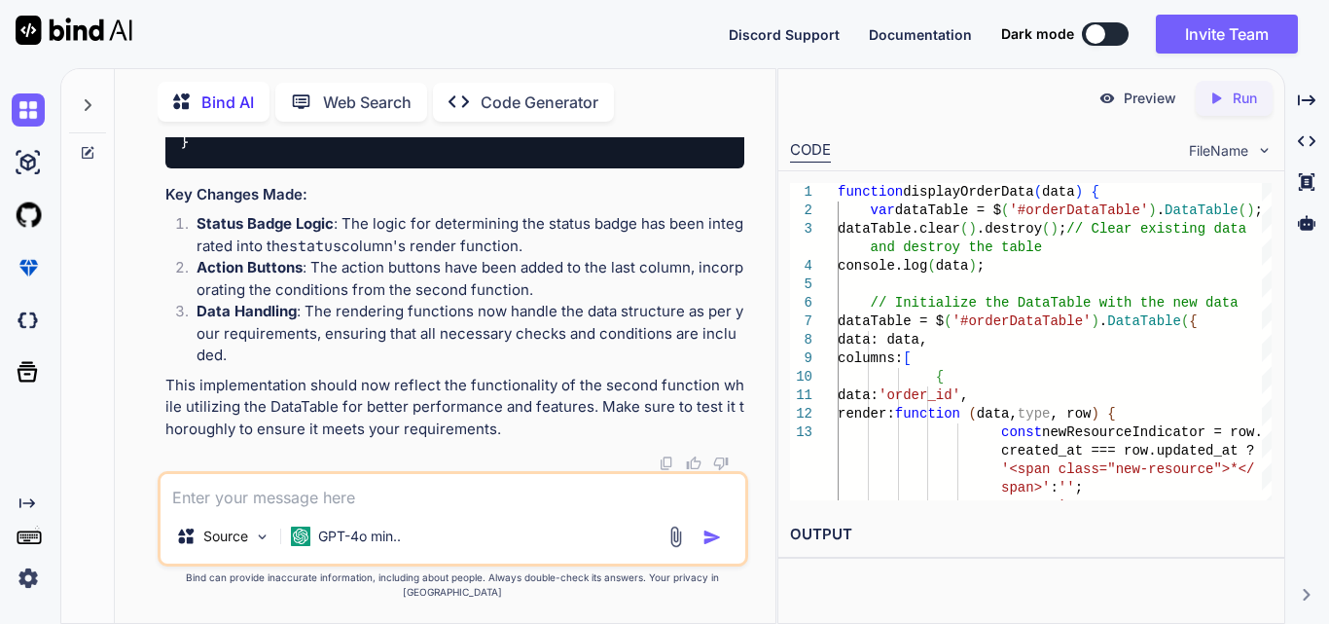
scroll to position [129219, 0]
drag, startPoint x: 215, startPoint y: 230, endPoint x: 387, endPoint y: 292, distance: 183.2
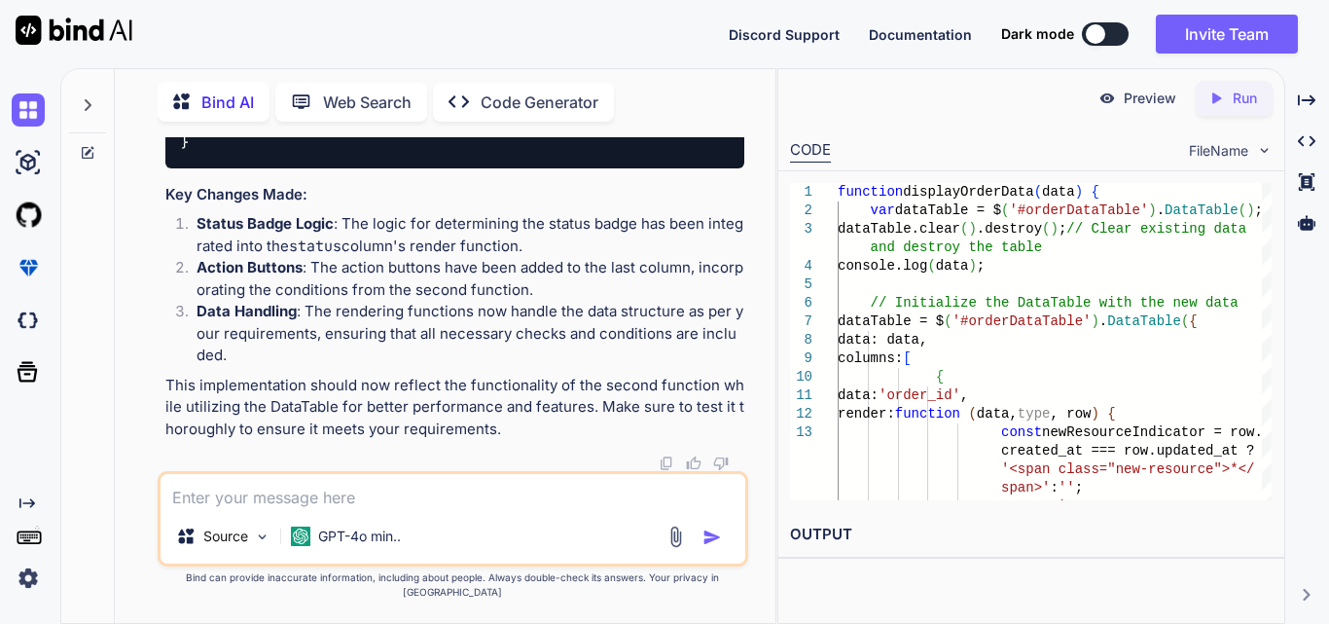
drag, startPoint x: 194, startPoint y: 221, endPoint x: 380, endPoint y: 283, distance: 196.0
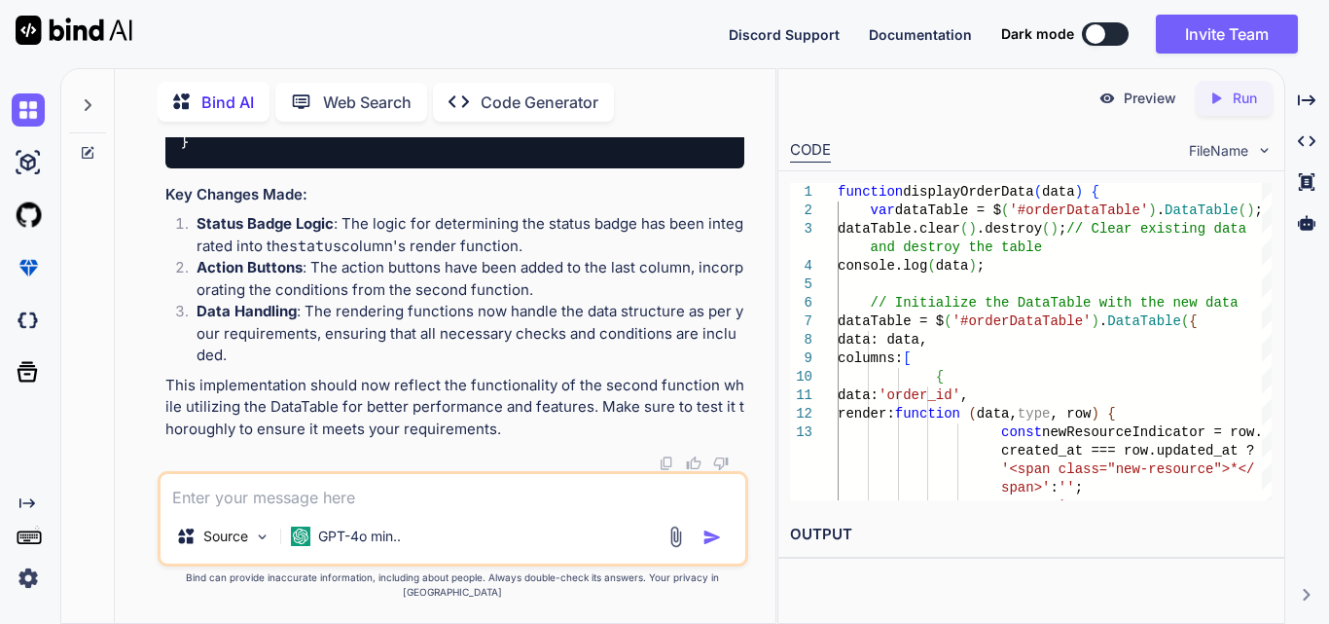
drag, startPoint x: 199, startPoint y: 242, endPoint x: 561, endPoint y: 281, distance: 364.1
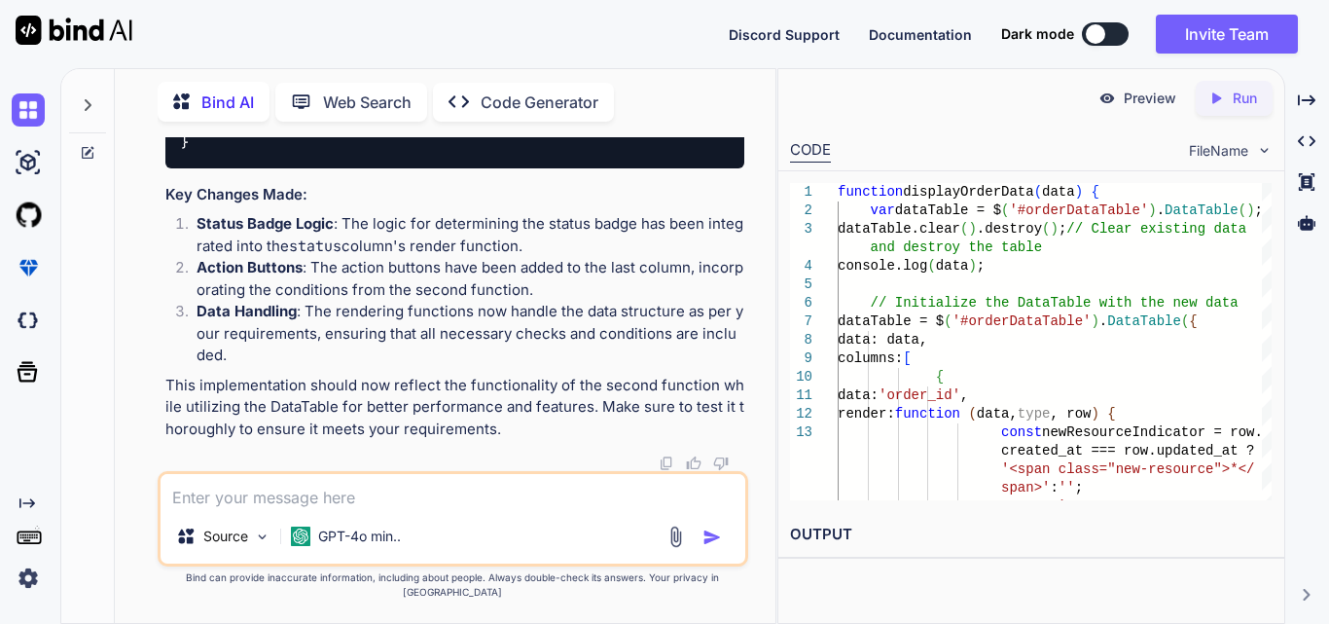
drag, startPoint x: 207, startPoint y: 223, endPoint x: 589, endPoint y: 222, distance: 381.5
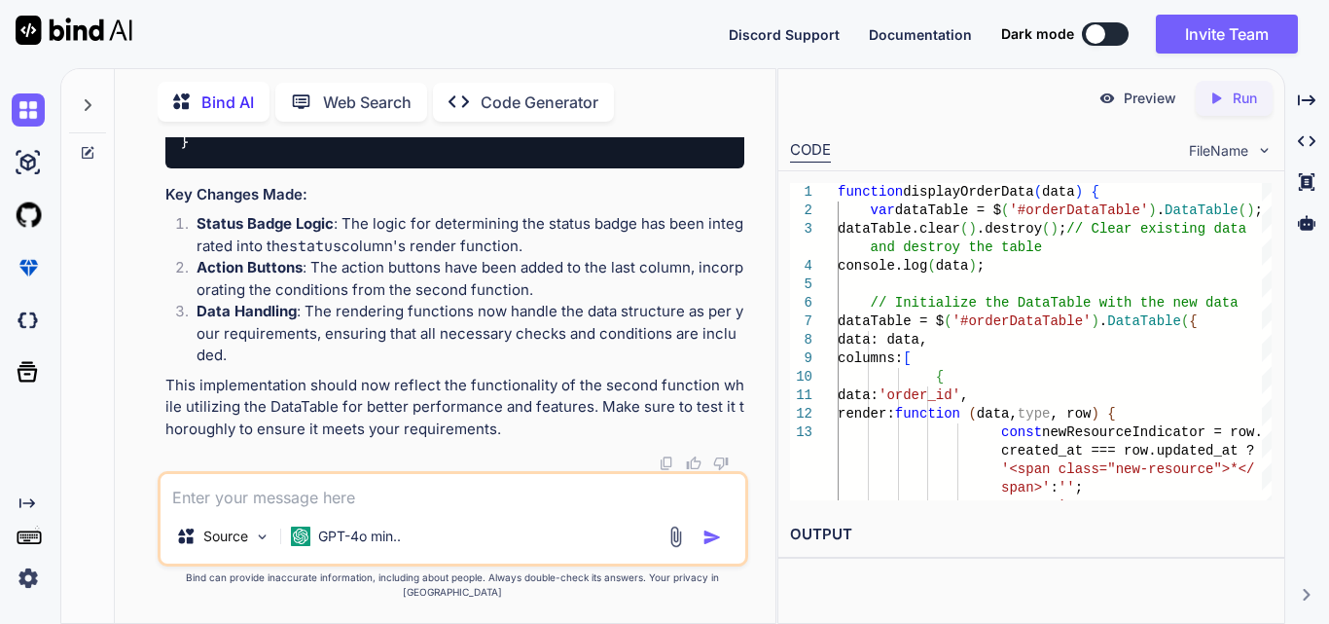
drag, startPoint x: 207, startPoint y: 245, endPoint x: 586, endPoint y: 243, distance: 378.5
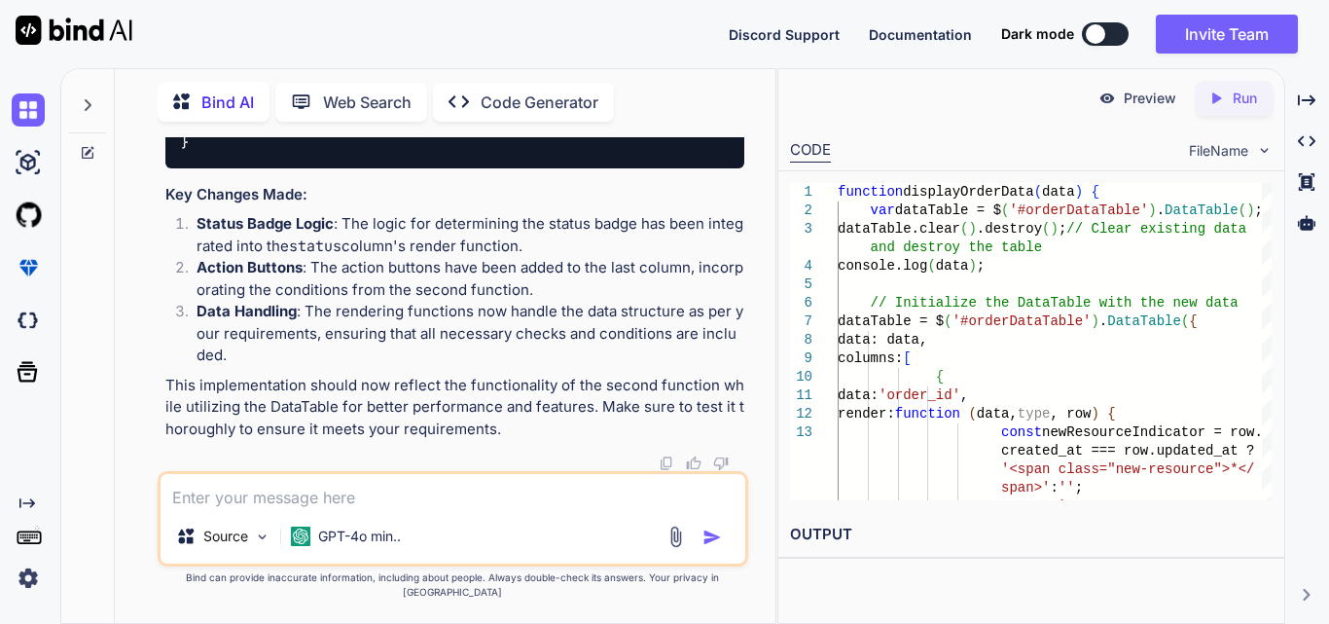
drag, startPoint x: 241, startPoint y: 265, endPoint x: 337, endPoint y: 264, distance: 95.4
